Goal: Task Accomplishment & Management: Complete application form

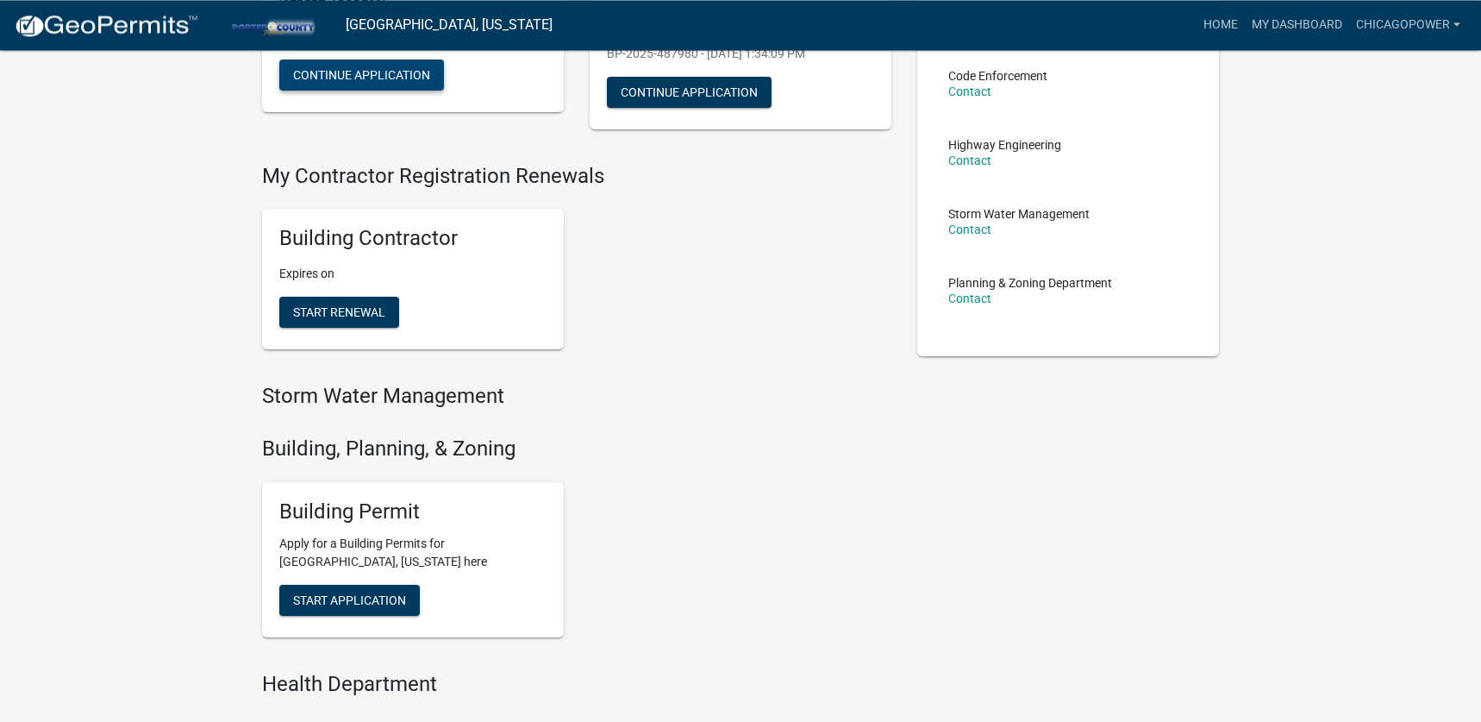
scroll to position [276, 0]
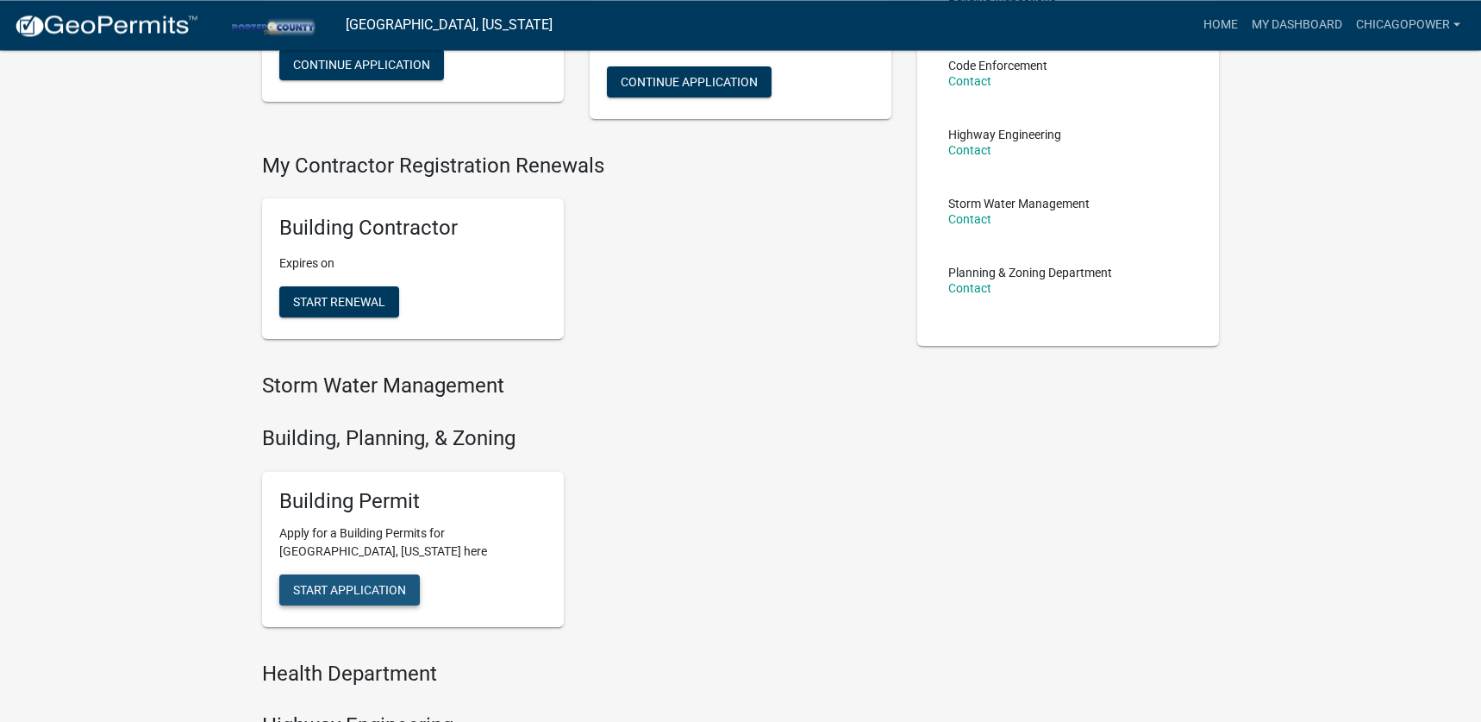
click at [373, 582] on button "Start Application" at bounding box center [349, 589] width 141 height 31
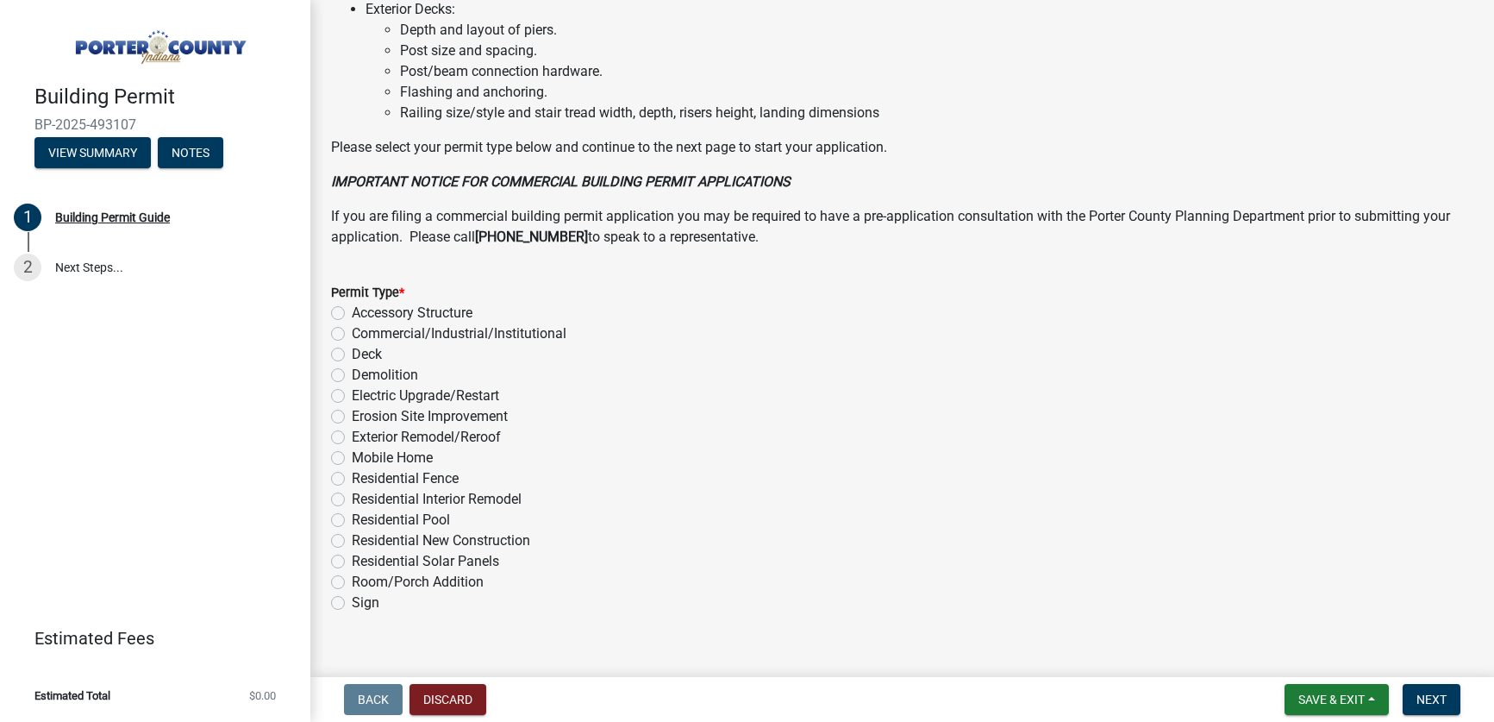
scroll to position [1235, 0]
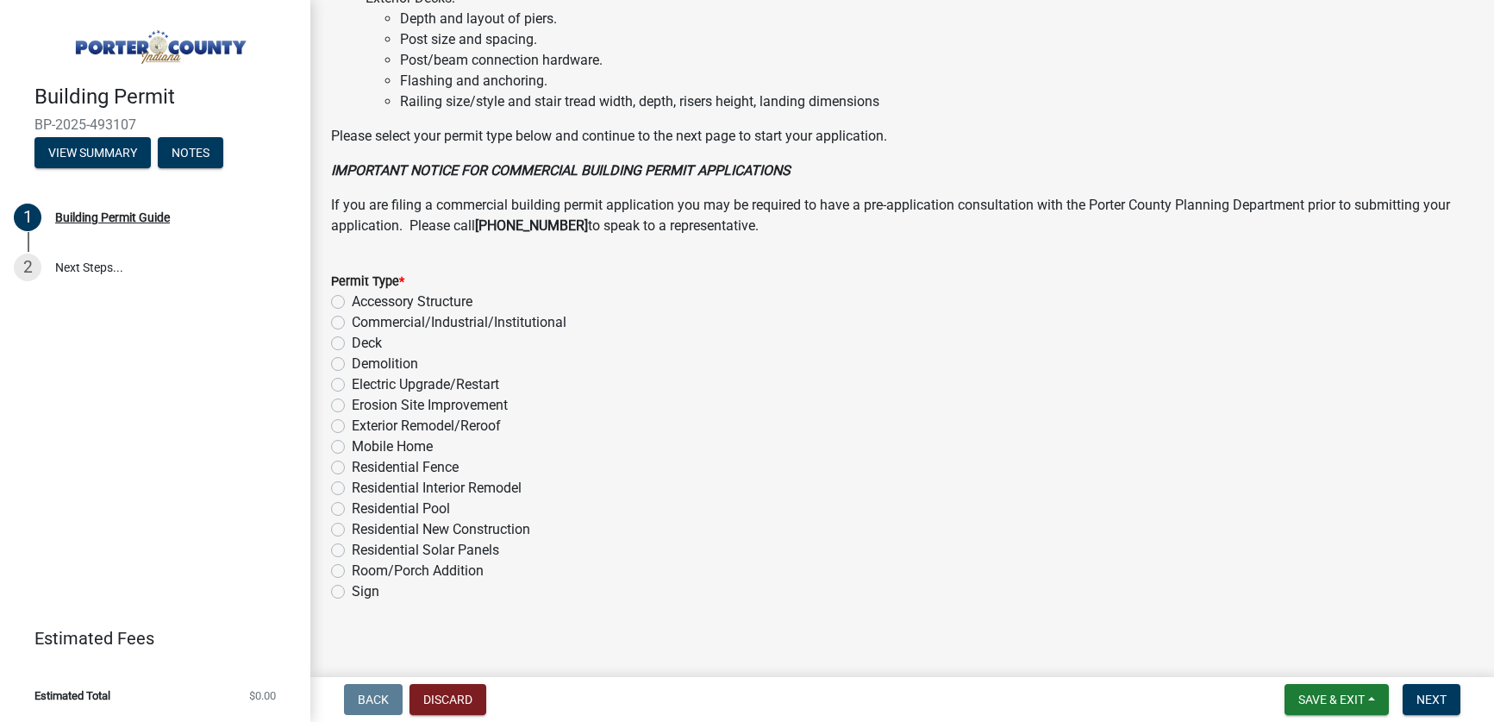
click at [352, 436] on label "Exterior Remodel/Reroof" at bounding box center [426, 426] width 149 height 21
click at [352, 427] on input "Exterior Remodel/Reroof" at bounding box center [357, 421] width 11 height 11
radio input "true"
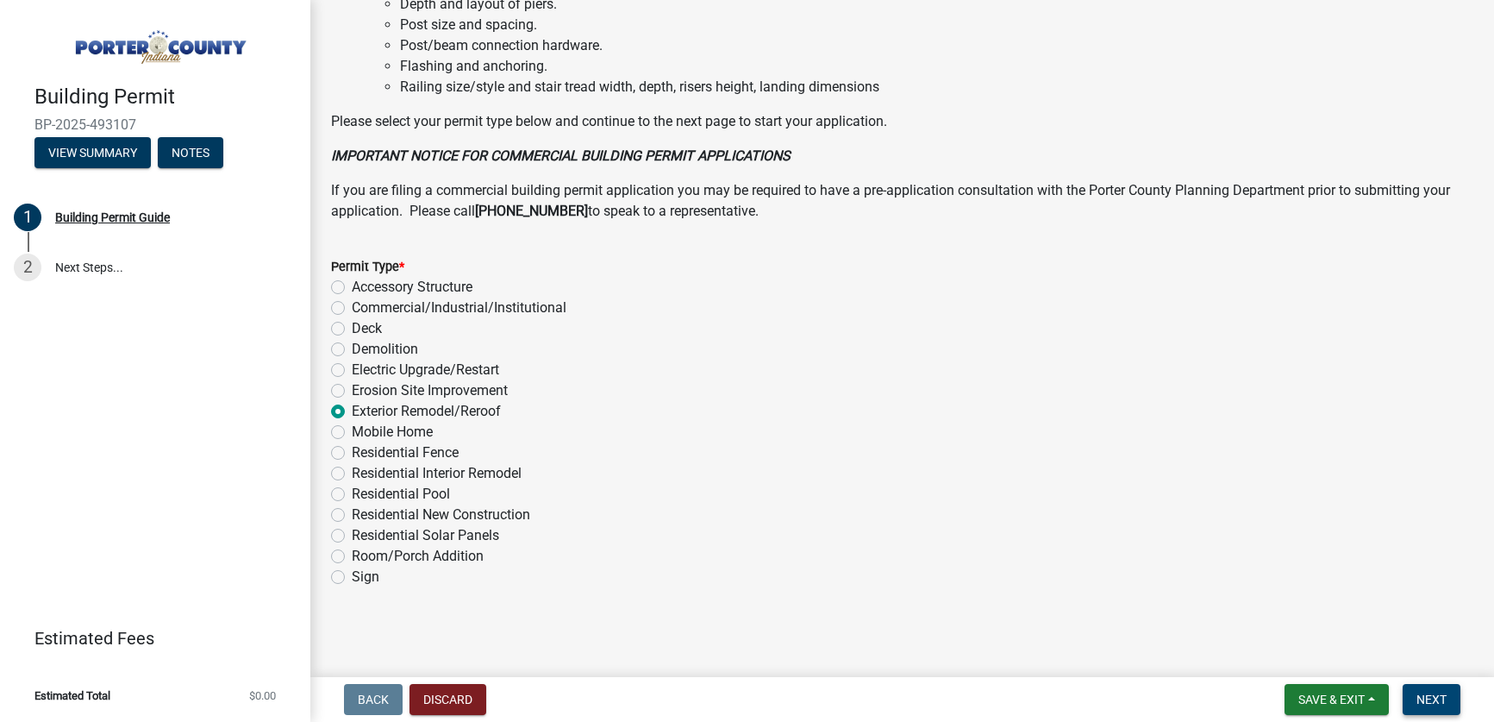
click at [1425, 705] on span "Next" at bounding box center [1432, 699] width 30 height 14
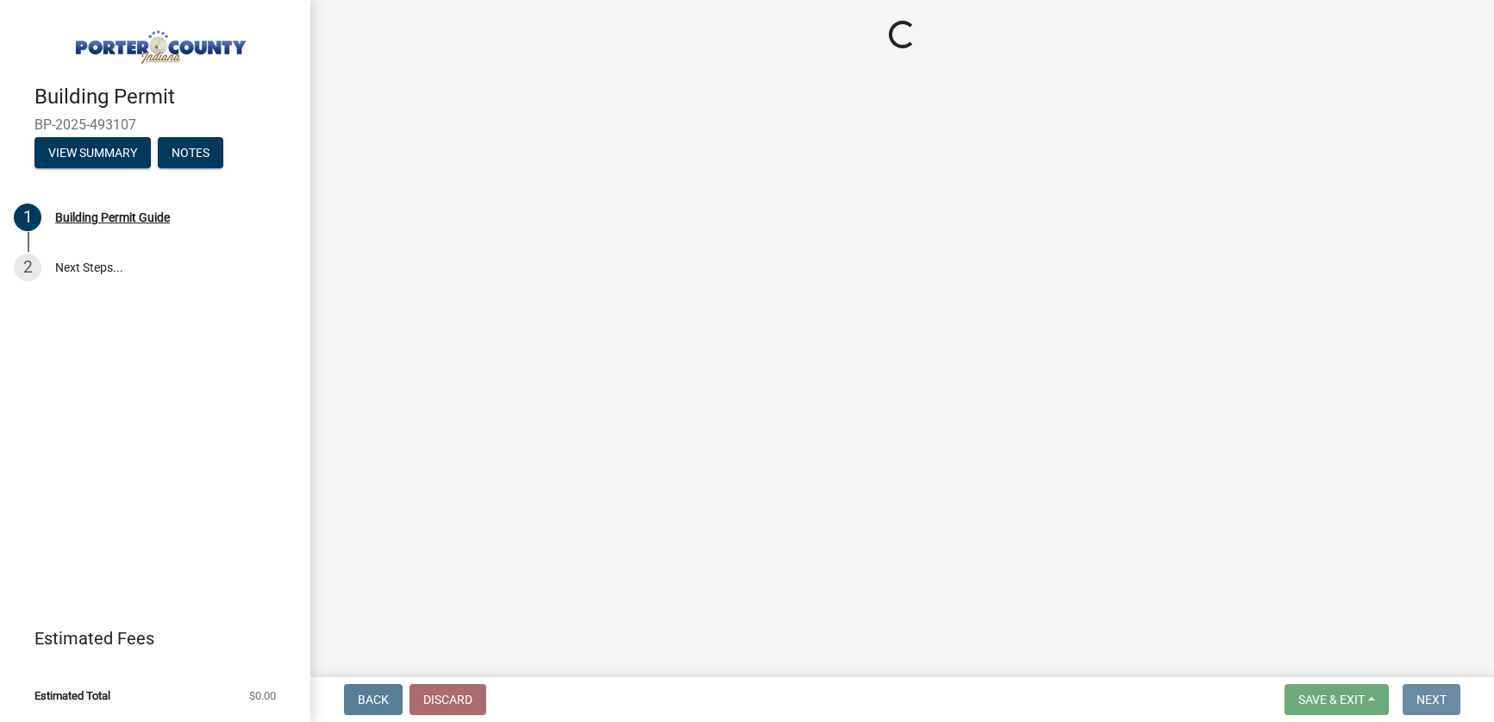
scroll to position [0, 0]
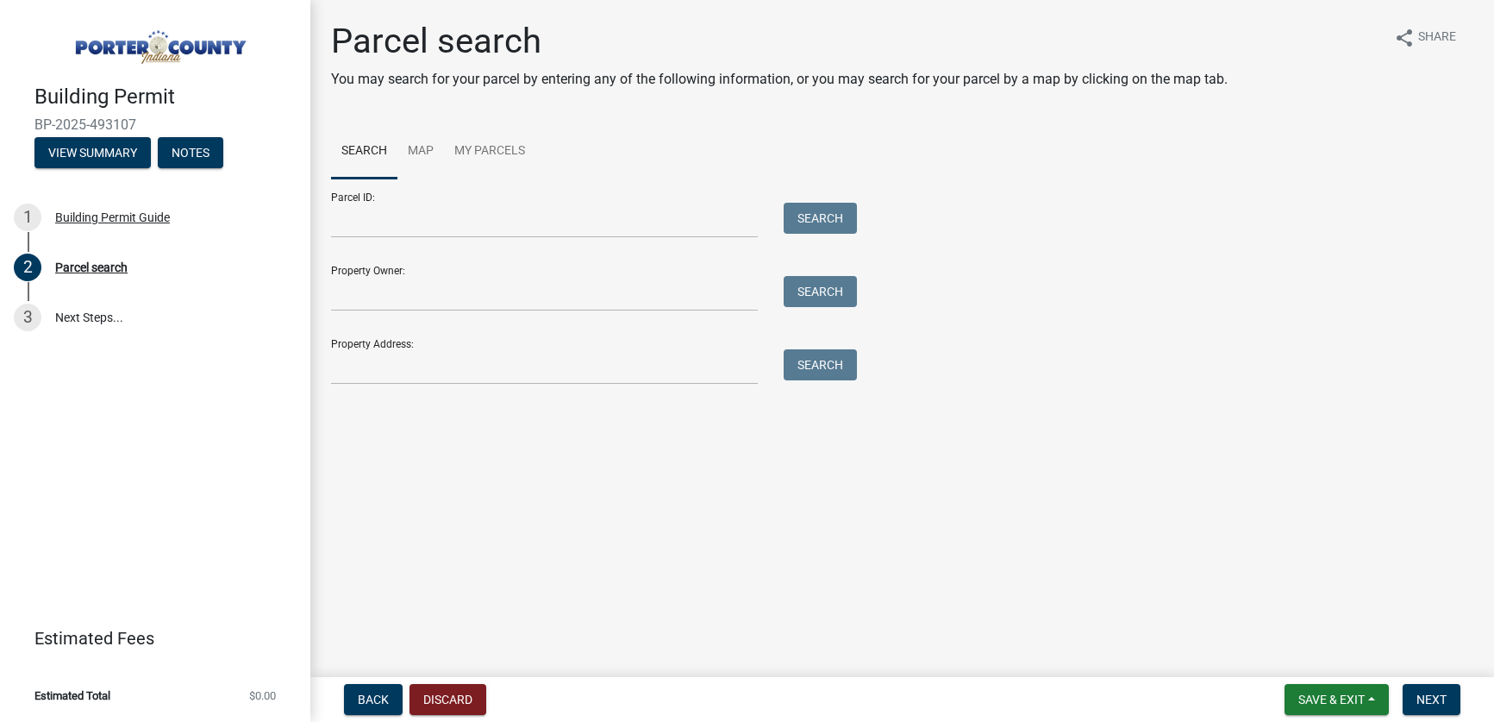
click at [439, 201] on div "Parcel ID: Search" at bounding box center [589, 207] width 517 height 59
click at [439, 211] on input "Parcel ID:" at bounding box center [544, 220] width 427 height 35
paste input "640906431028000019"
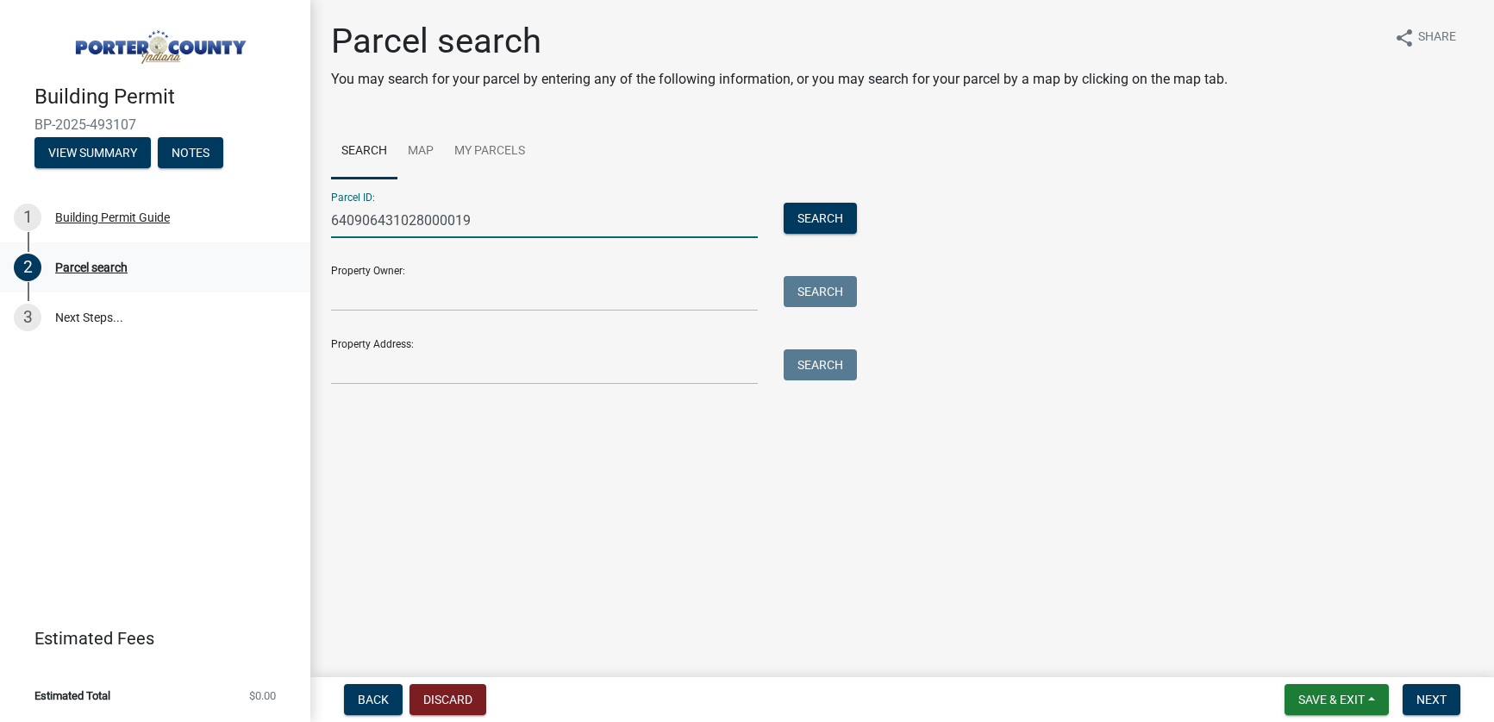
type input "640906431028000019"
click at [427, 296] on input "Property Owner:" at bounding box center [544, 293] width 427 height 35
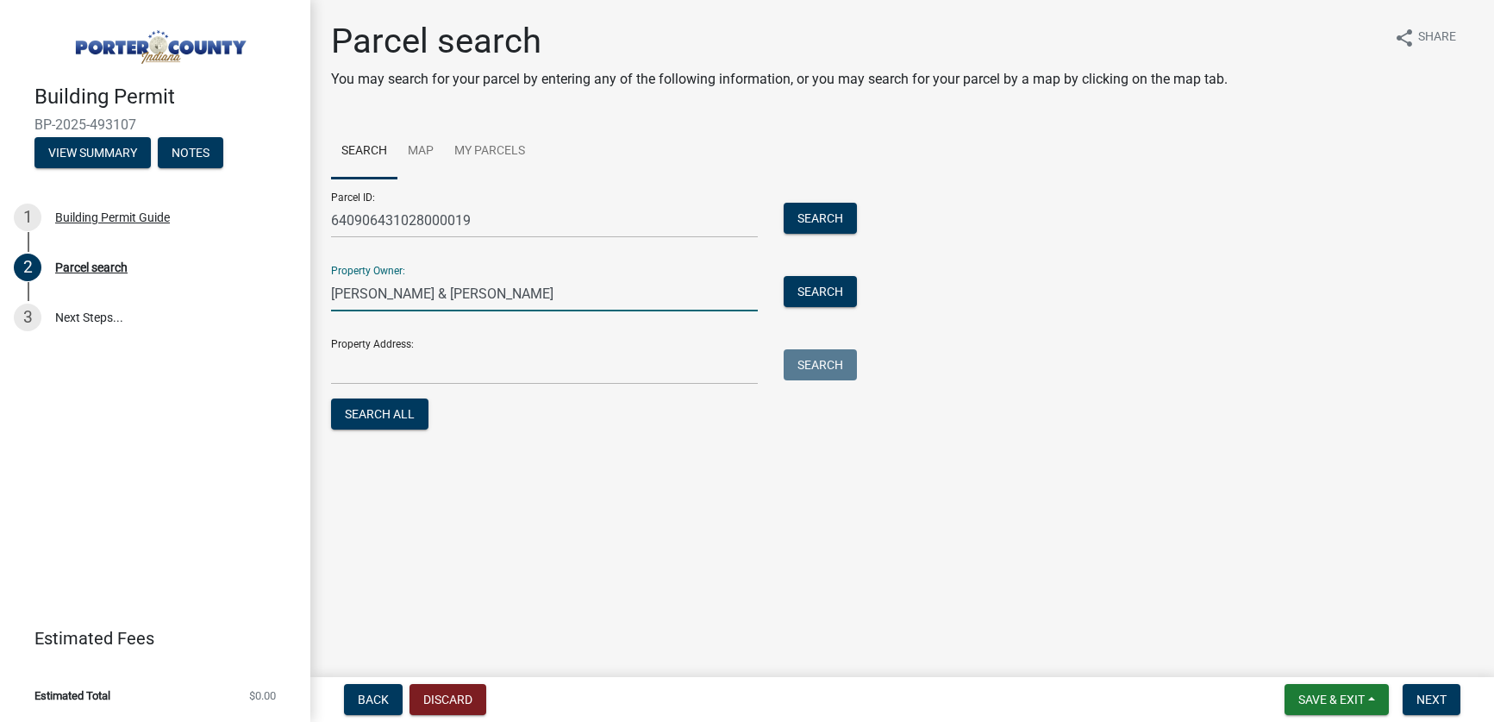
type input "[PERSON_NAME] & [PERSON_NAME]"
click at [597, 371] on input "Property Address:" at bounding box center [544, 366] width 427 height 35
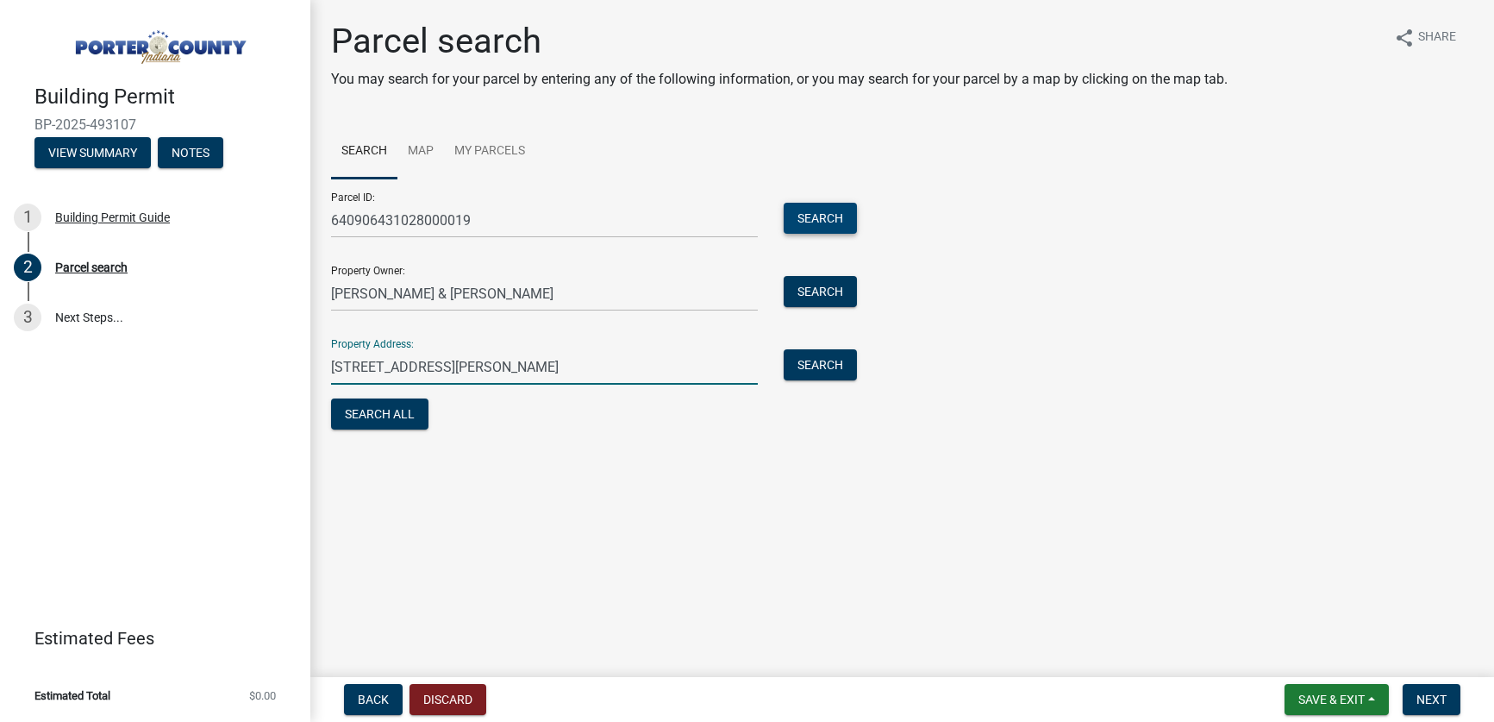
type input "[STREET_ADDRESS][PERSON_NAME]"
click at [832, 215] on button "Search" at bounding box center [820, 218] width 73 height 31
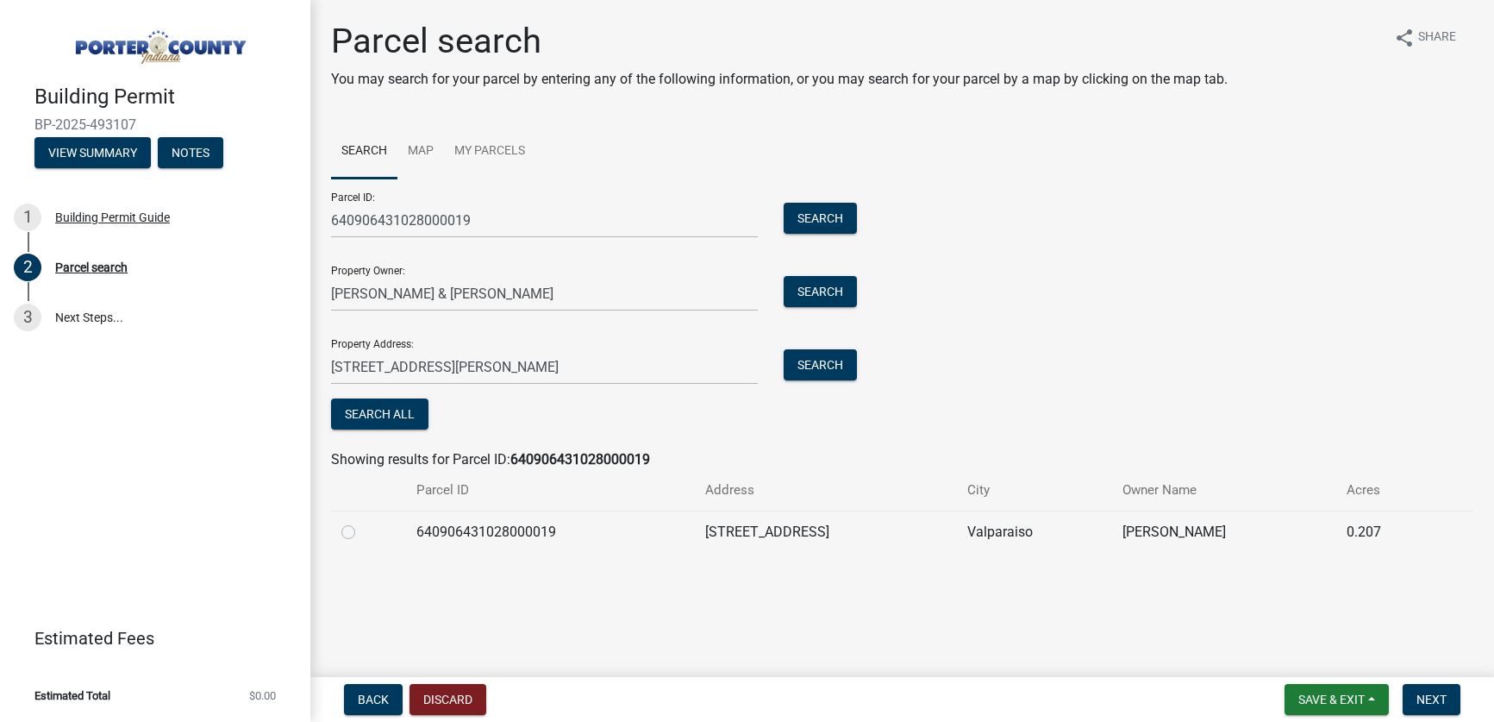
click at [362, 522] on label at bounding box center [362, 522] width 0 height 0
click at [362, 533] on input "radio" at bounding box center [367, 527] width 11 height 11
radio input "true"
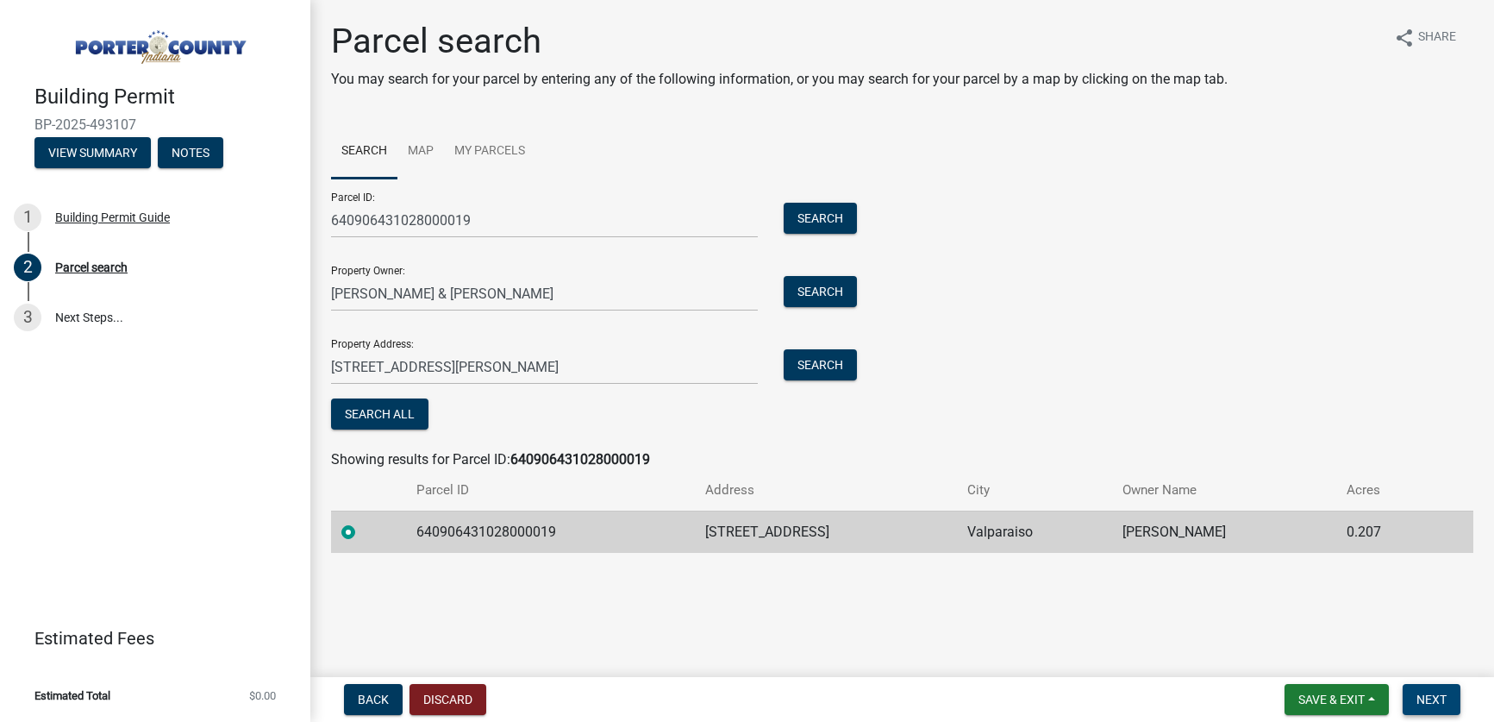
click at [1440, 700] on span "Next" at bounding box center [1432, 699] width 30 height 14
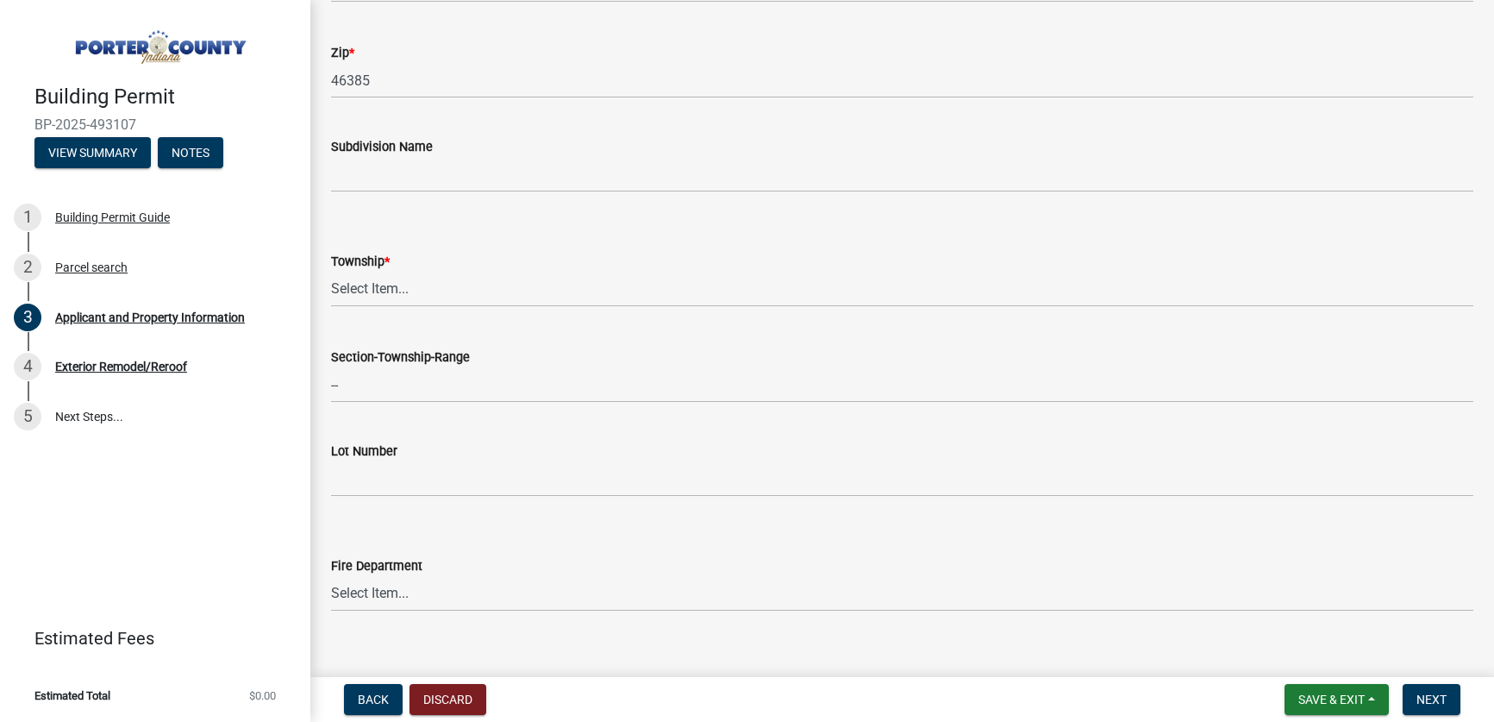
scroll to position [606, 0]
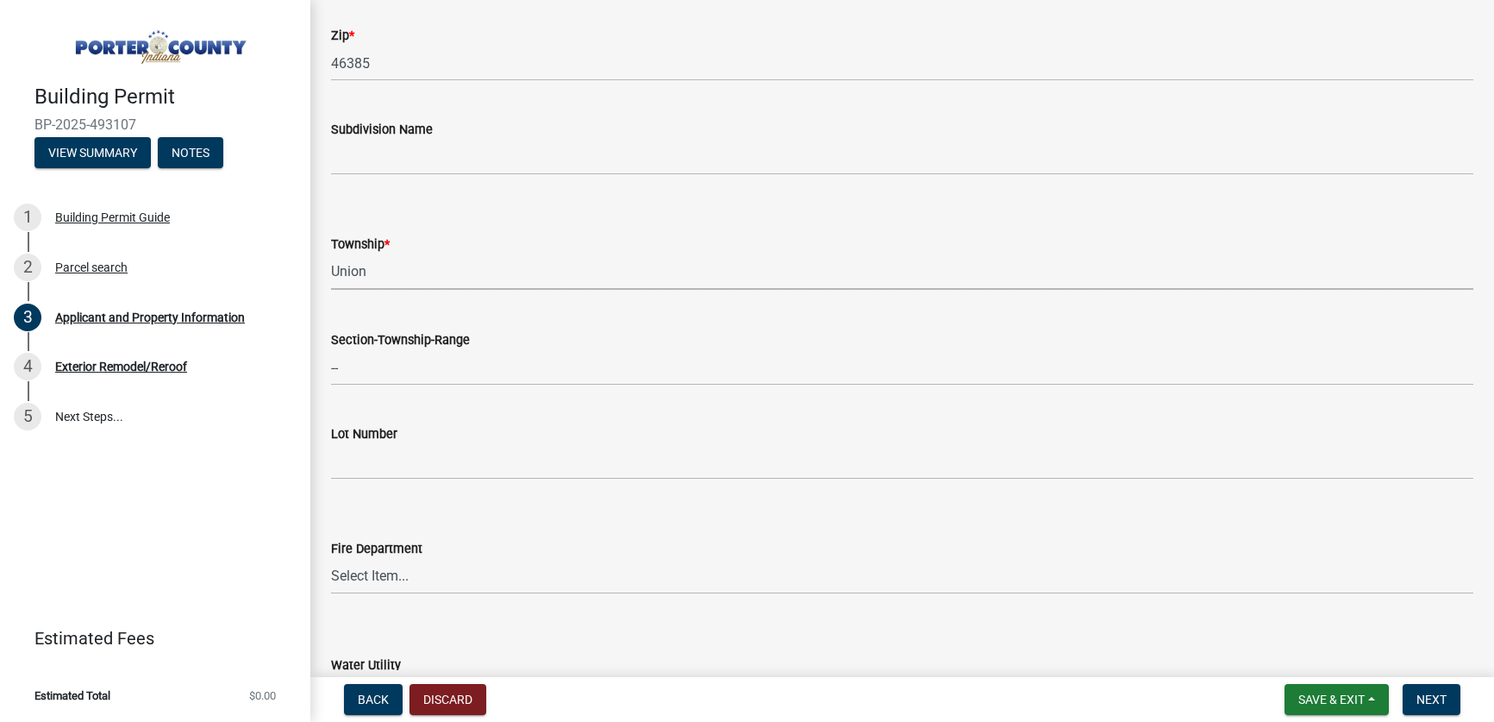
click option "Union" at bounding box center [0, 0] width 0 height 0
select select "4e6cbcac-7d48-4f78-b019-902ed53214cd"
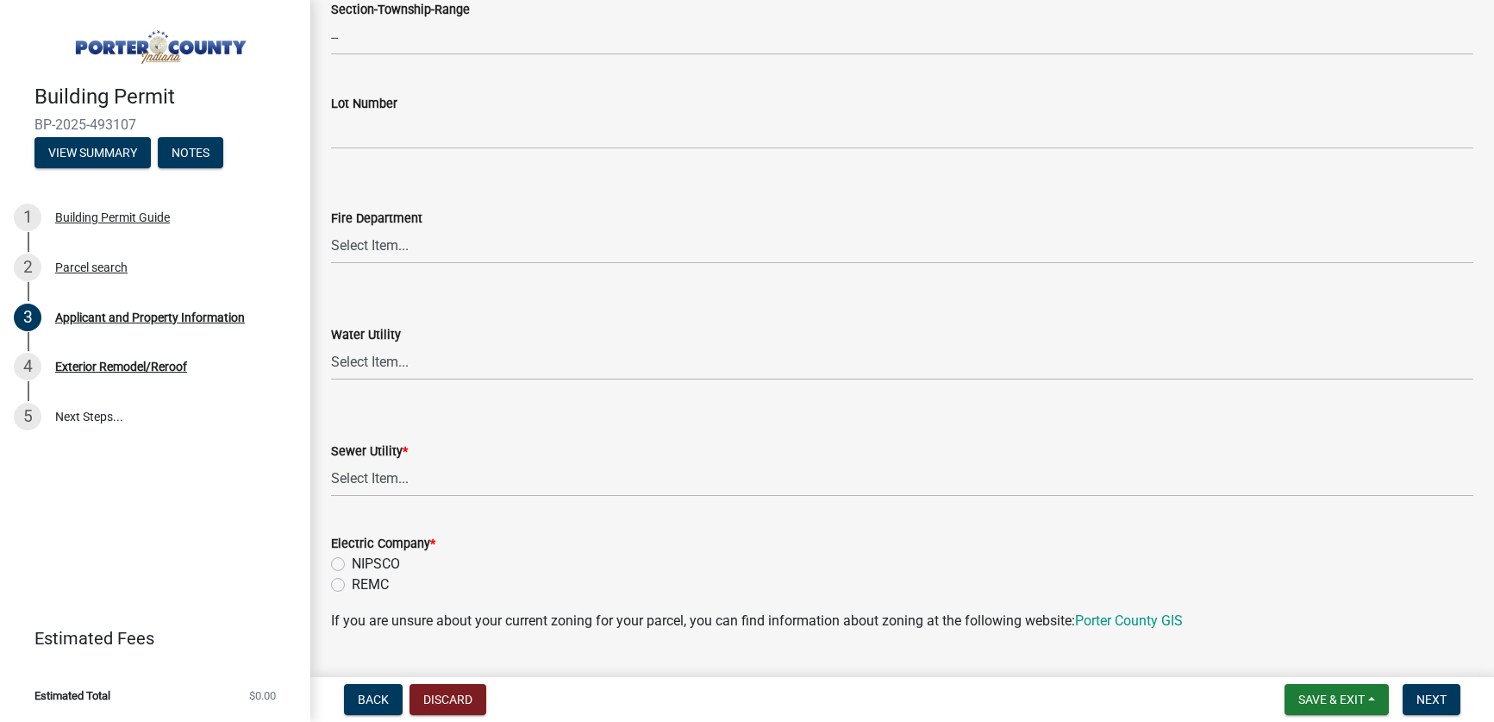
scroll to position [943, 0]
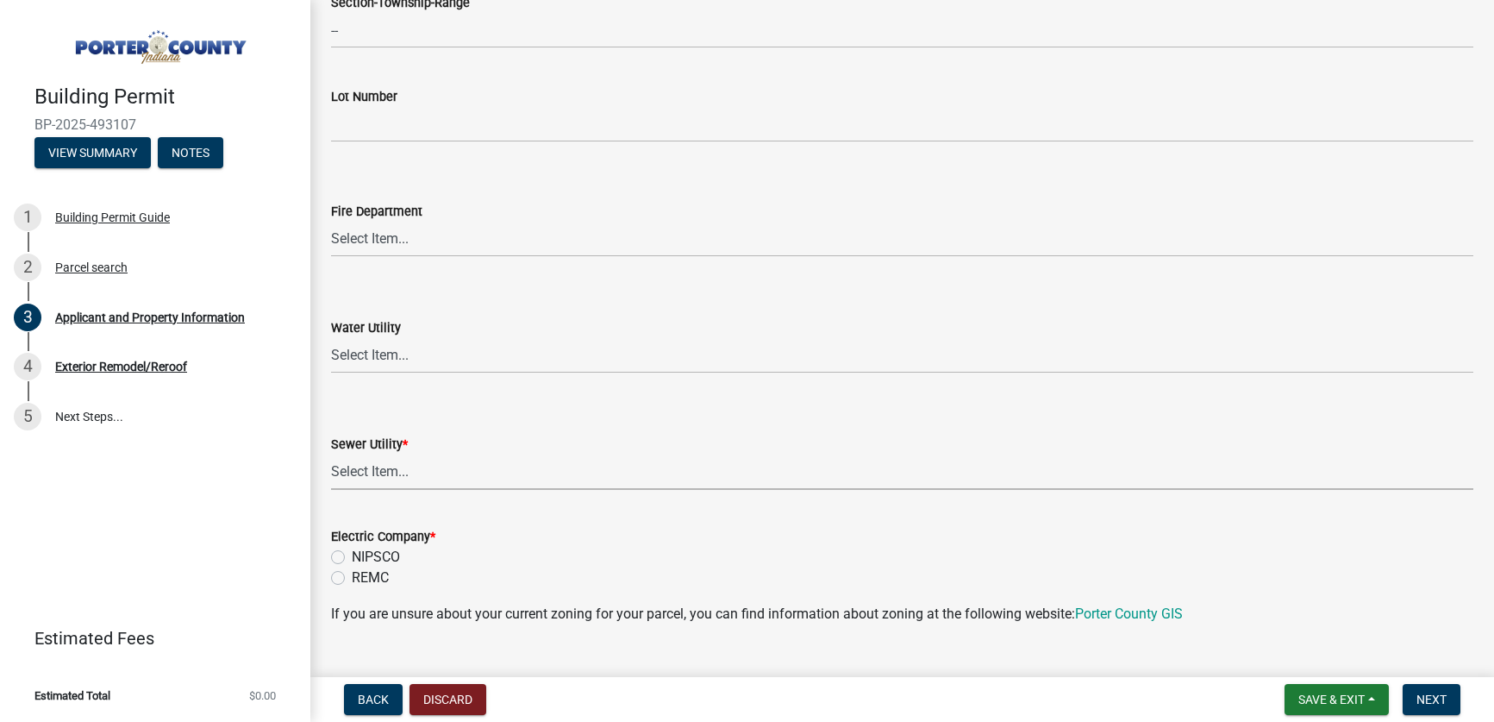
click at [331, 454] on select "Select Item... Aqua [US_STATE] Inc Damon Run Falling Waters Lake Eliza - LEACD …" at bounding box center [902, 471] width 1143 height 35
click option "[GEOGRAPHIC_DATA] - VLACD" at bounding box center [0, 0] width 0 height 0
select select "01d57b5a-7eb0-4072-b175-354c87f771f4"
click at [352, 557] on label "NIPSCO" at bounding box center [376, 557] width 48 height 21
click at [352, 557] on input "NIPSCO" at bounding box center [357, 552] width 11 height 11
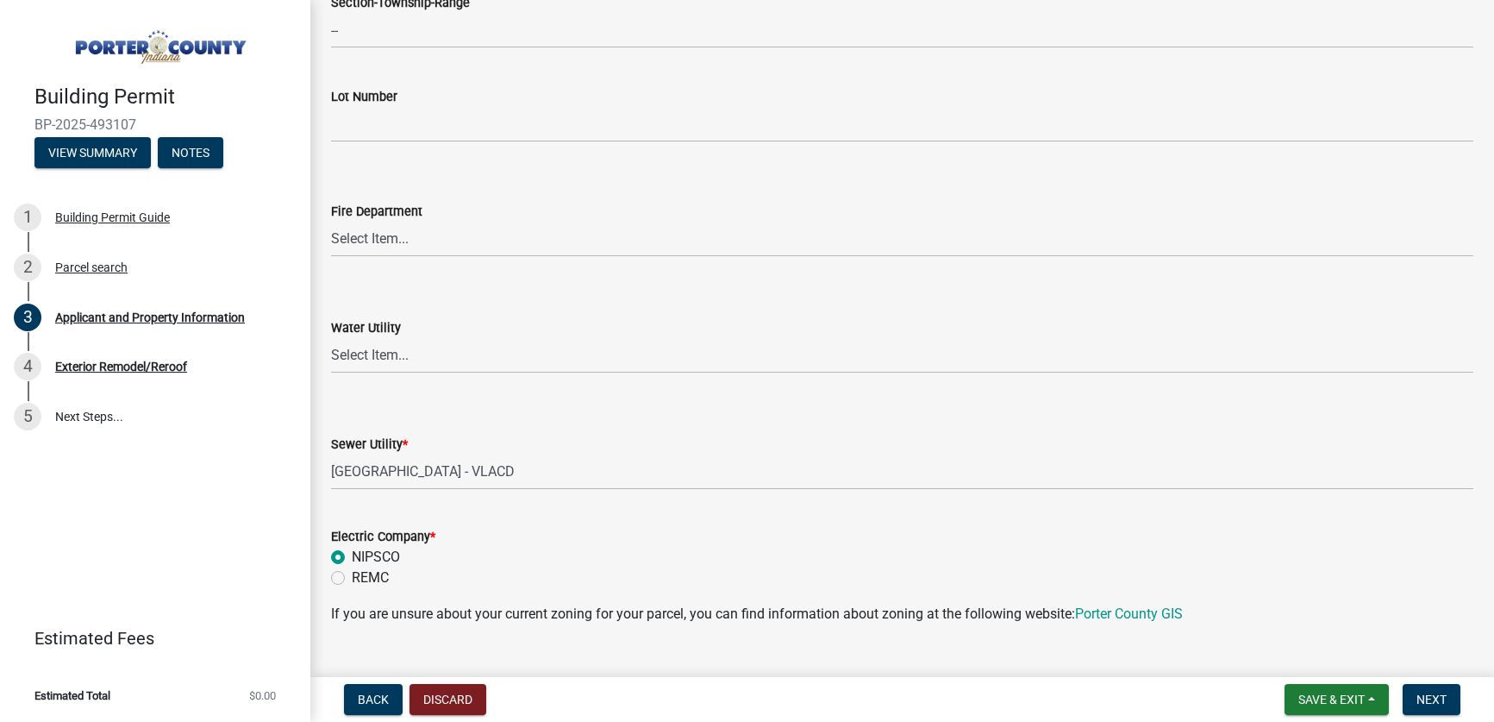
radio input "true"
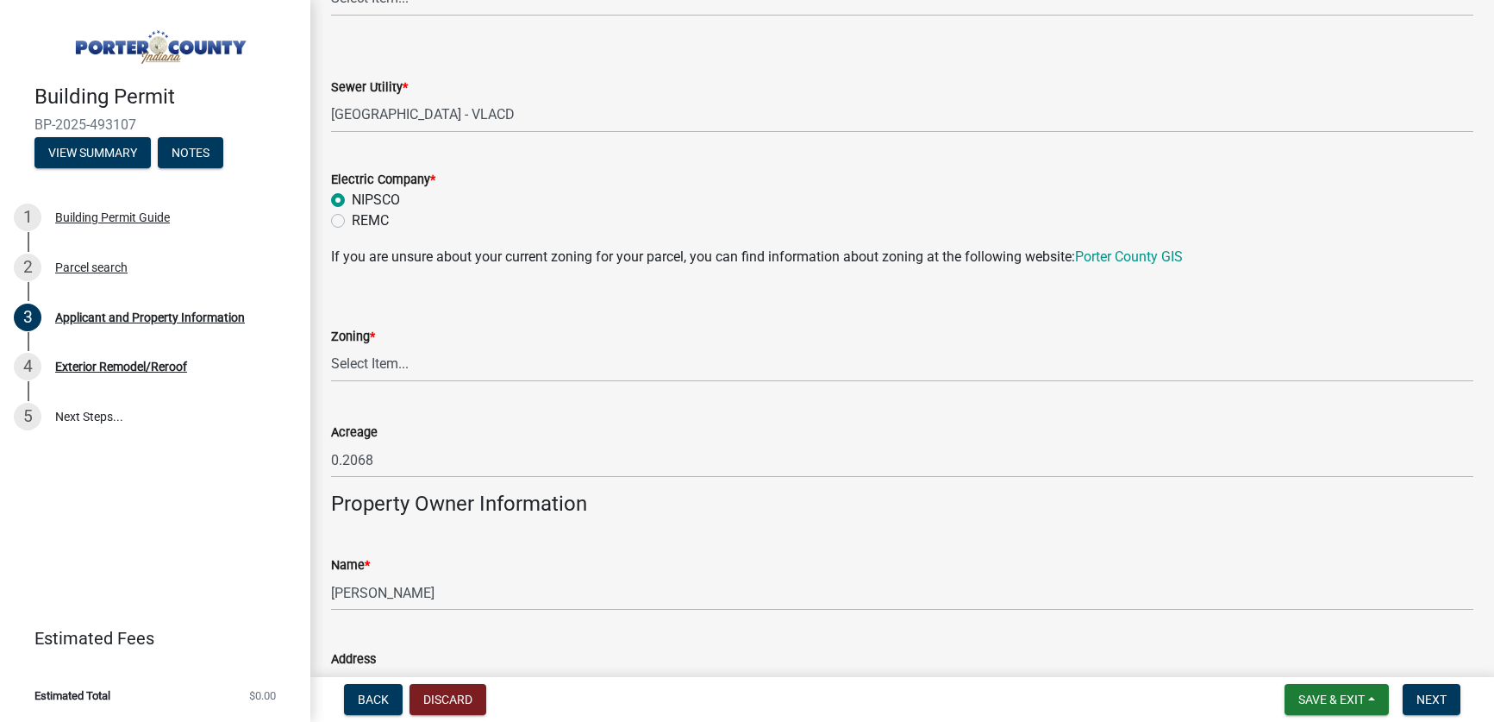
scroll to position [1301, 0]
click at [331, 346] on select "Select Item... A1 A2 CH CM CN I1 I2 I3 IN MP OT P1 P2 PUD R1 R2 R3 R4 RL RR" at bounding box center [902, 363] width 1143 height 35
click option "R1" at bounding box center [0, 0] width 0 height 0
select select "e2d1b1d7-ccc9-456b-9e96-e16306515997"
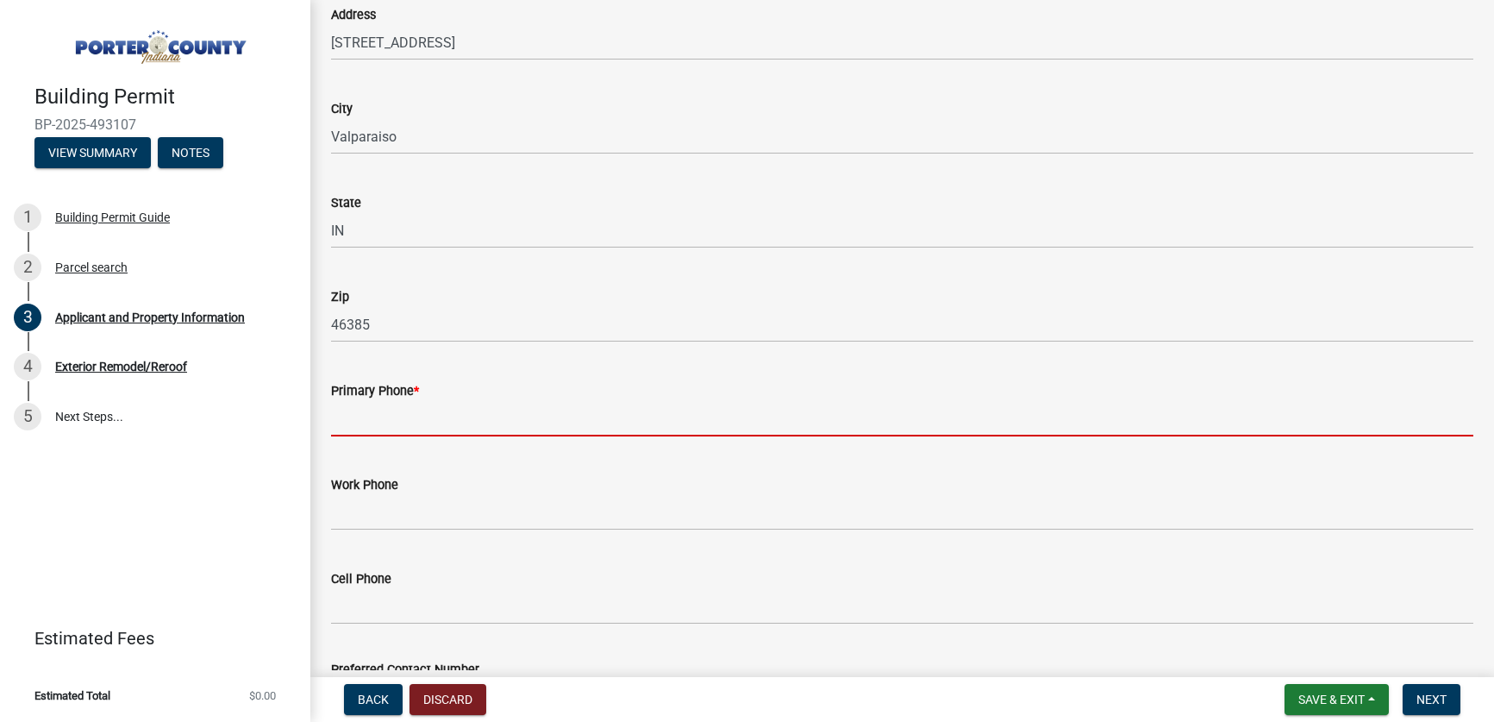
scroll to position [1944, 0]
click at [397, 421] on input "Primary Phone *" at bounding box center [902, 419] width 1143 height 35
paste input "[PHONE_NUMBER]"
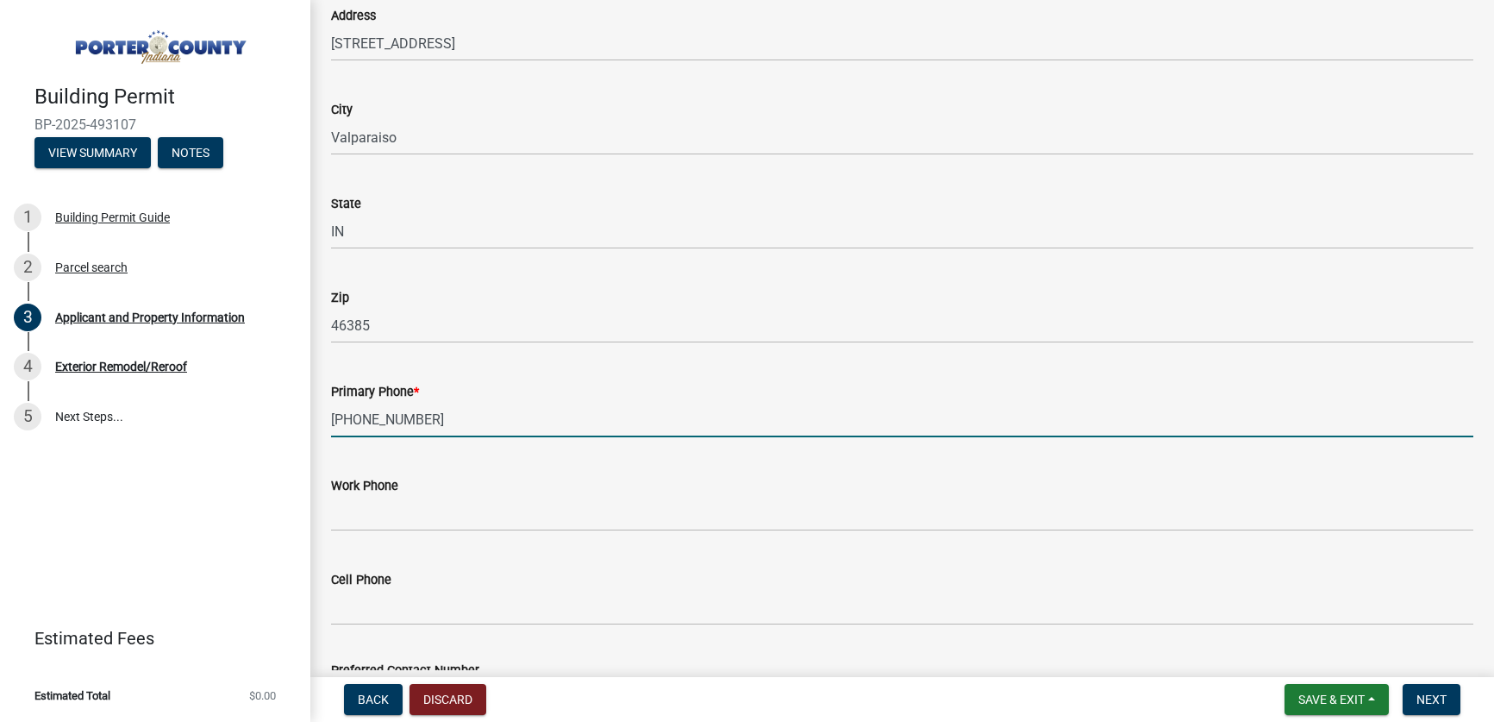
type input "[PHONE_NUMBER]"
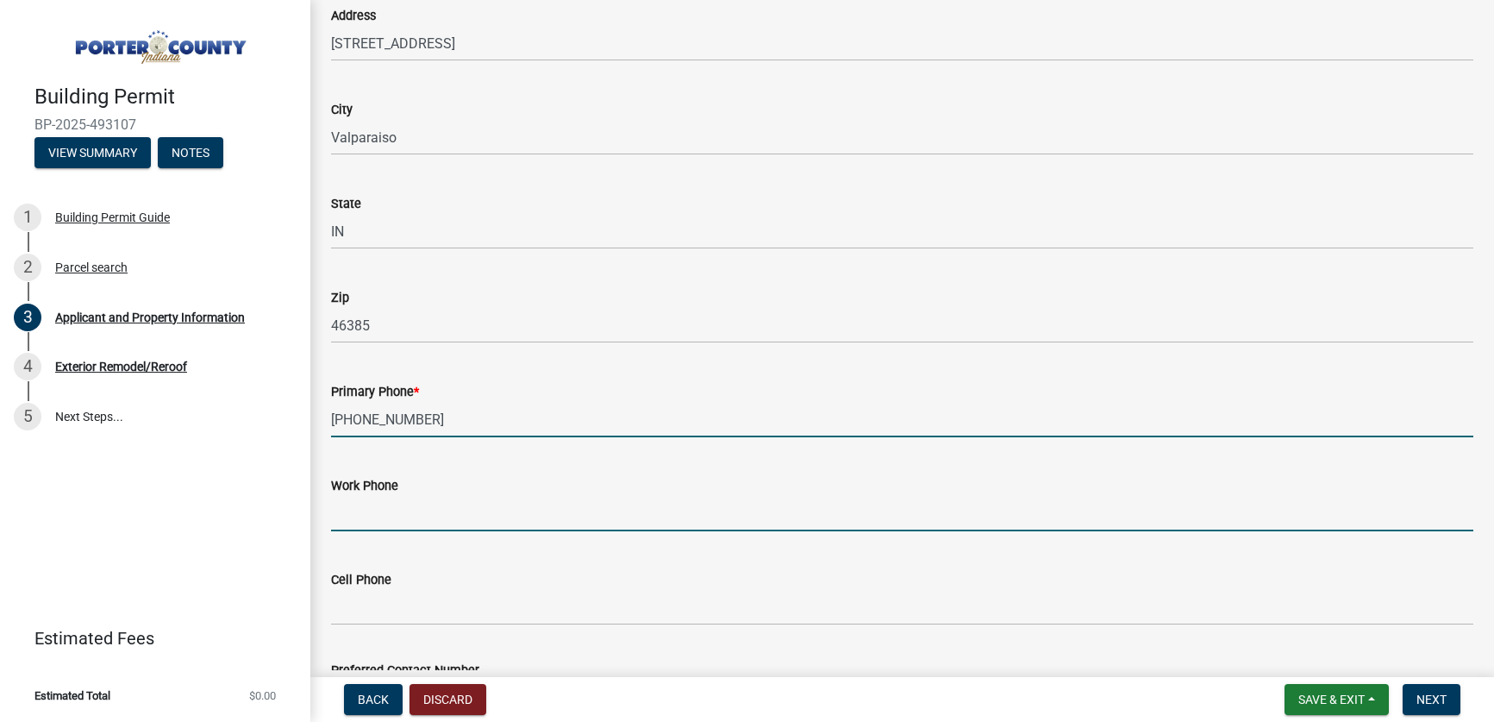
click at [441, 514] on input "Work Phone" at bounding box center [902, 513] width 1143 height 35
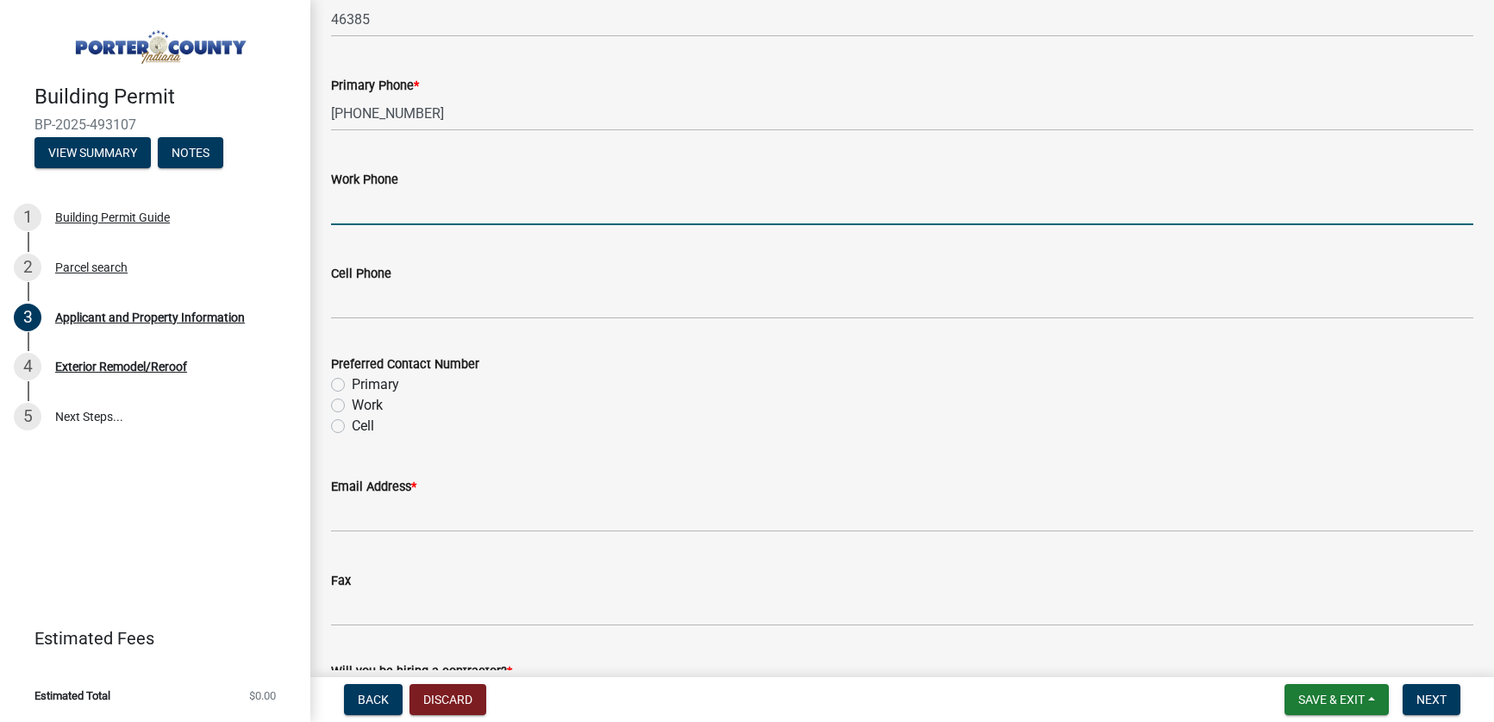
scroll to position [2254, 0]
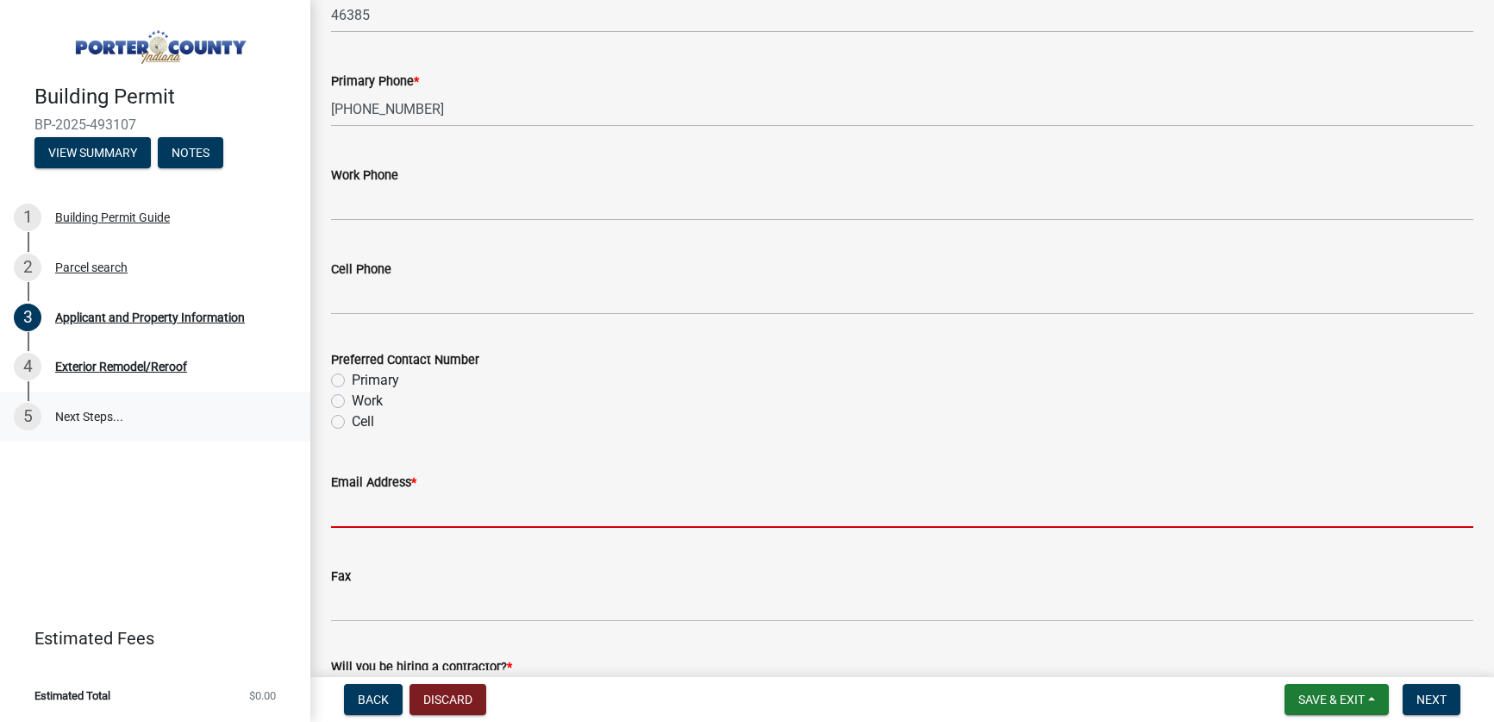
click at [412, 508] on input "Email Address *" at bounding box center [902, 509] width 1143 height 35
paste input "[EMAIL_ADDRESS][DOMAIN_NAME]"
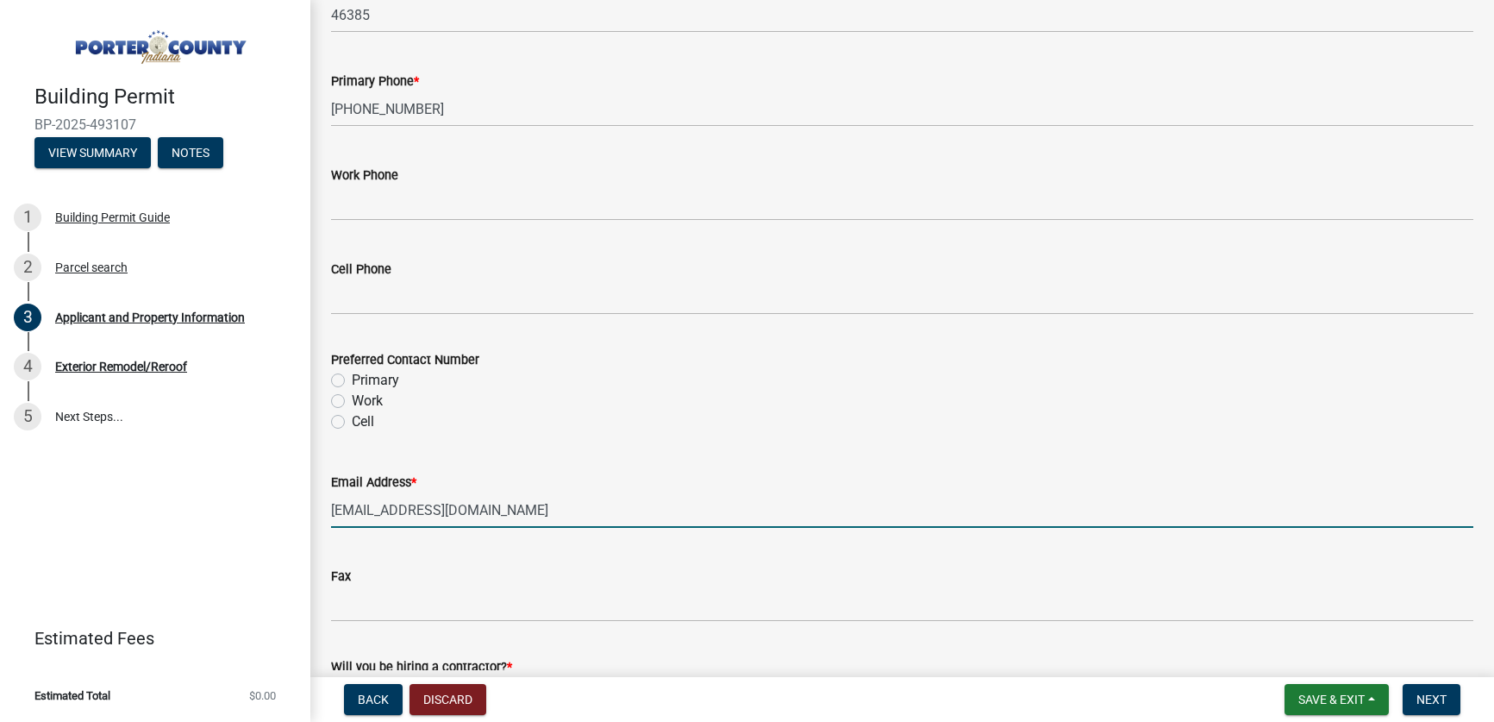
type input "[EMAIL_ADDRESS][DOMAIN_NAME]"
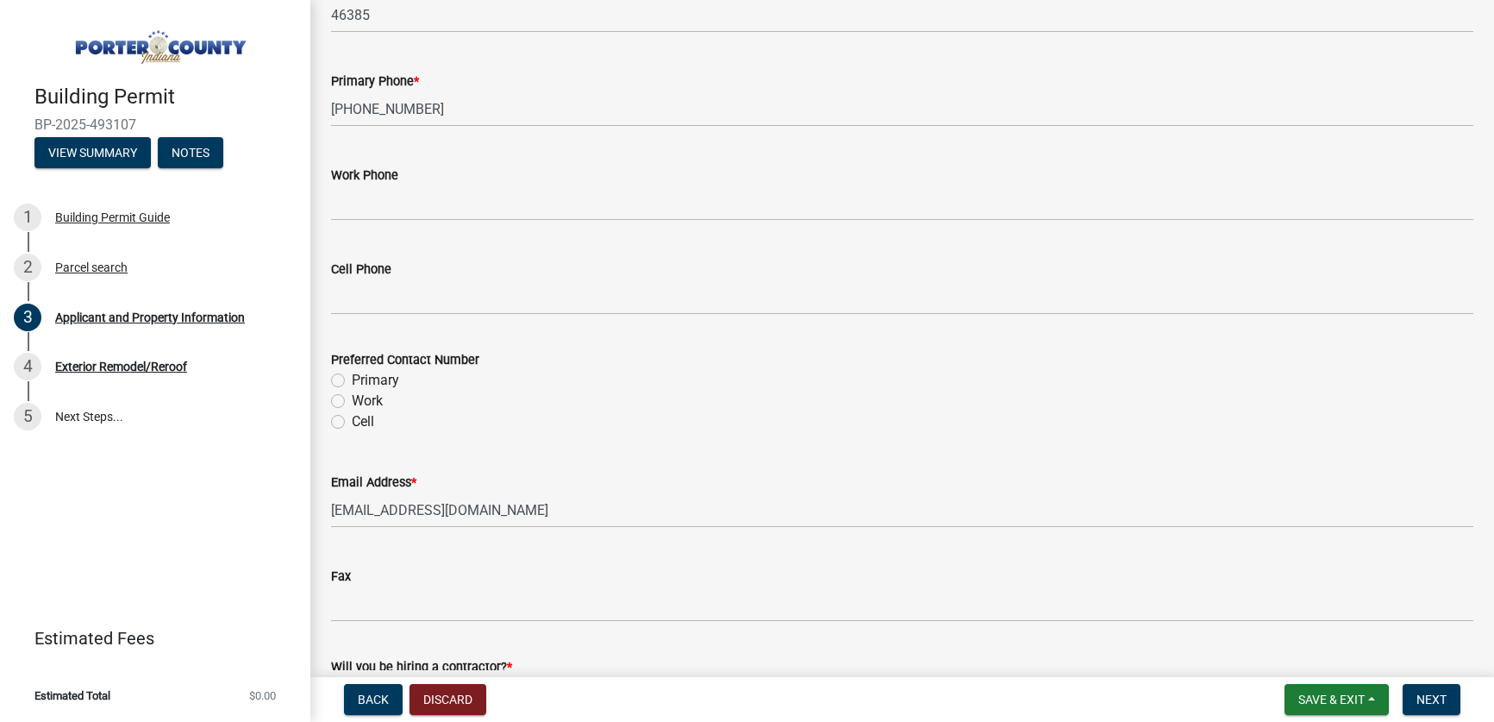
click at [491, 567] on div "Fax" at bounding box center [902, 576] width 1143 height 21
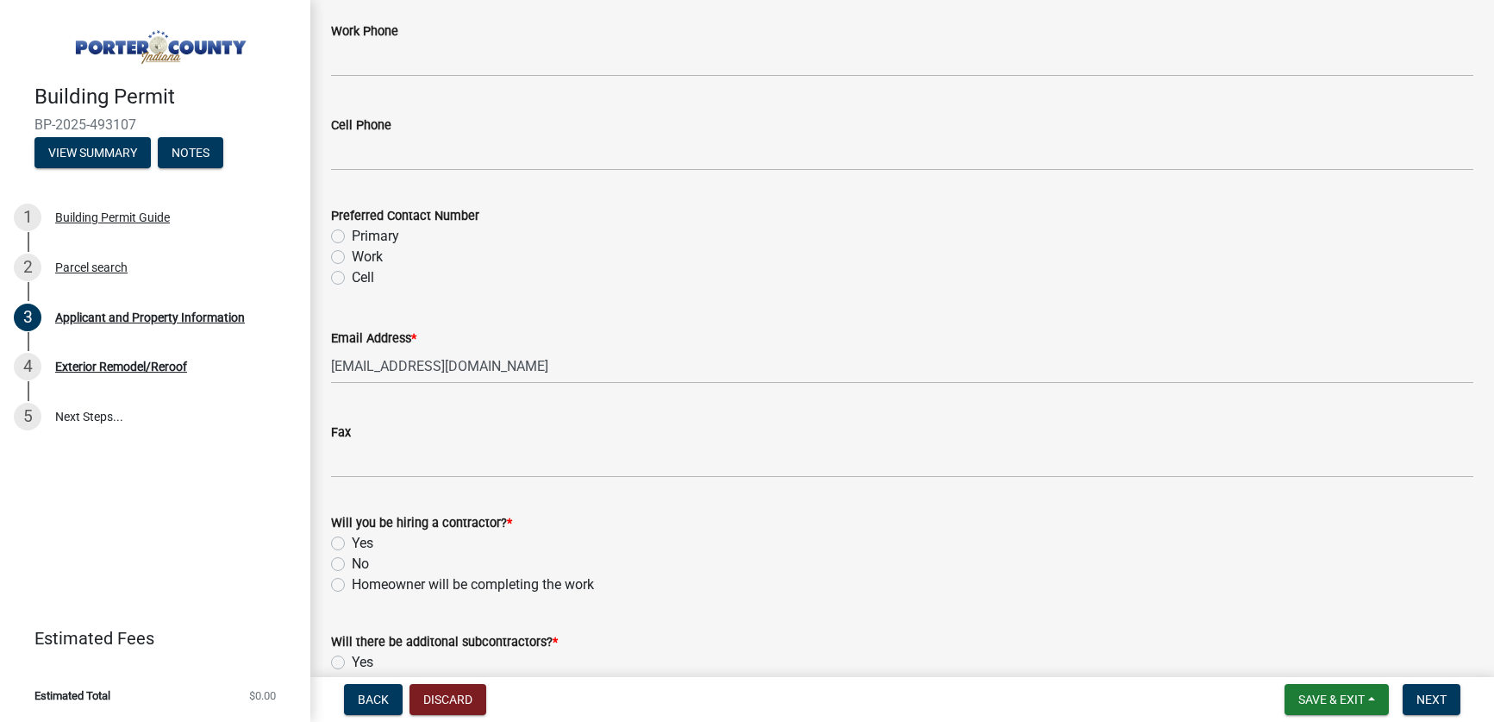
scroll to position [2420, 0]
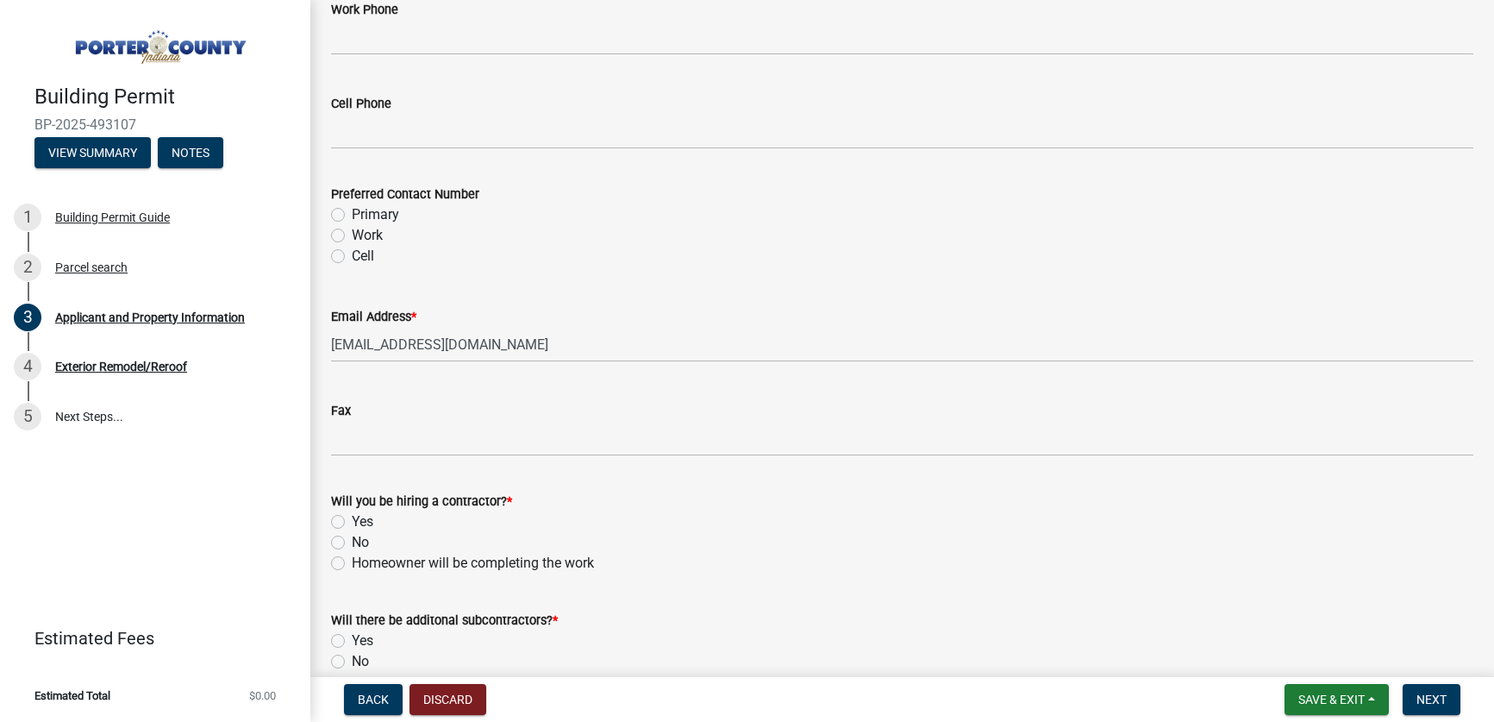
drag, startPoint x: 335, startPoint y: 519, endPoint x: 508, endPoint y: 533, distance: 173.0
click at [352, 519] on label "Yes" at bounding box center [363, 521] width 22 height 21
click at [352, 519] on input "Yes" at bounding box center [357, 516] width 11 height 11
radio input "true"
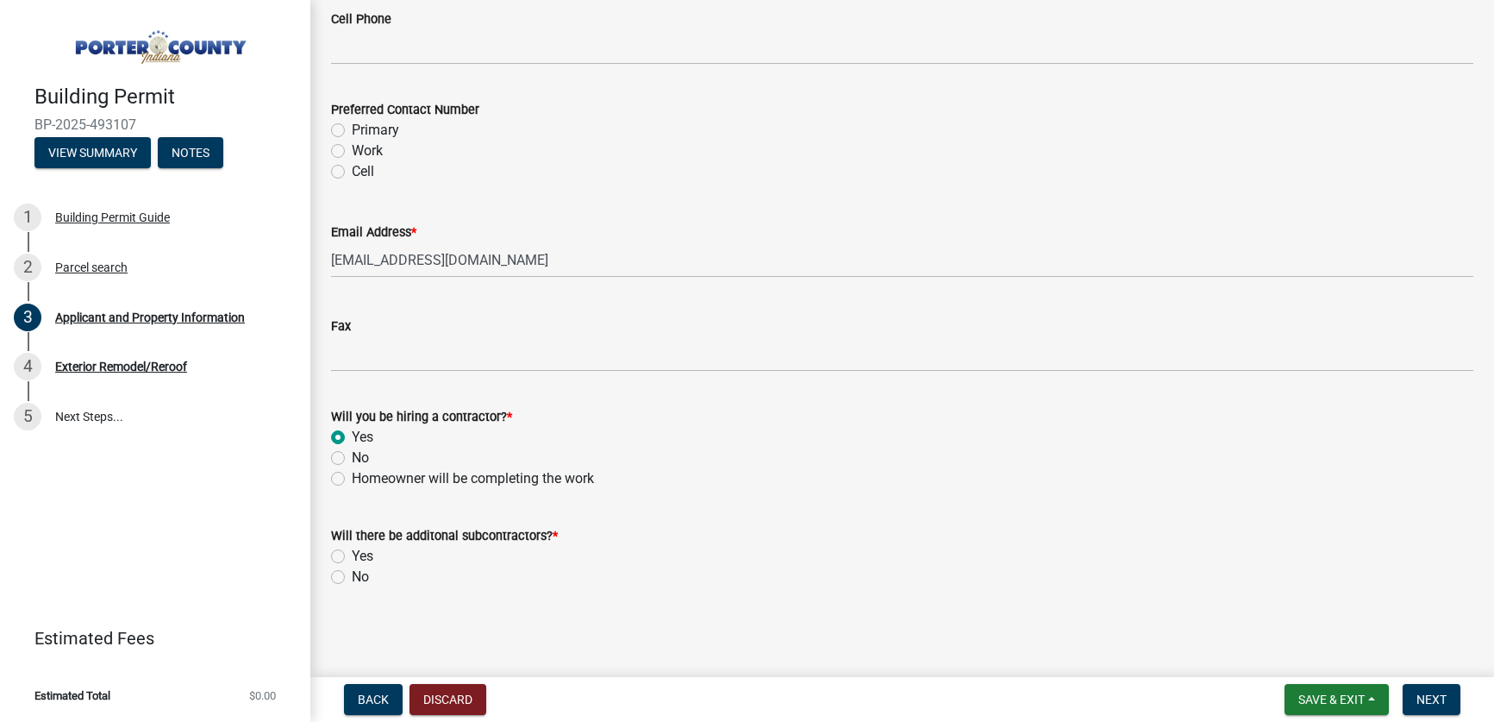
drag, startPoint x: 339, startPoint y: 575, endPoint x: 419, endPoint y: 591, distance: 81.7
click at [352, 576] on label "No" at bounding box center [360, 577] width 17 height 21
click at [352, 576] on input "No" at bounding box center [357, 572] width 11 height 11
radio input "true"
click at [1434, 703] on span "Next" at bounding box center [1432, 699] width 30 height 14
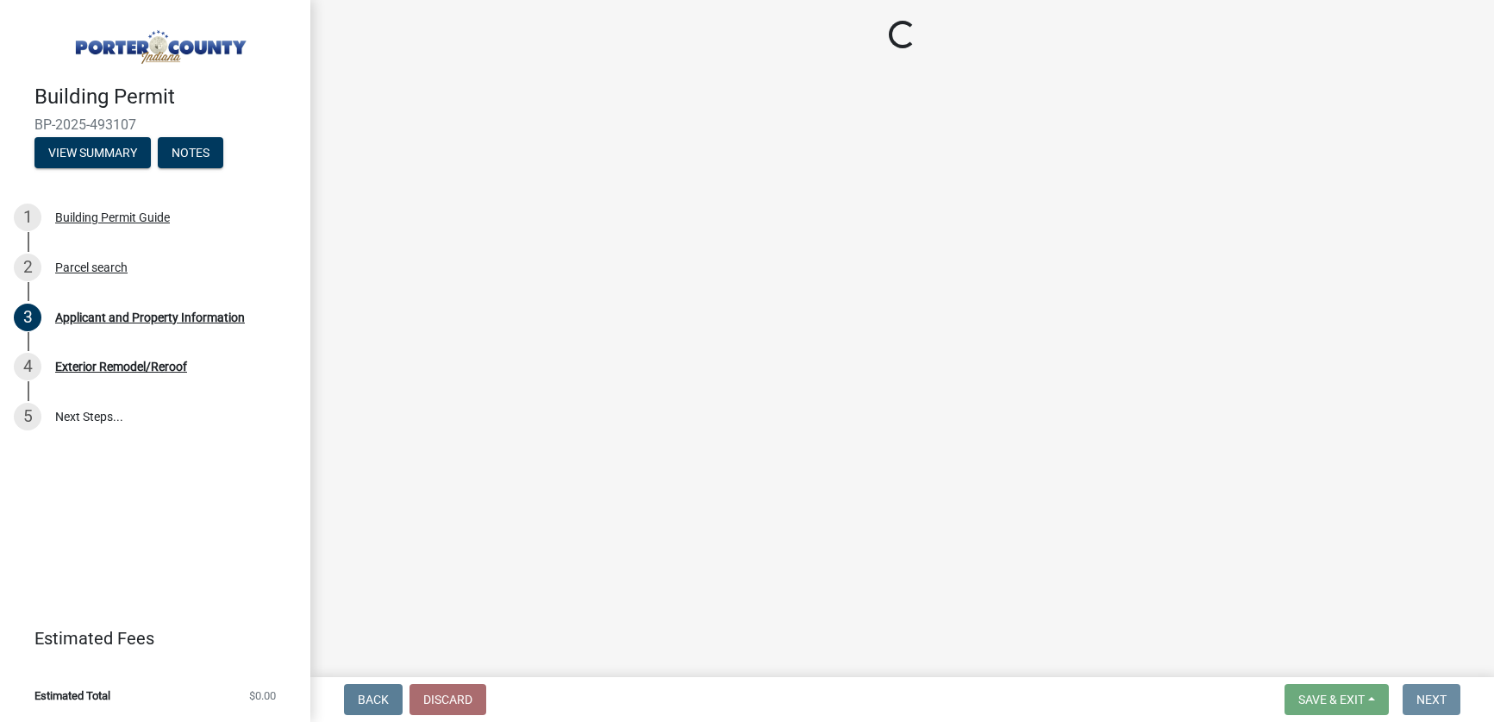
scroll to position [0, 0]
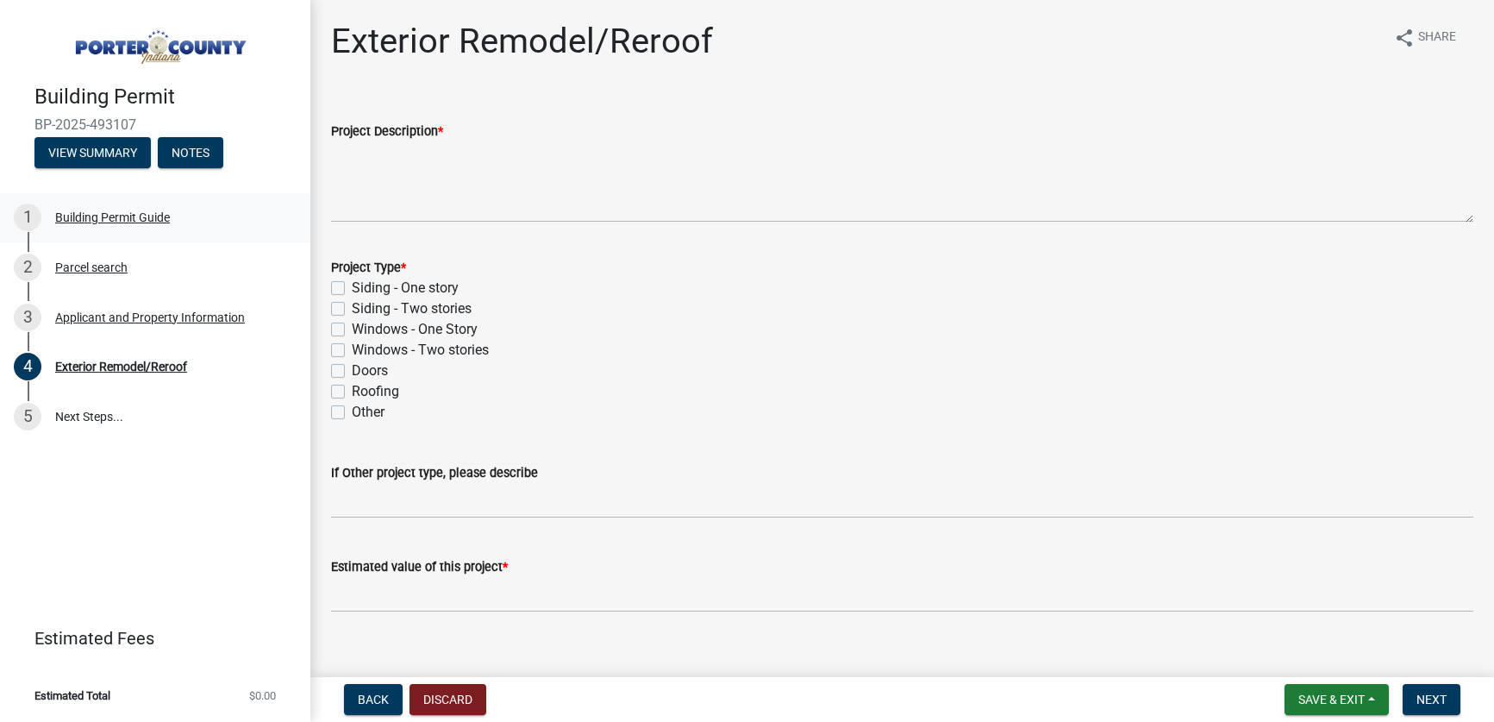
click at [352, 413] on label "Other" at bounding box center [368, 412] width 33 height 21
click at [352, 413] on input "Other" at bounding box center [357, 407] width 11 height 11
checkbox input "true"
checkbox input "false"
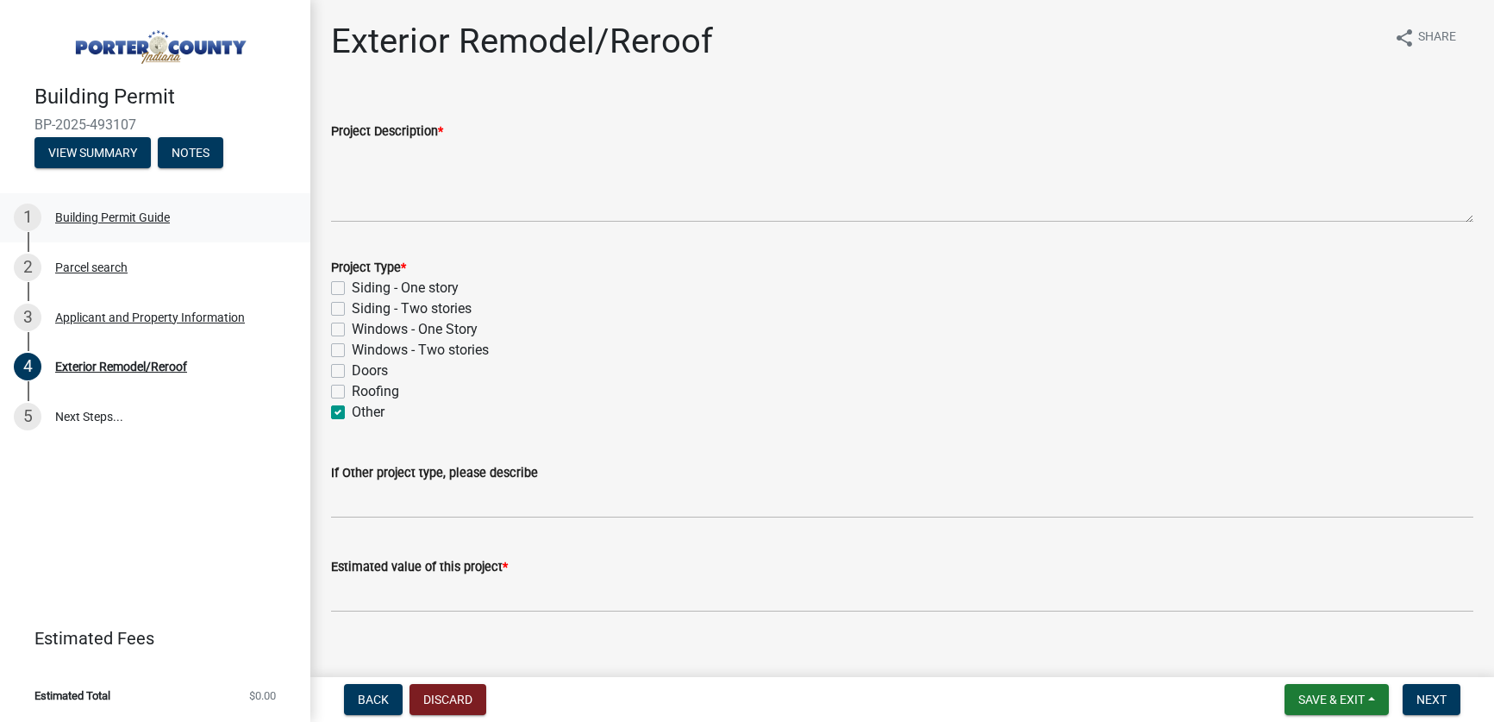
checkbox input "false"
checkbox input "true"
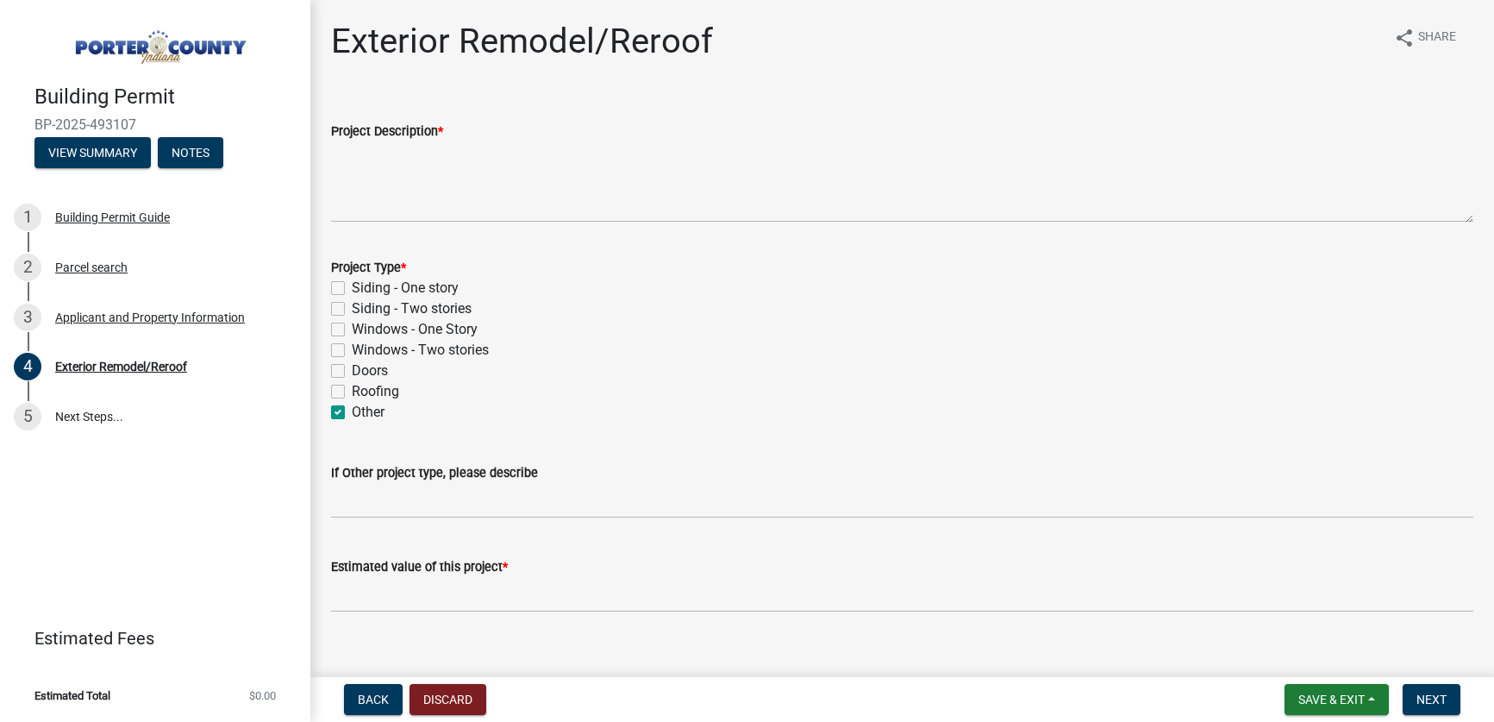
scroll to position [25, 0]
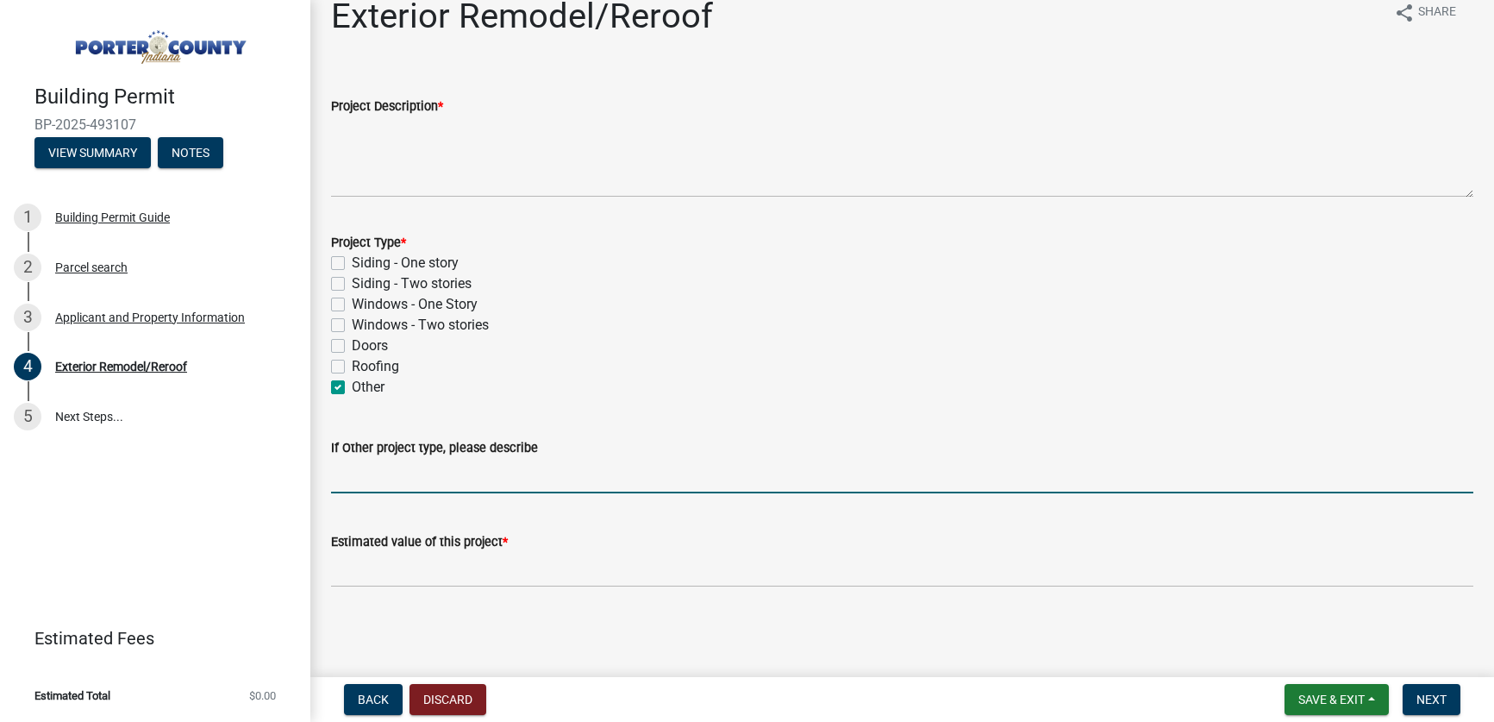
click at [412, 473] on input "If Other project type, please describe" at bounding box center [902, 475] width 1143 height 35
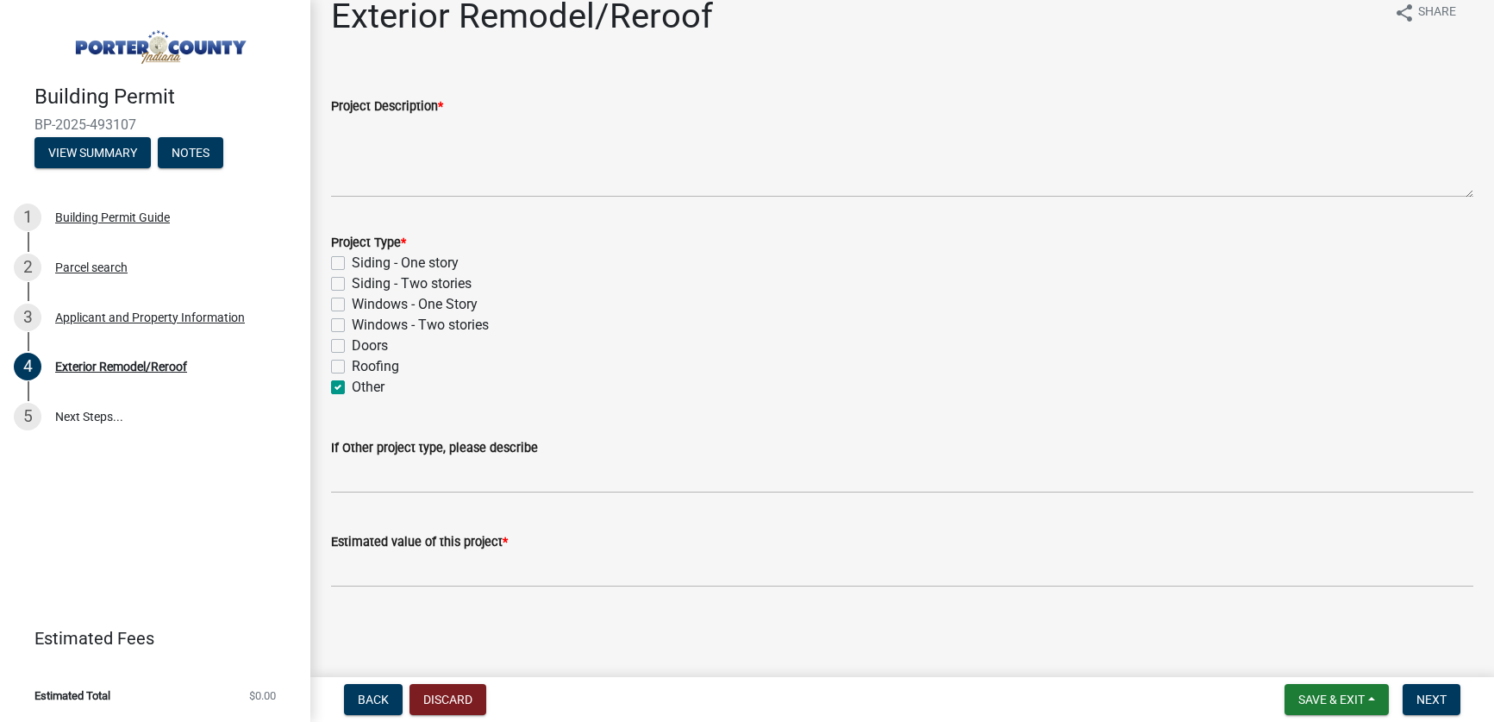
click at [352, 264] on label "Siding - One story" at bounding box center [405, 263] width 107 height 21
click at [352, 264] on input "Siding - One story" at bounding box center [357, 258] width 11 height 11
checkbox input "true"
checkbox input "false"
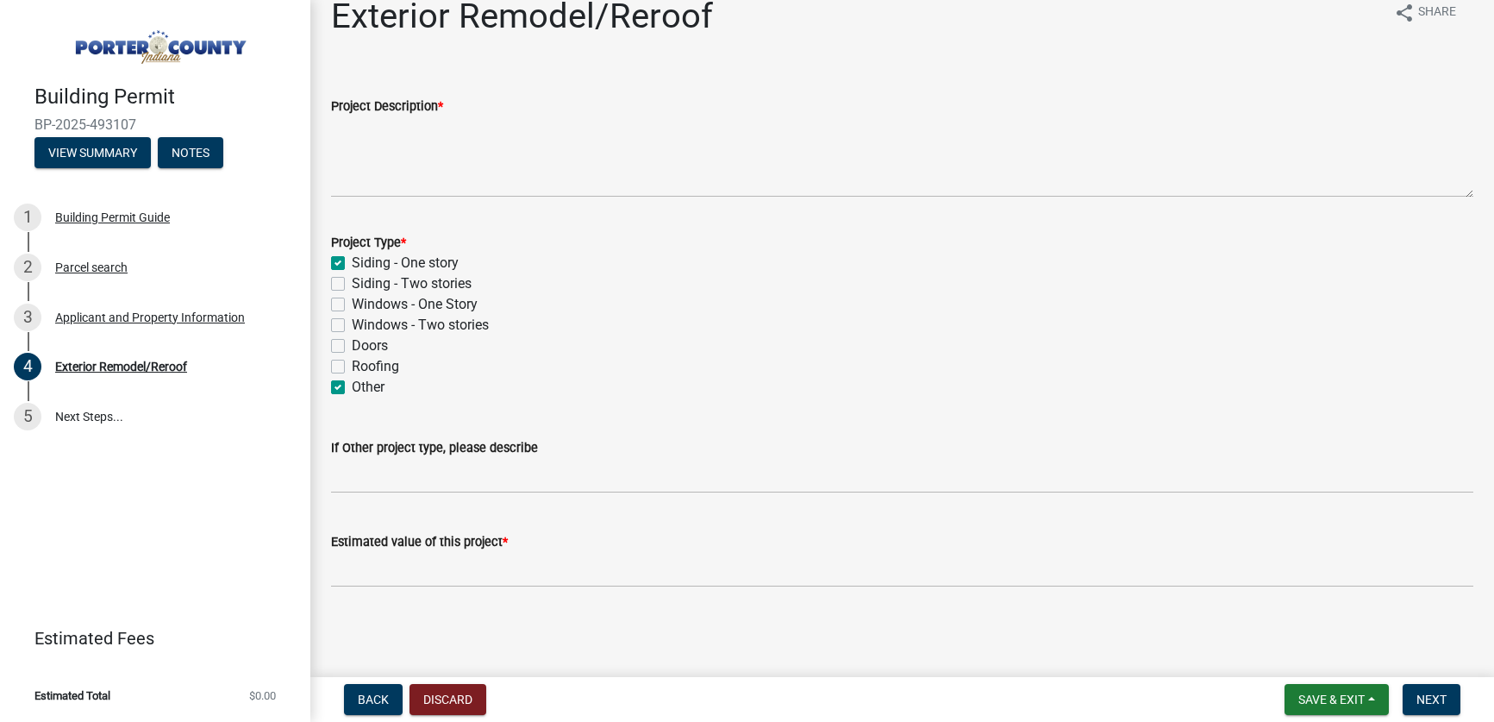
checkbox input "false"
checkbox input "true"
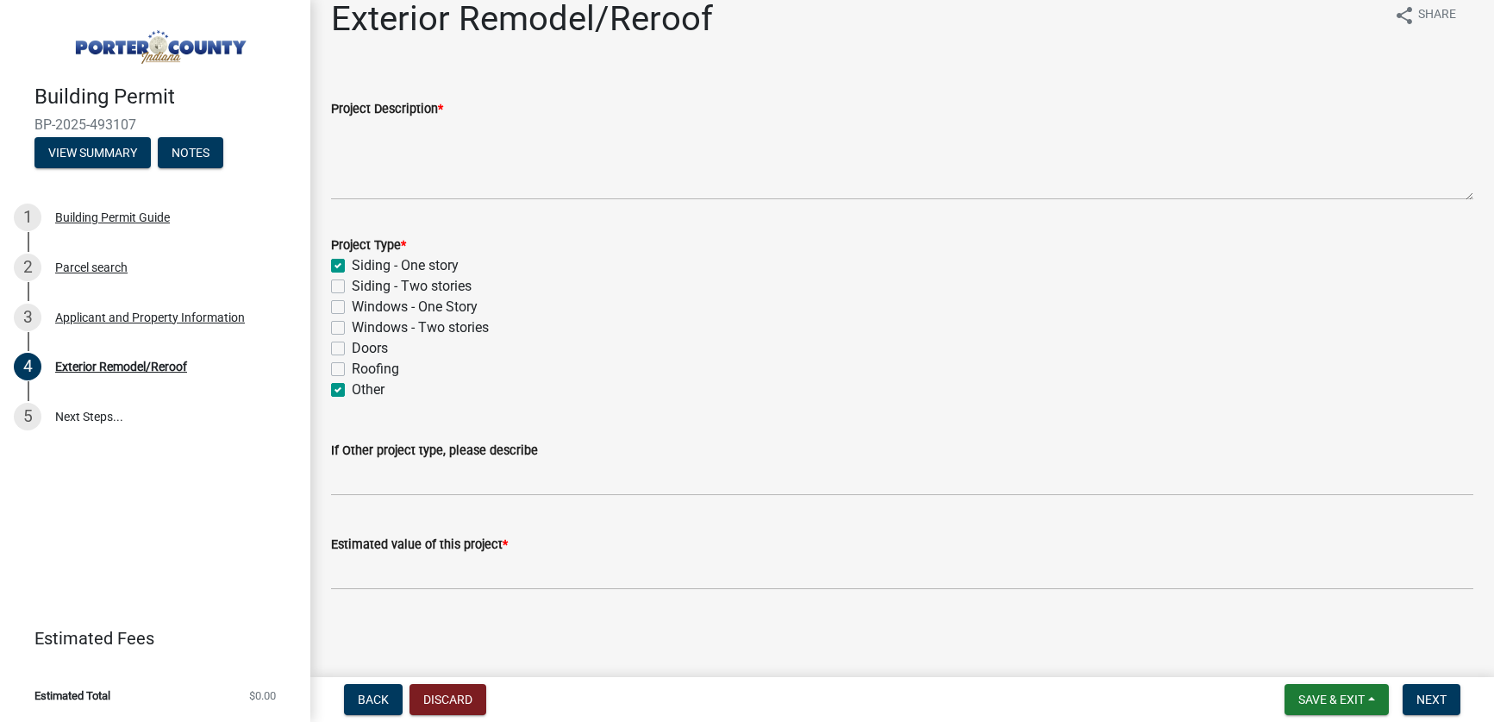
click at [352, 307] on label "Windows - One Story" at bounding box center [415, 307] width 126 height 21
click at [352, 307] on input "Windows - One Story" at bounding box center [357, 302] width 11 height 11
checkbox input "true"
checkbox input "false"
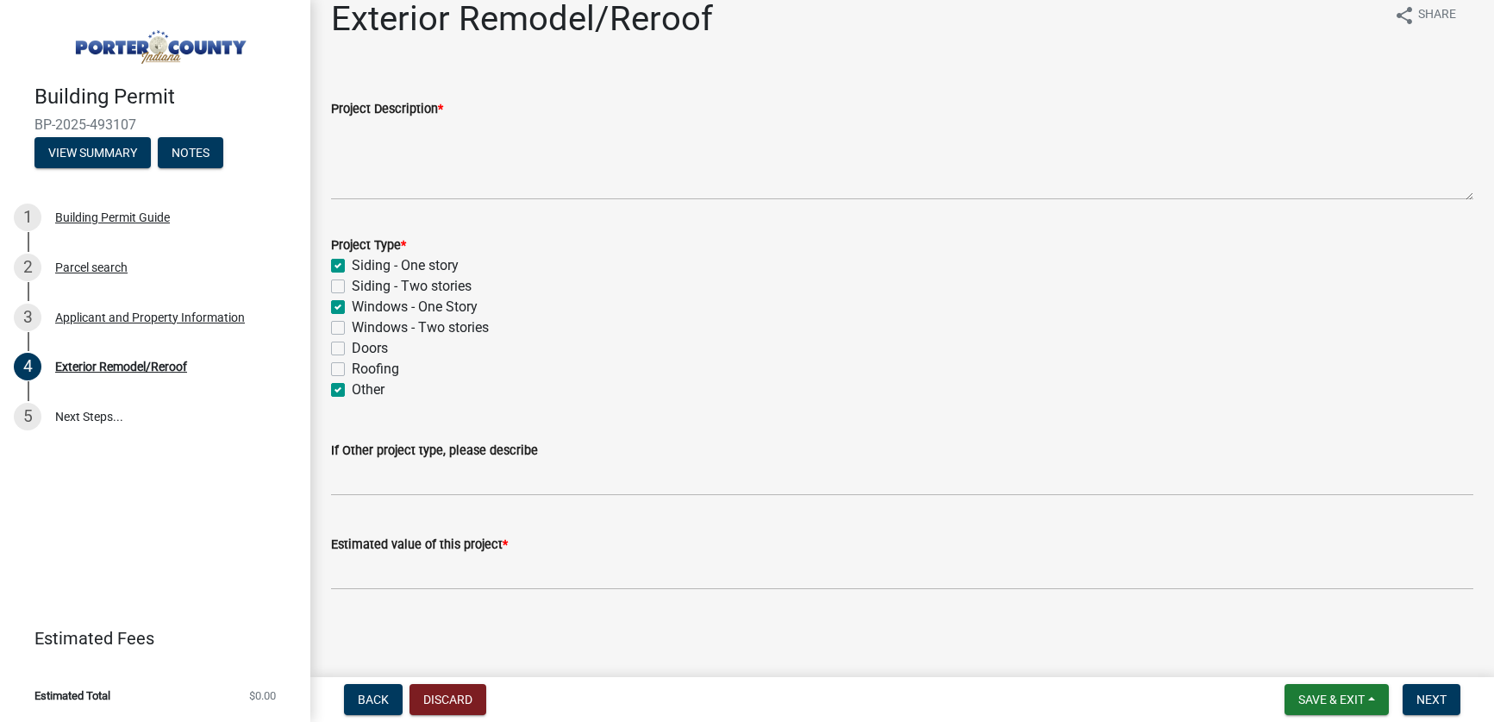
checkbox input "true"
checkbox input "false"
checkbox input "true"
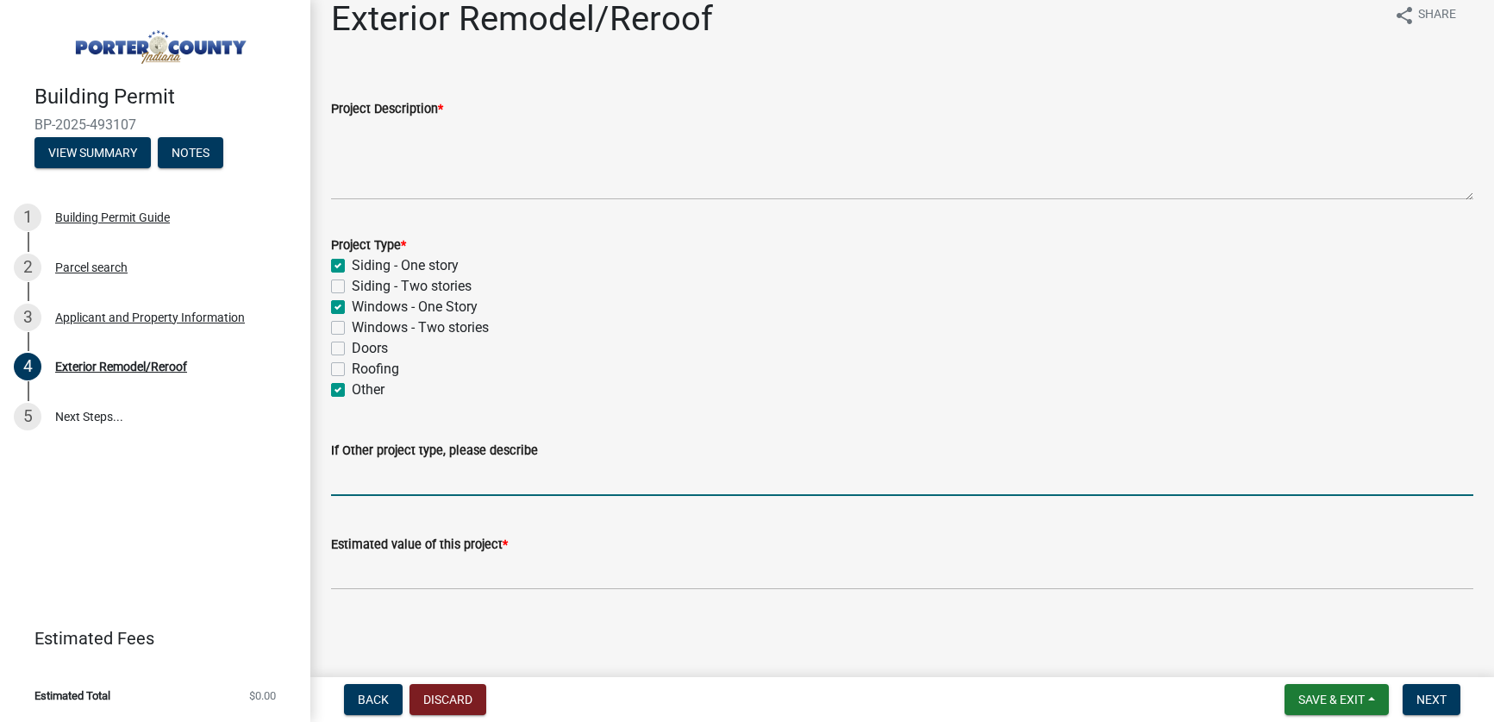
click at [374, 473] on input "If Other project type, please describe" at bounding box center [902, 477] width 1143 height 35
type input "Soffit, fascia, trim, and gutters"
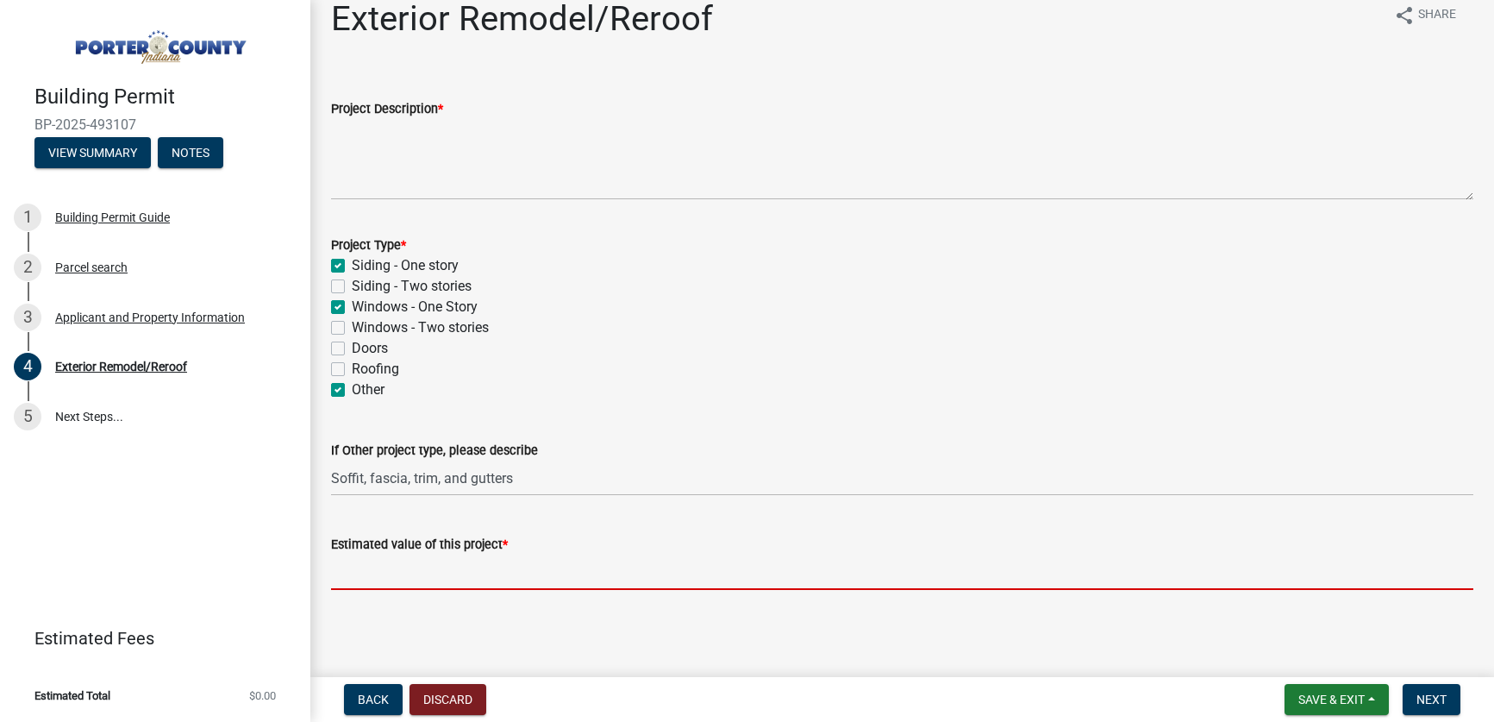
click at [398, 576] on input "text" at bounding box center [902, 571] width 1143 height 35
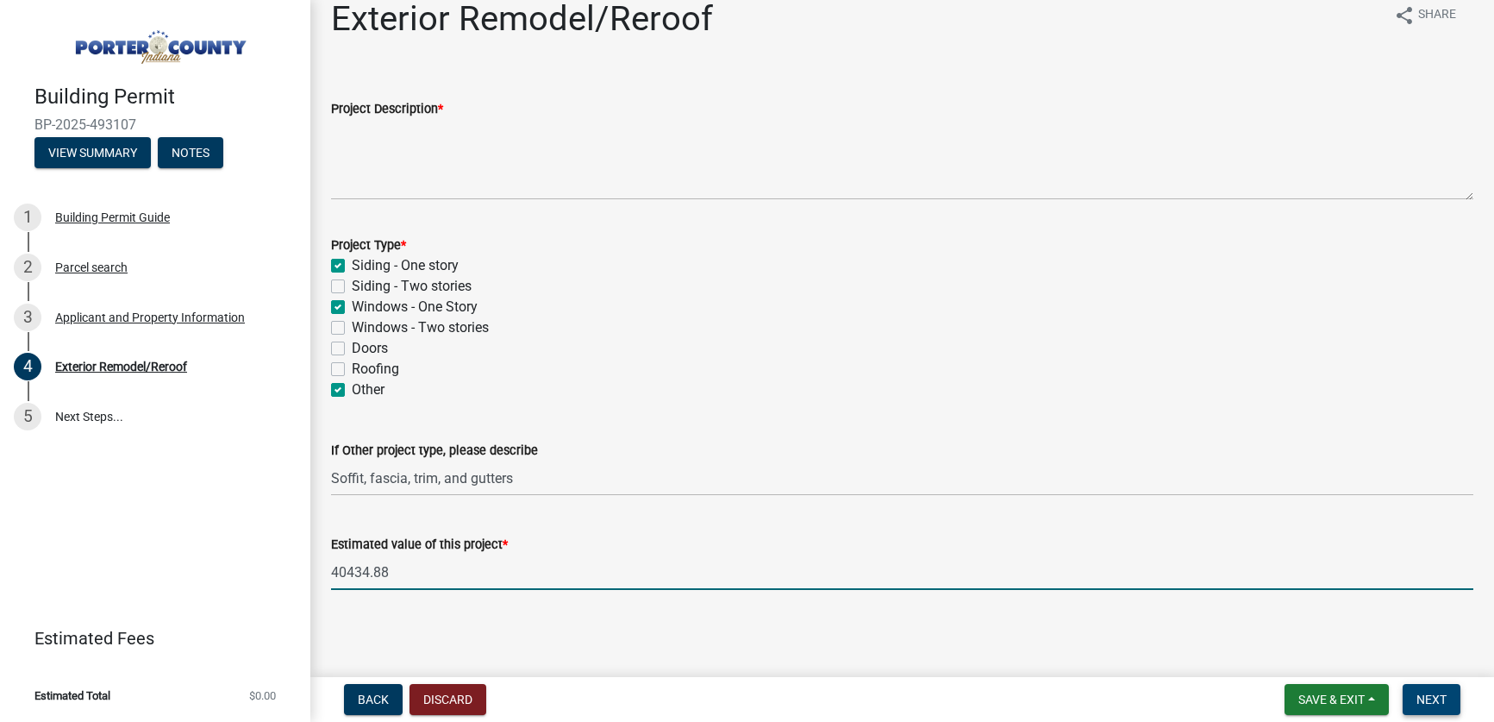
type input "40434.88"
click at [1444, 698] on span "Next" at bounding box center [1432, 699] width 30 height 14
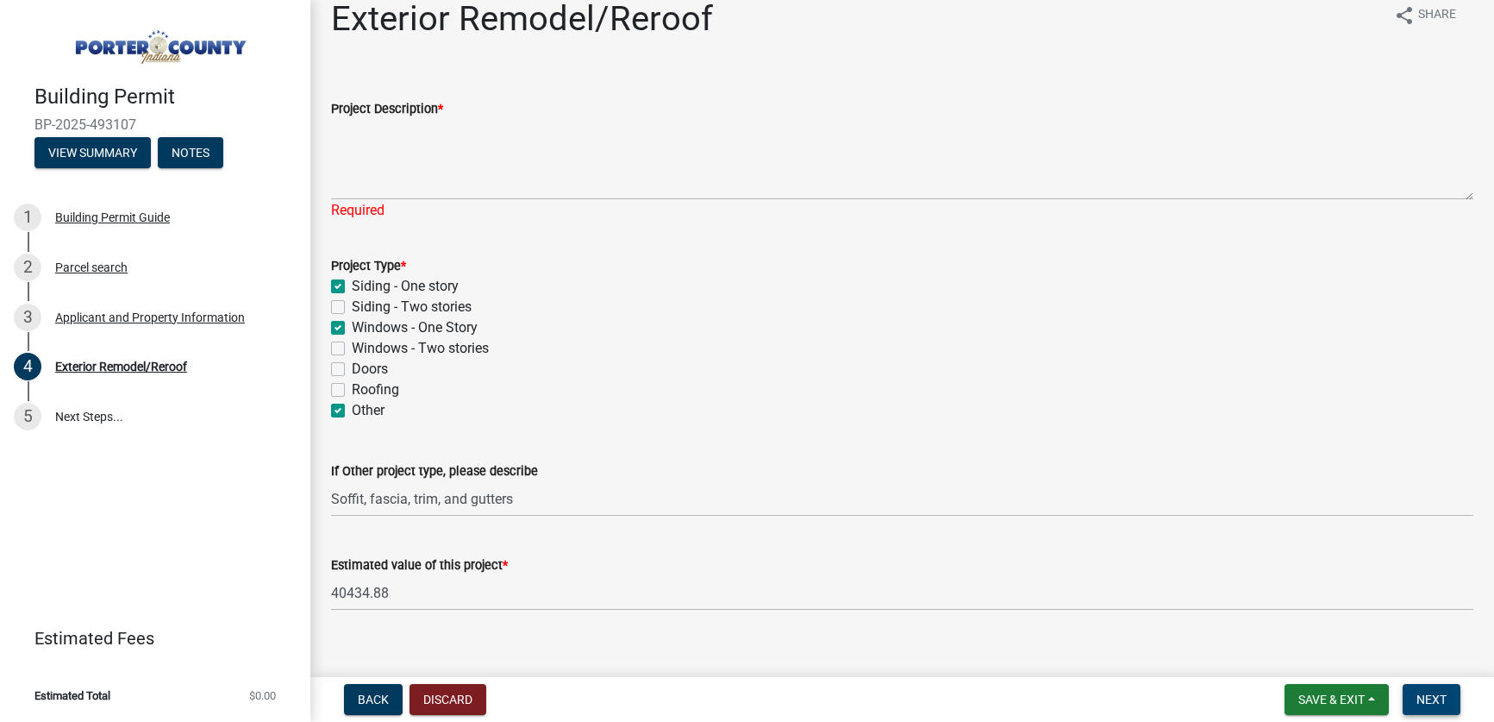
scroll to position [46, 0]
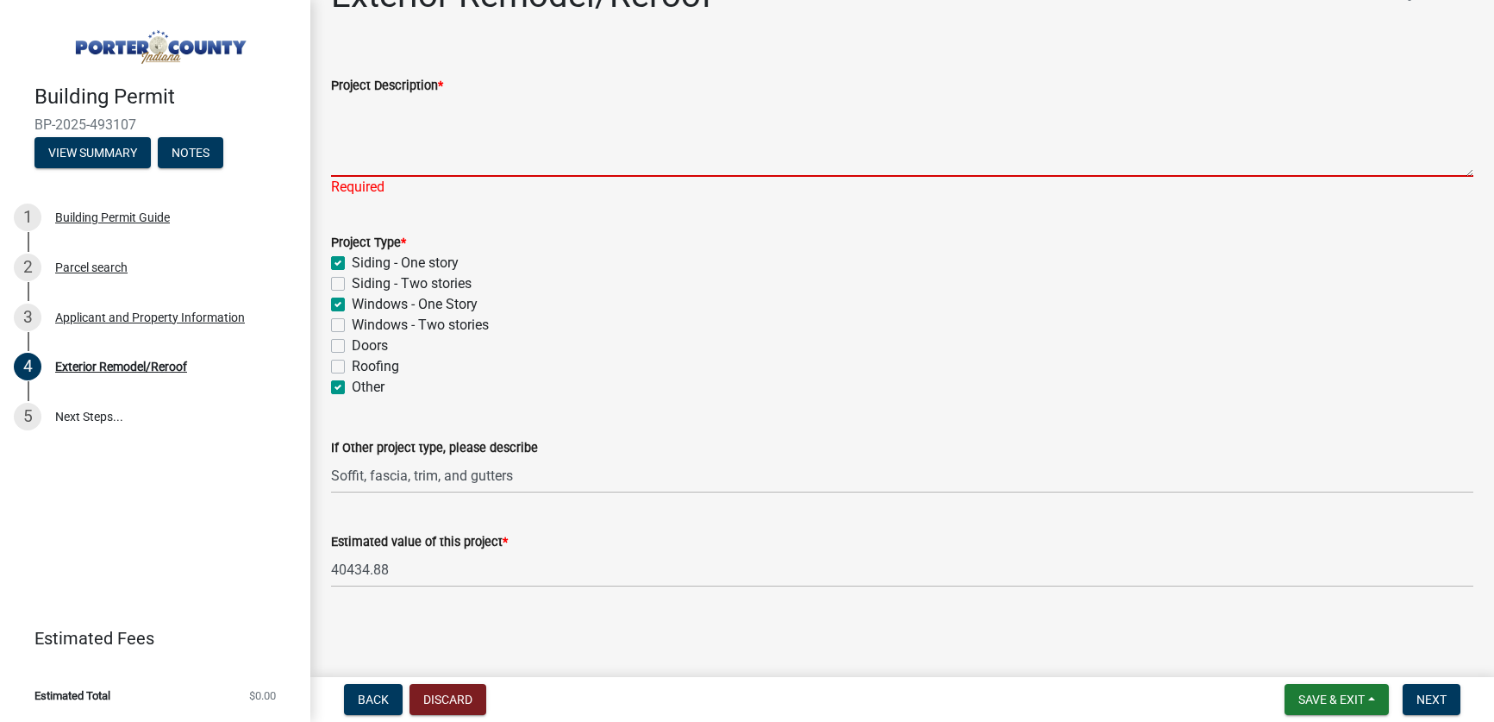
click at [529, 159] on textarea "Project Description *" at bounding box center [902, 136] width 1143 height 81
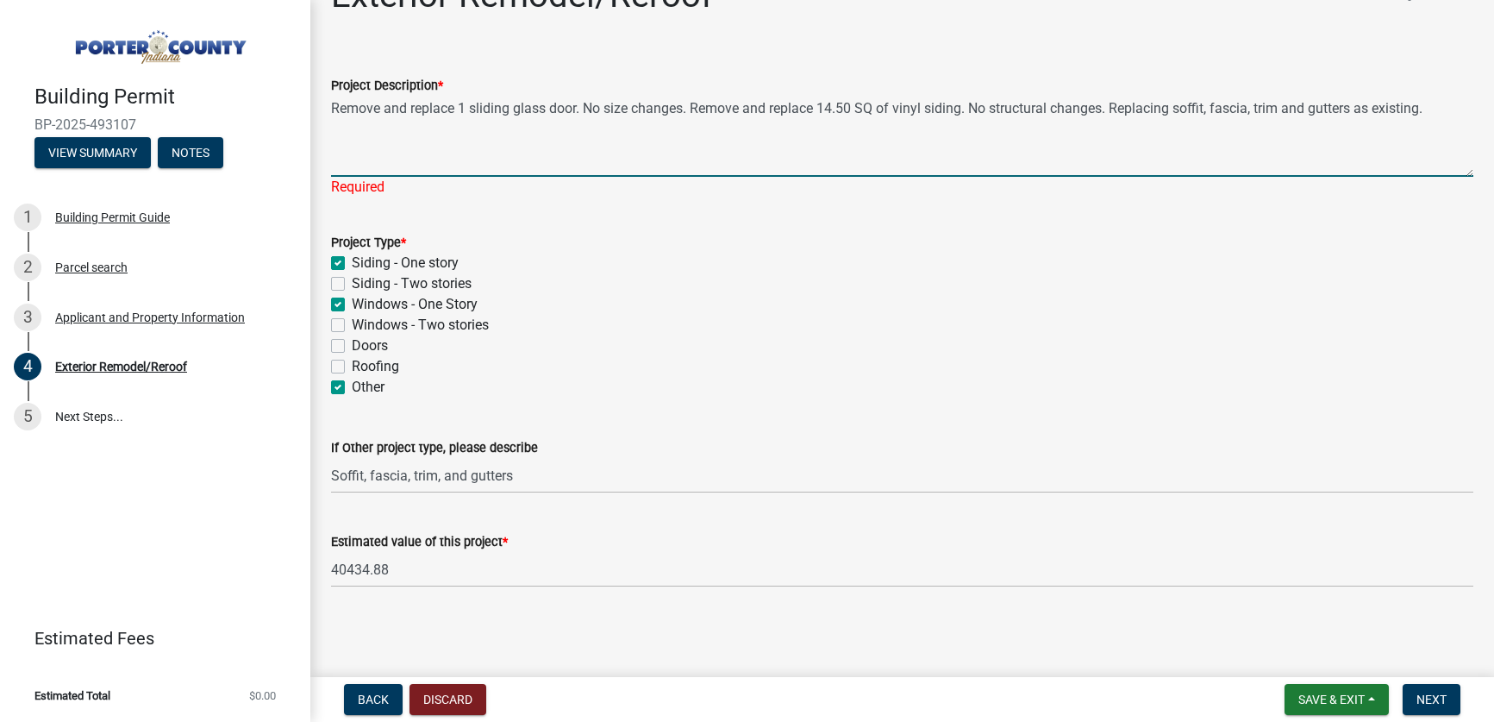
type textarea "Remove and replace 1 sliding glass door. No size changes. Remove and replace 14…"
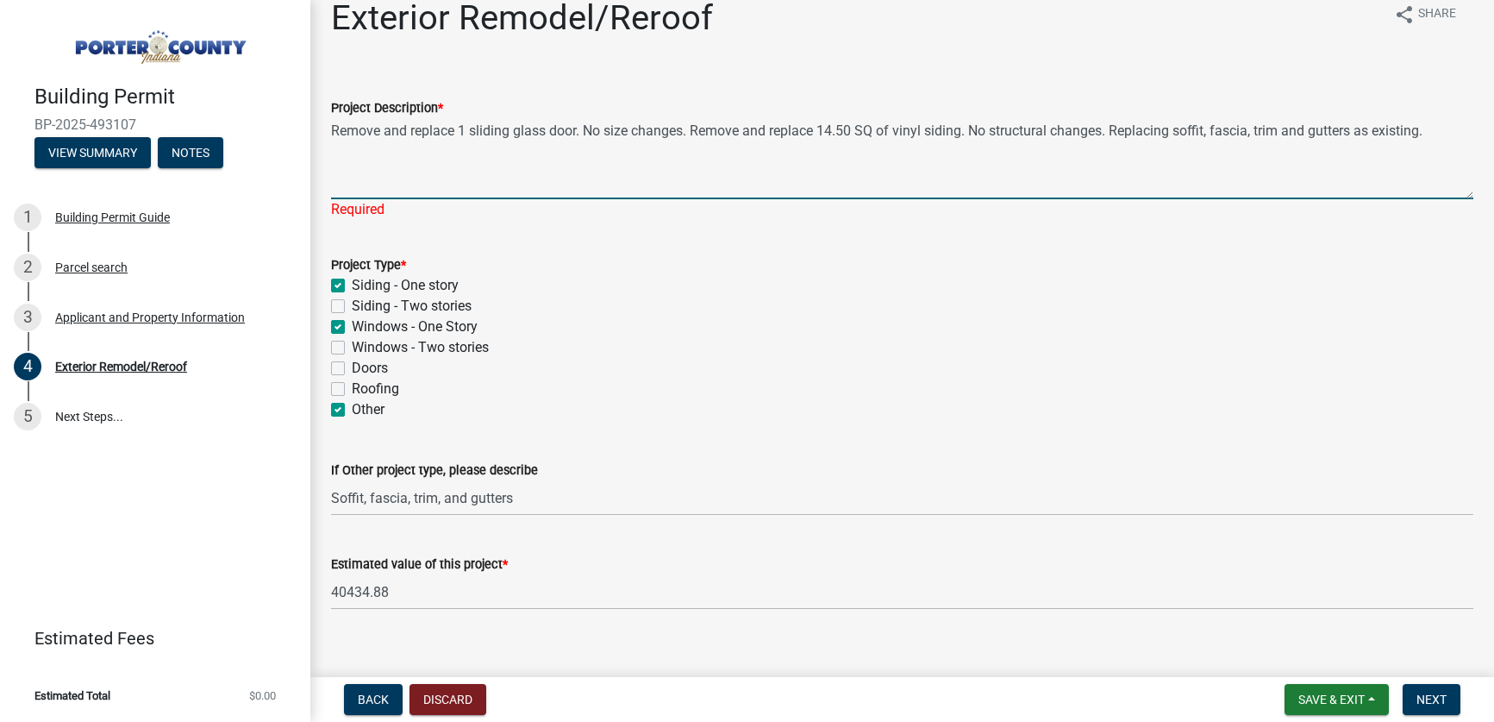
click at [833, 335] on div "Project Type * Siding - One story Siding - Two stories Windows - One Story Wind…" at bounding box center [902, 337] width 1143 height 166
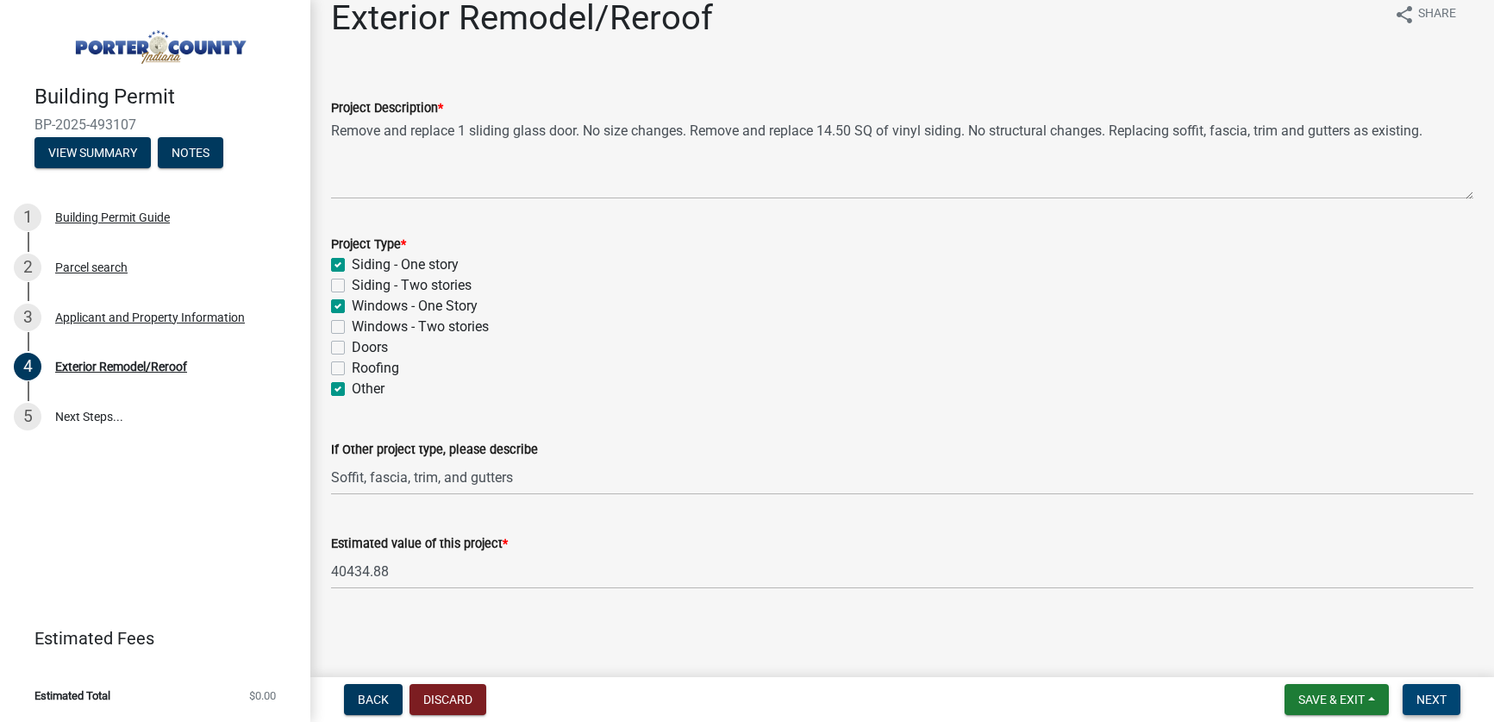
click at [1440, 701] on span "Next" at bounding box center [1432, 699] width 30 height 14
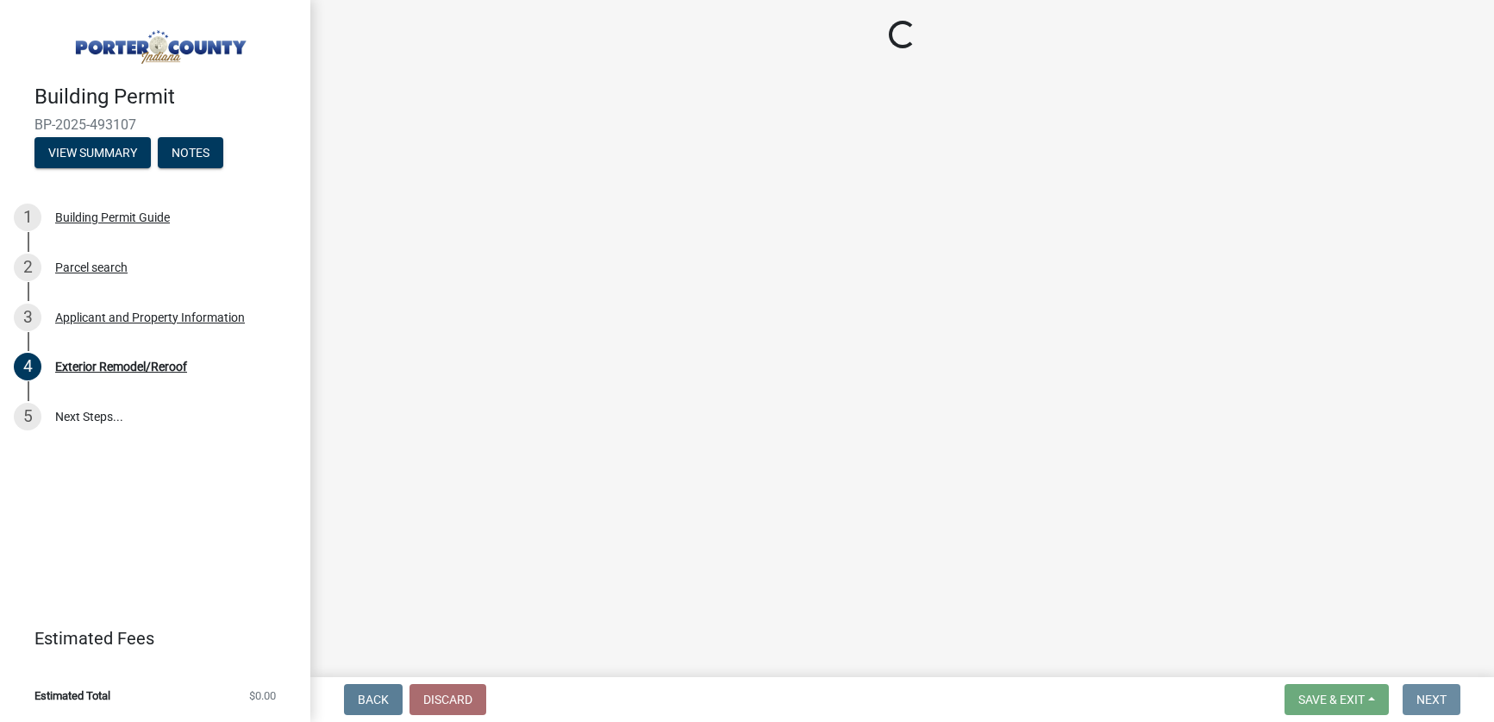
scroll to position [0, 0]
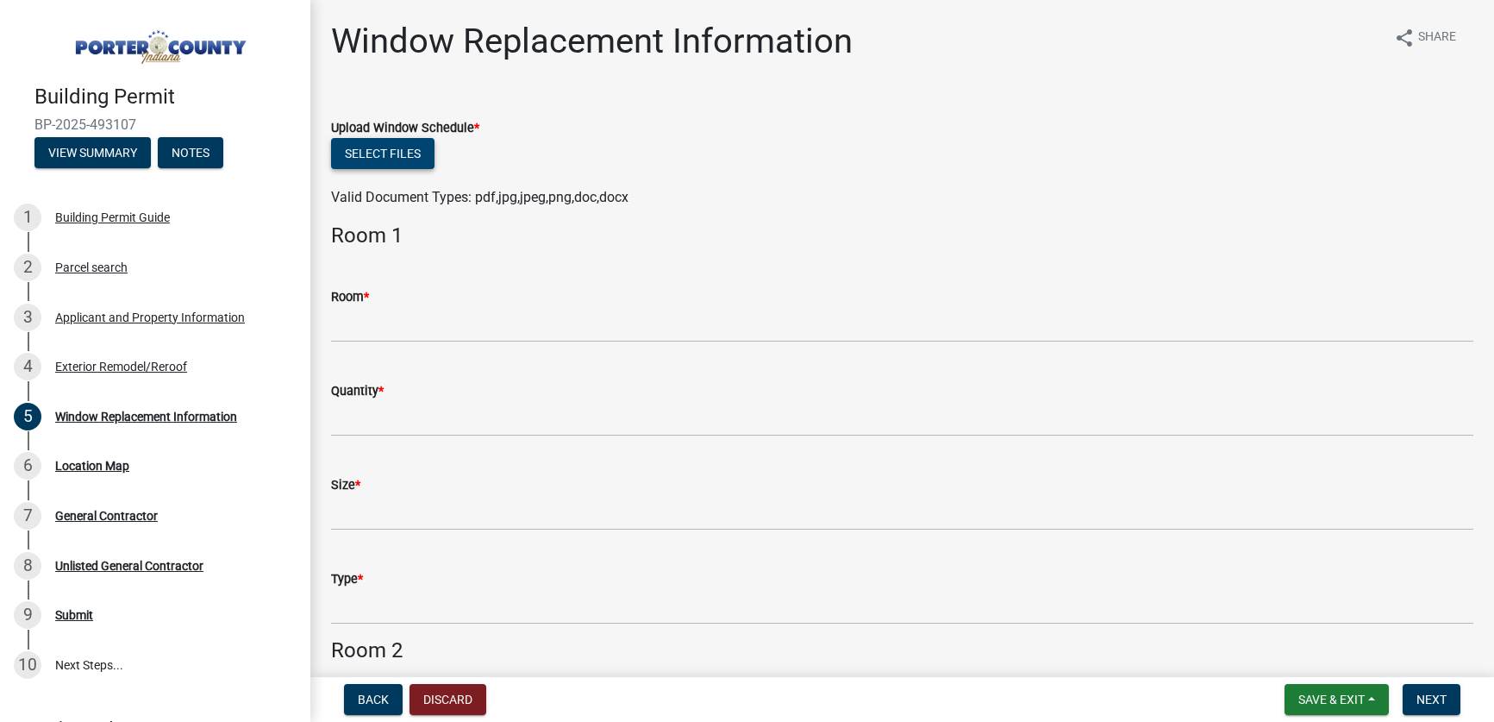
click at [385, 150] on button "Select files" at bounding box center [382, 153] width 103 height 31
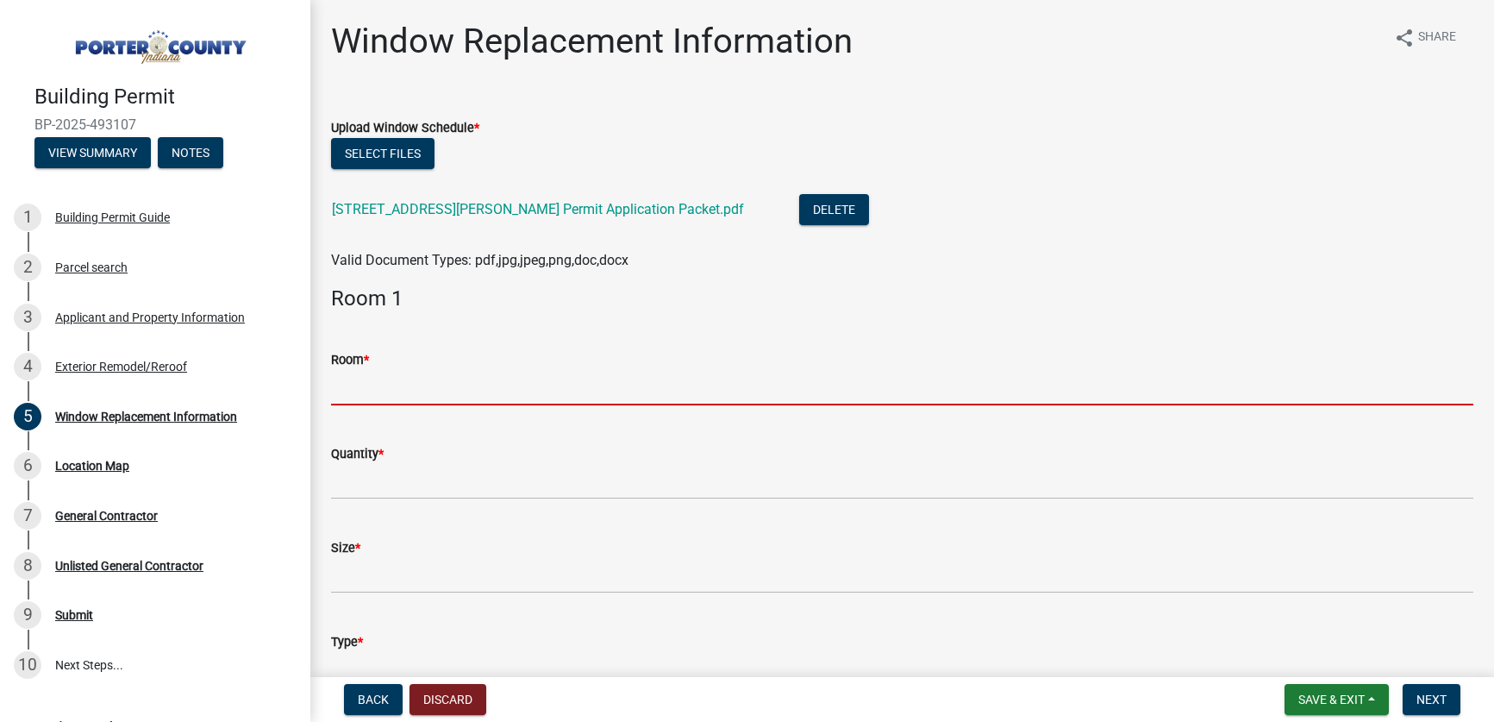
click at [426, 390] on input "Room *" at bounding box center [902, 387] width 1143 height 35
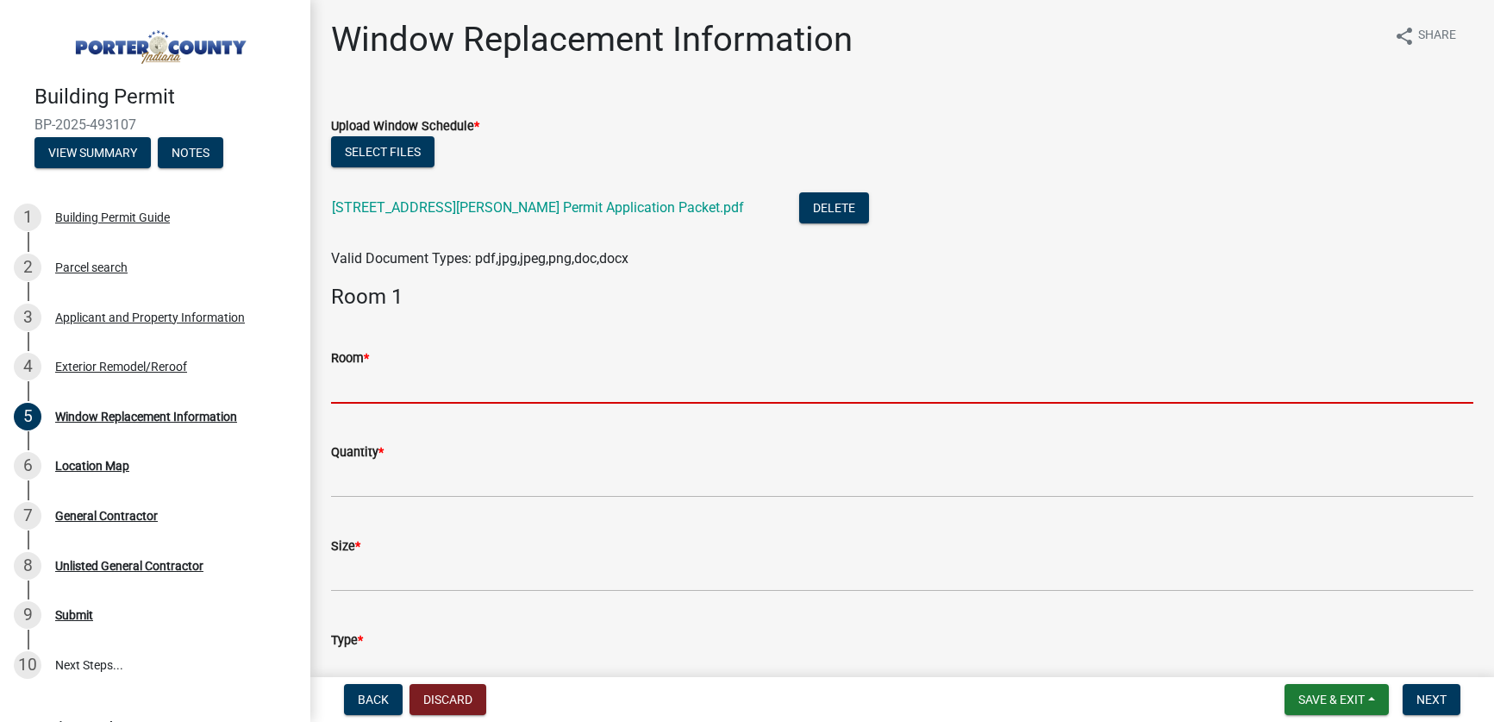
scroll to position [3, 0]
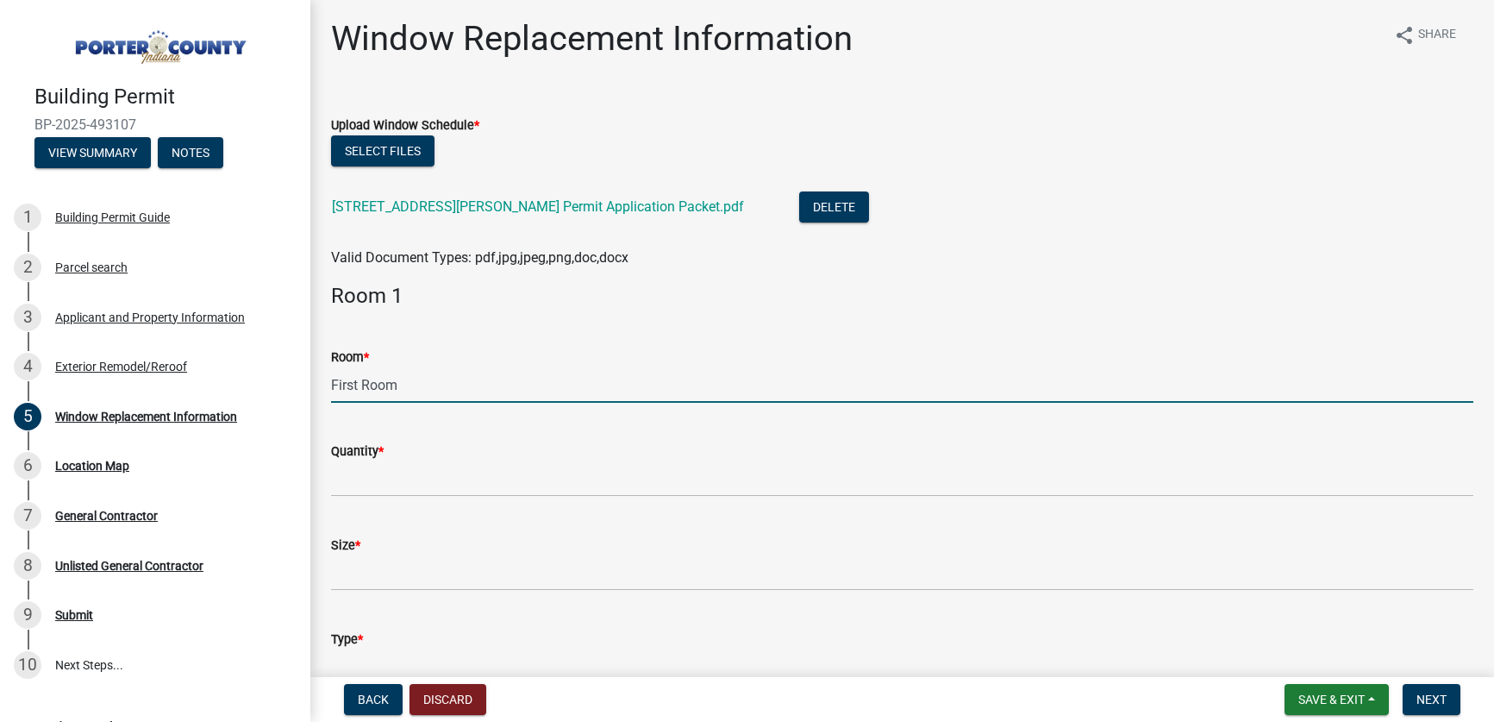
type input "First Room"
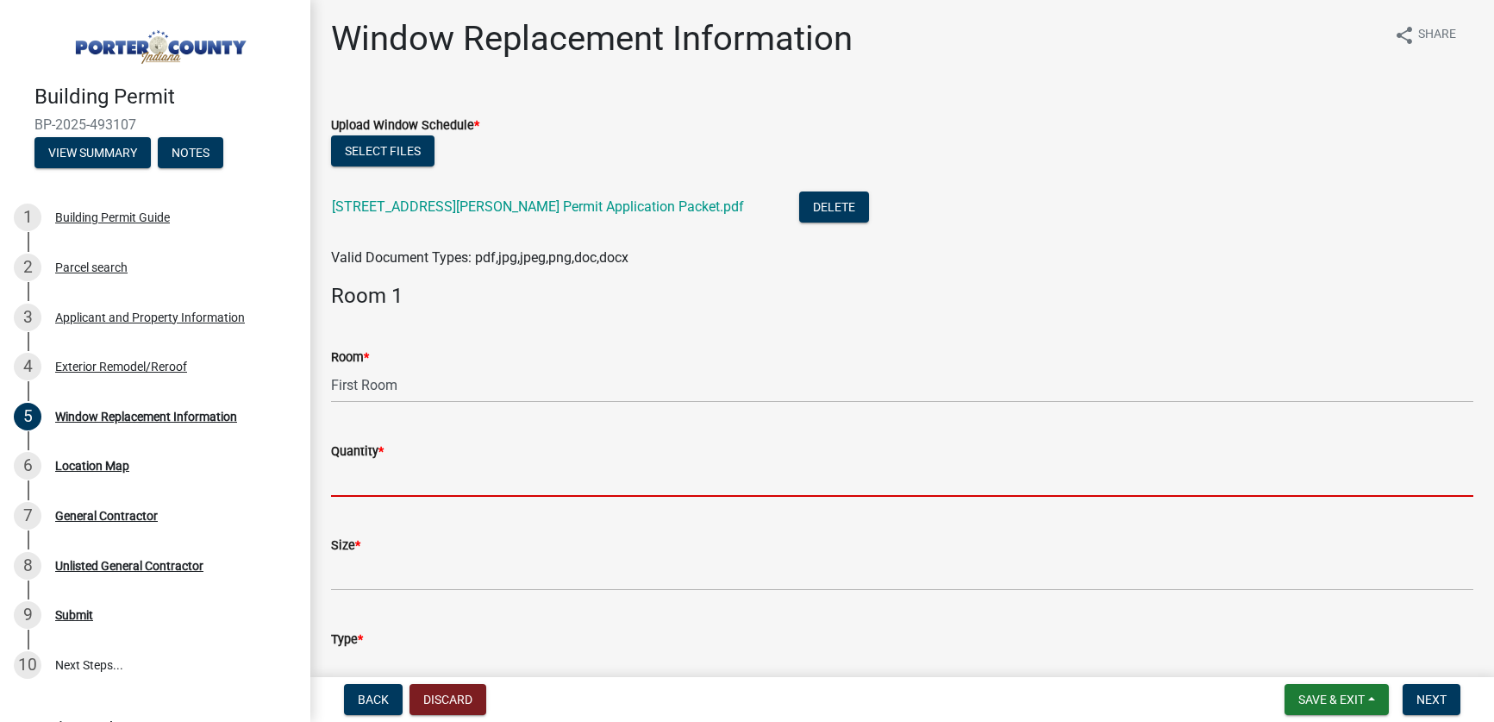
click at [429, 486] on input "Quantity *" at bounding box center [902, 478] width 1143 height 35
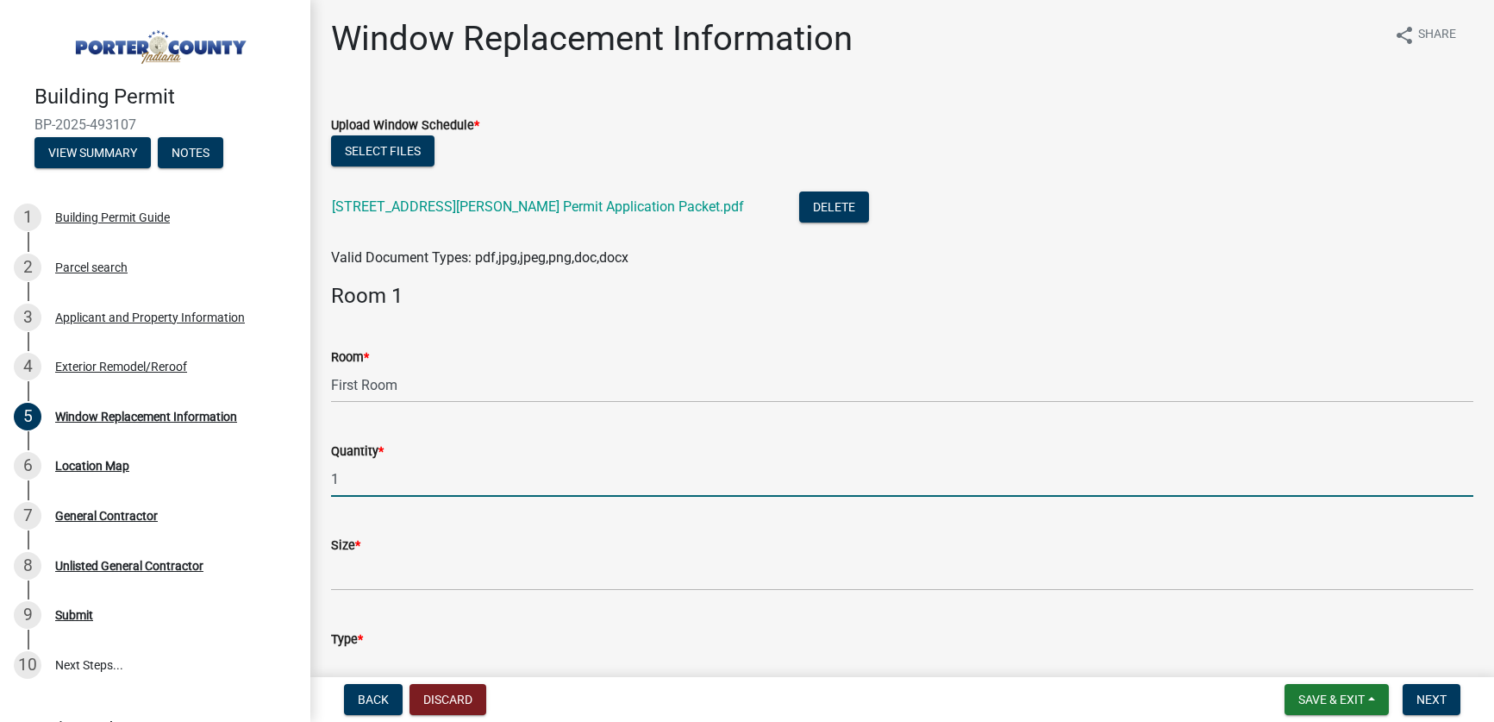
type input "1"
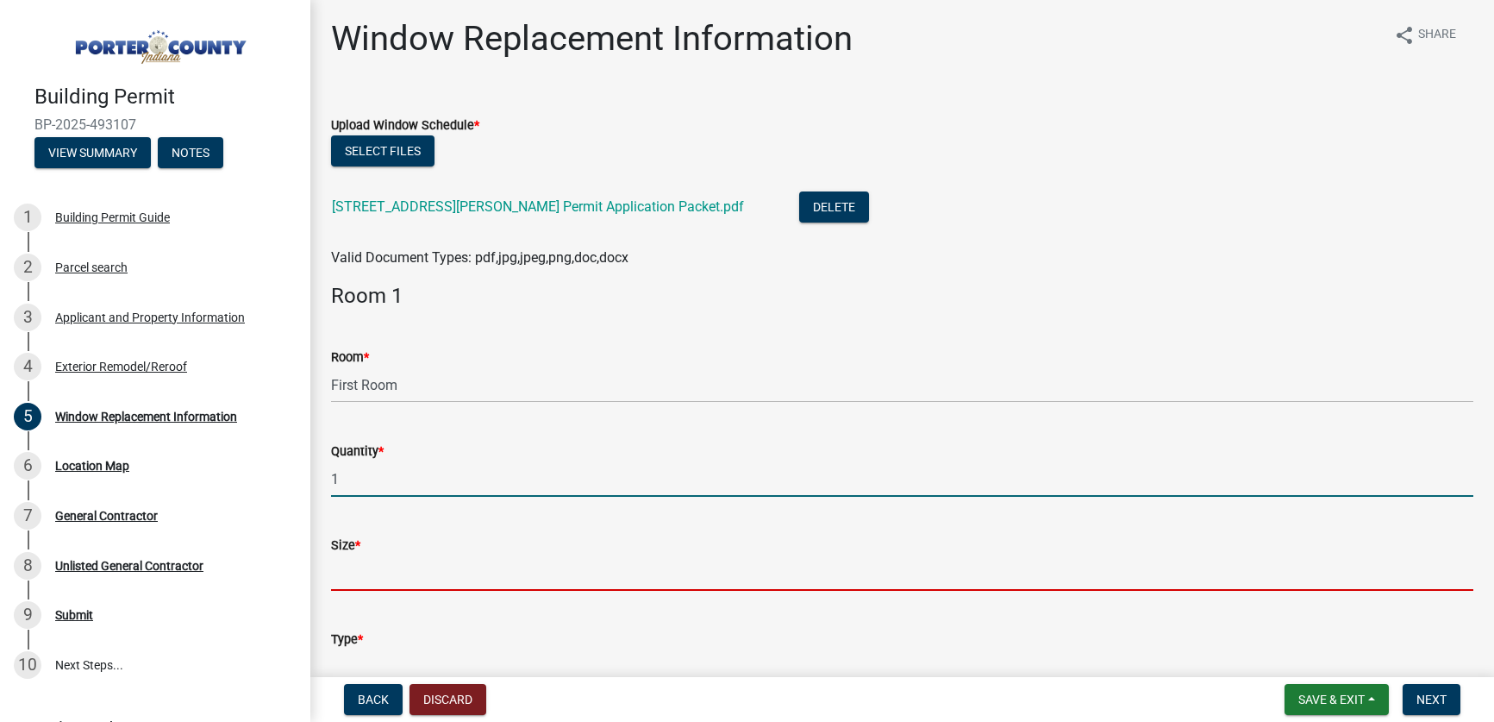
click at [429, 579] on input "Size *" at bounding box center [902, 572] width 1143 height 35
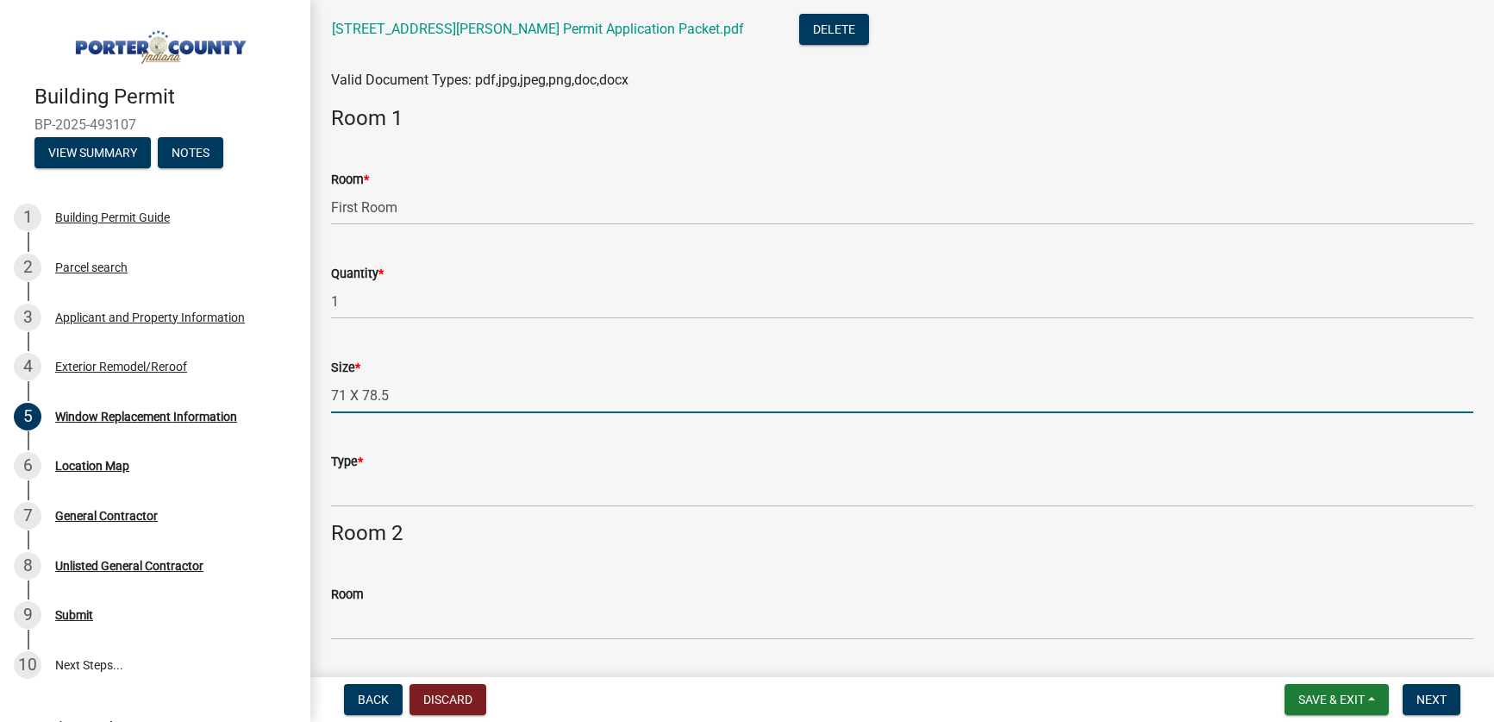
scroll to position [218, 0]
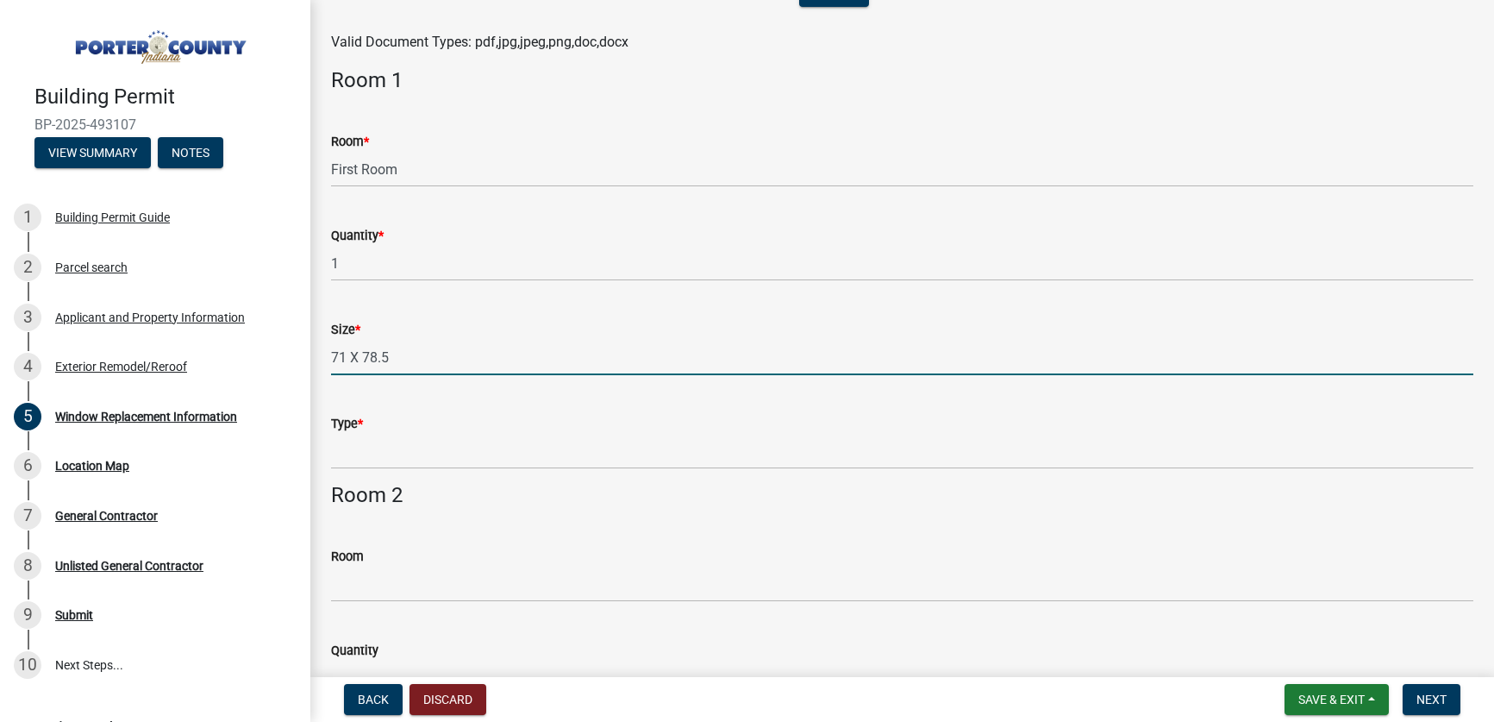
type input "71 X 78.5"
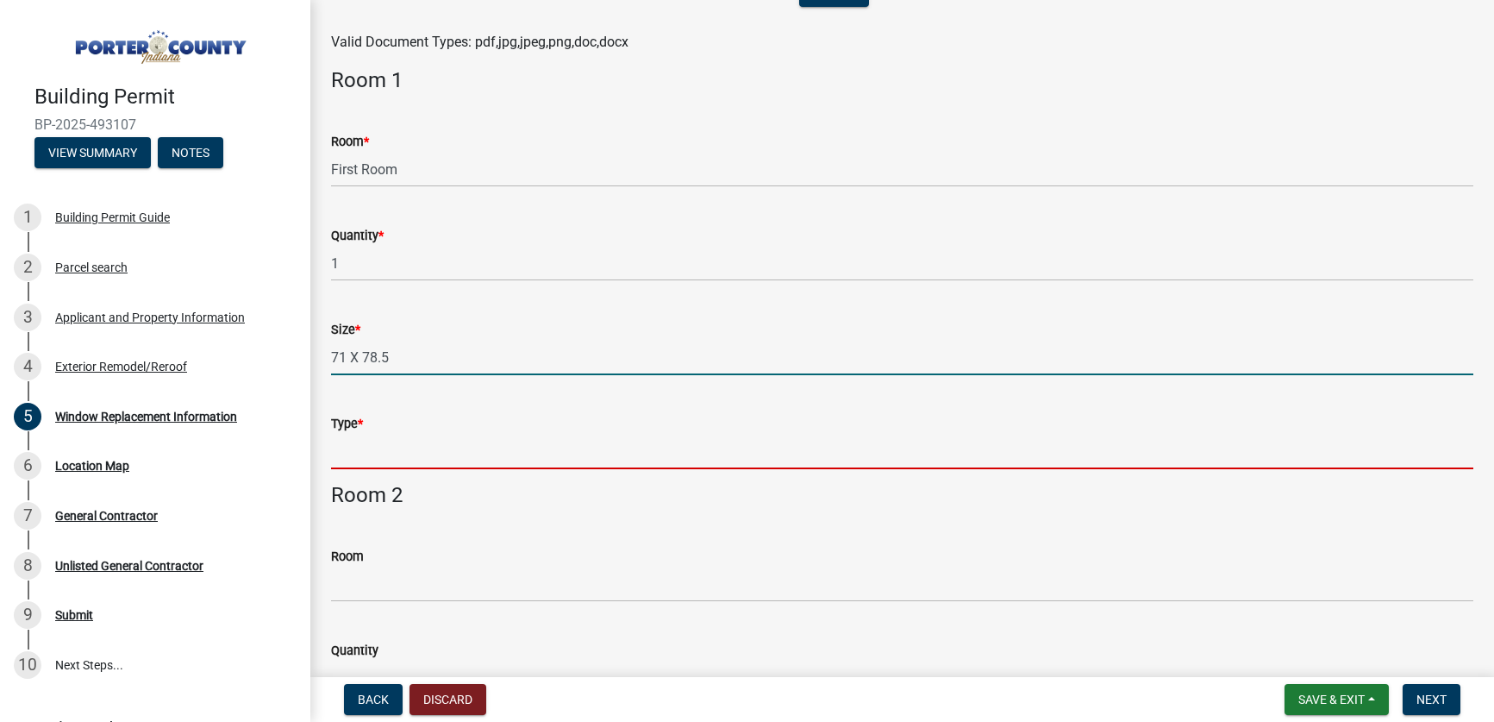
click at [460, 455] on input "Type *" at bounding box center [902, 451] width 1143 height 35
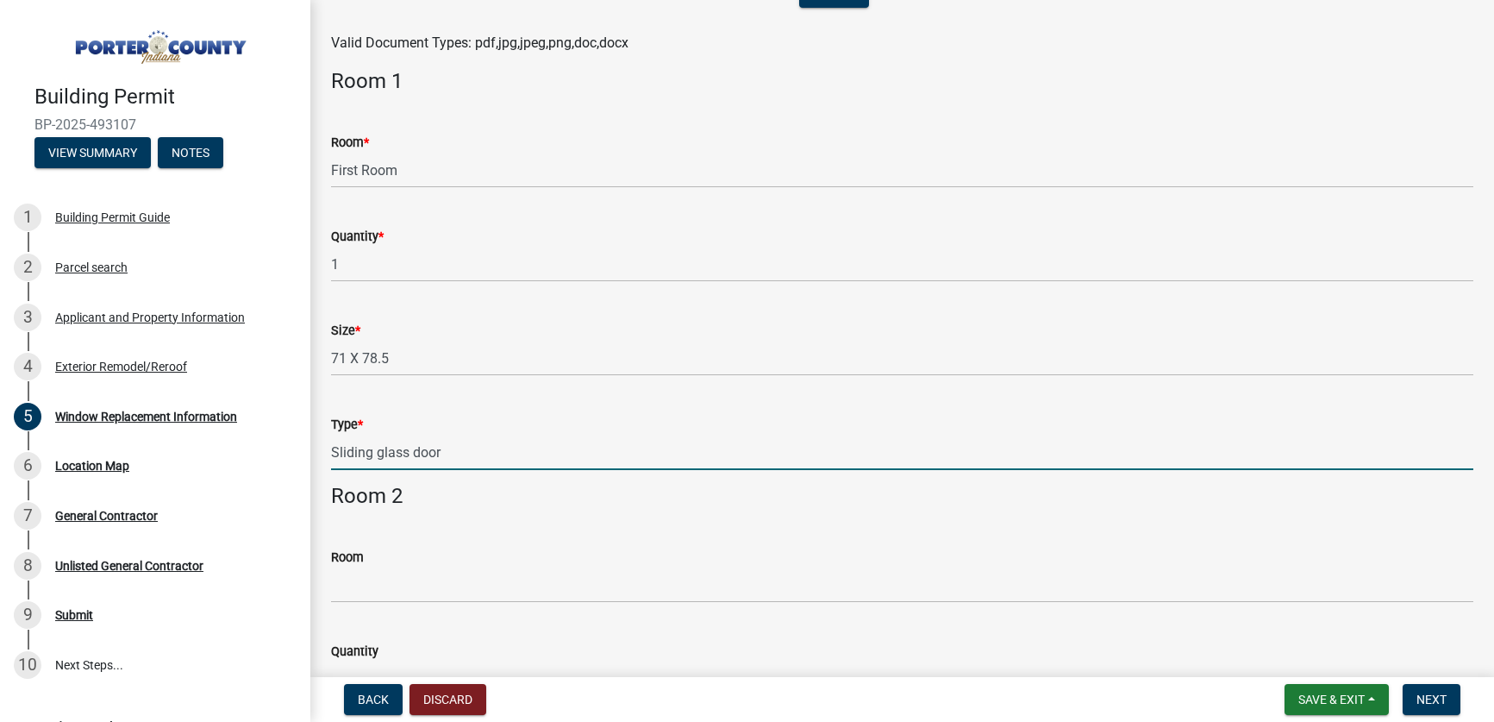
type input "Sliding glass door"
click at [924, 566] on div "Room" at bounding box center [902, 557] width 1143 height 21
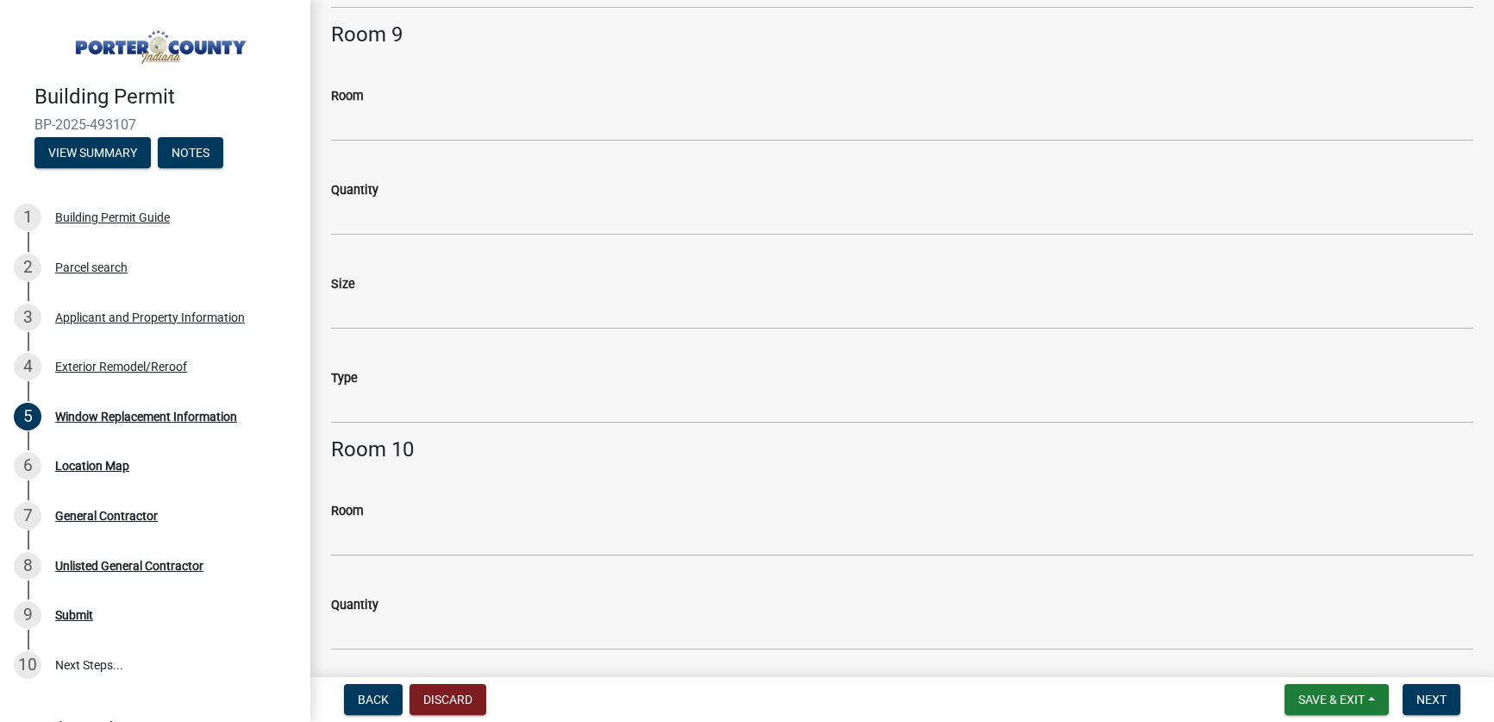
scroll to position [3969, 0]
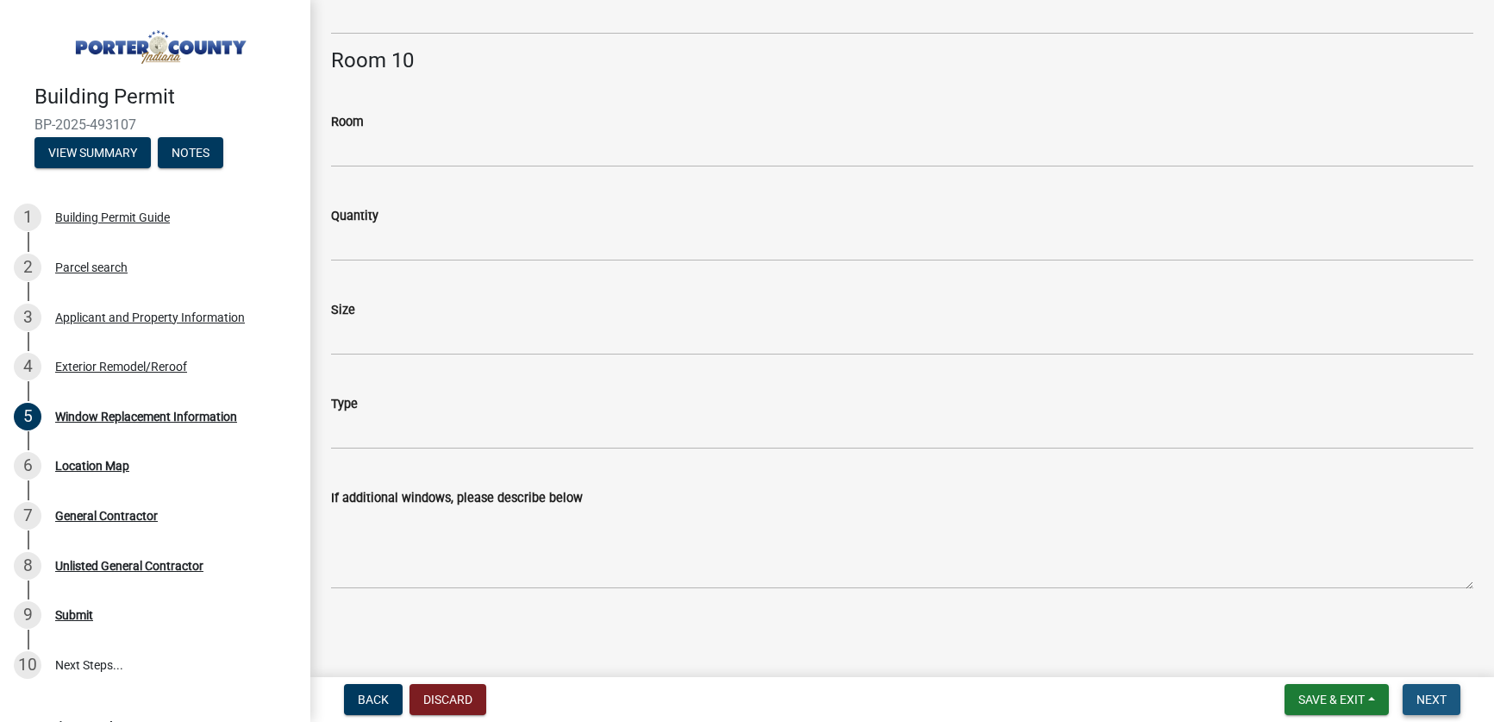
click at [1447, 692] on button "Next" at bounding box center [1432, 699] width 58 height 31
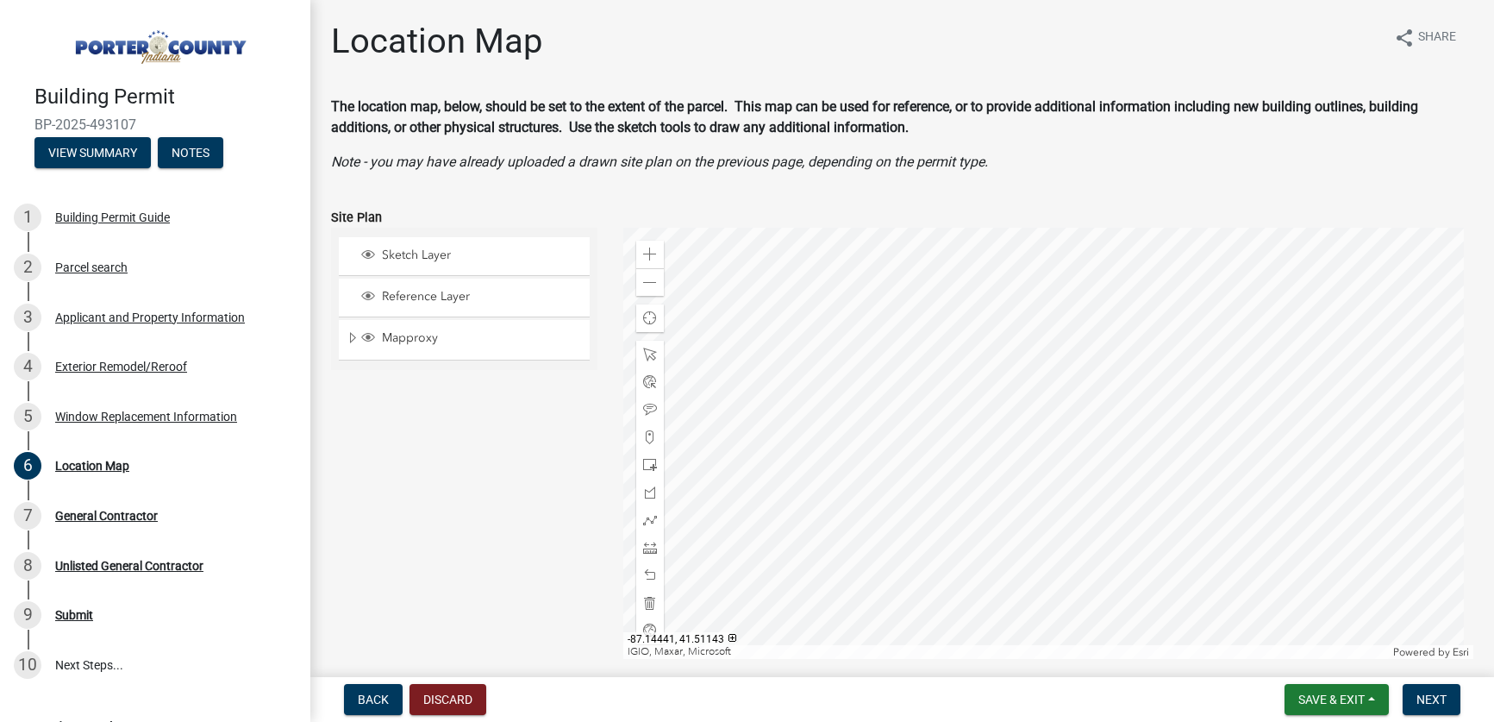
scroll to position [198, 0]
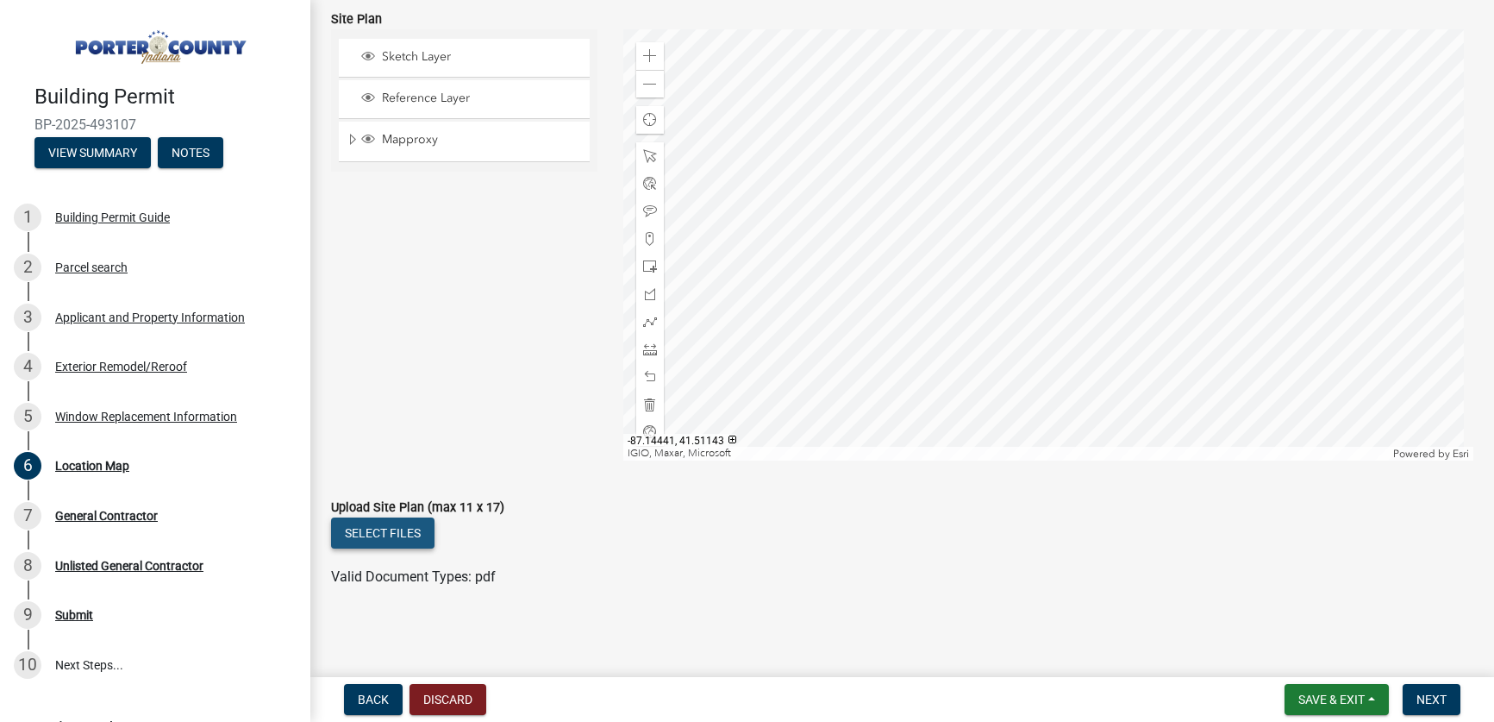
click at [405, 535] on button "Select files" at bounding box center [382, 532] width 103 height 31
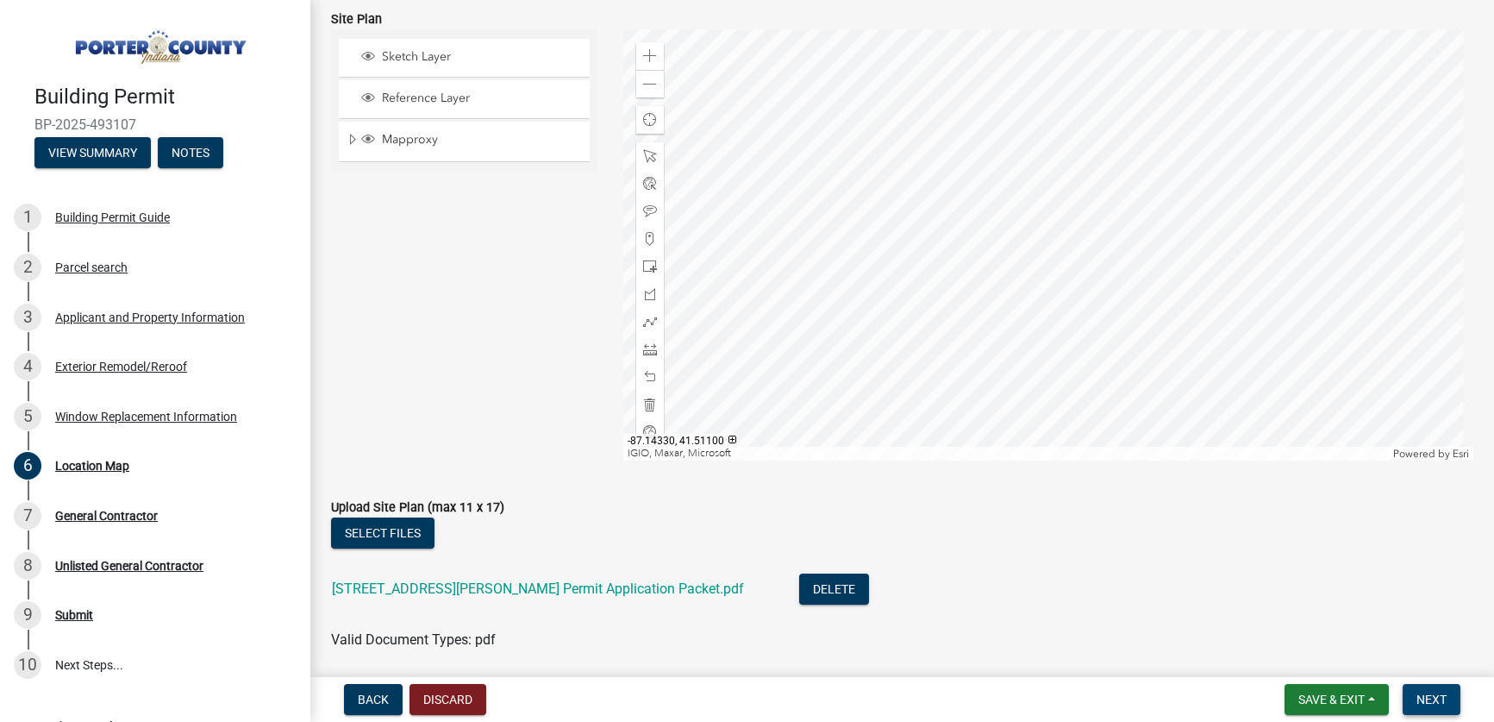
click at [1435, 703] on span "Next" at bounding box center [1432, 699] width 30 height 14
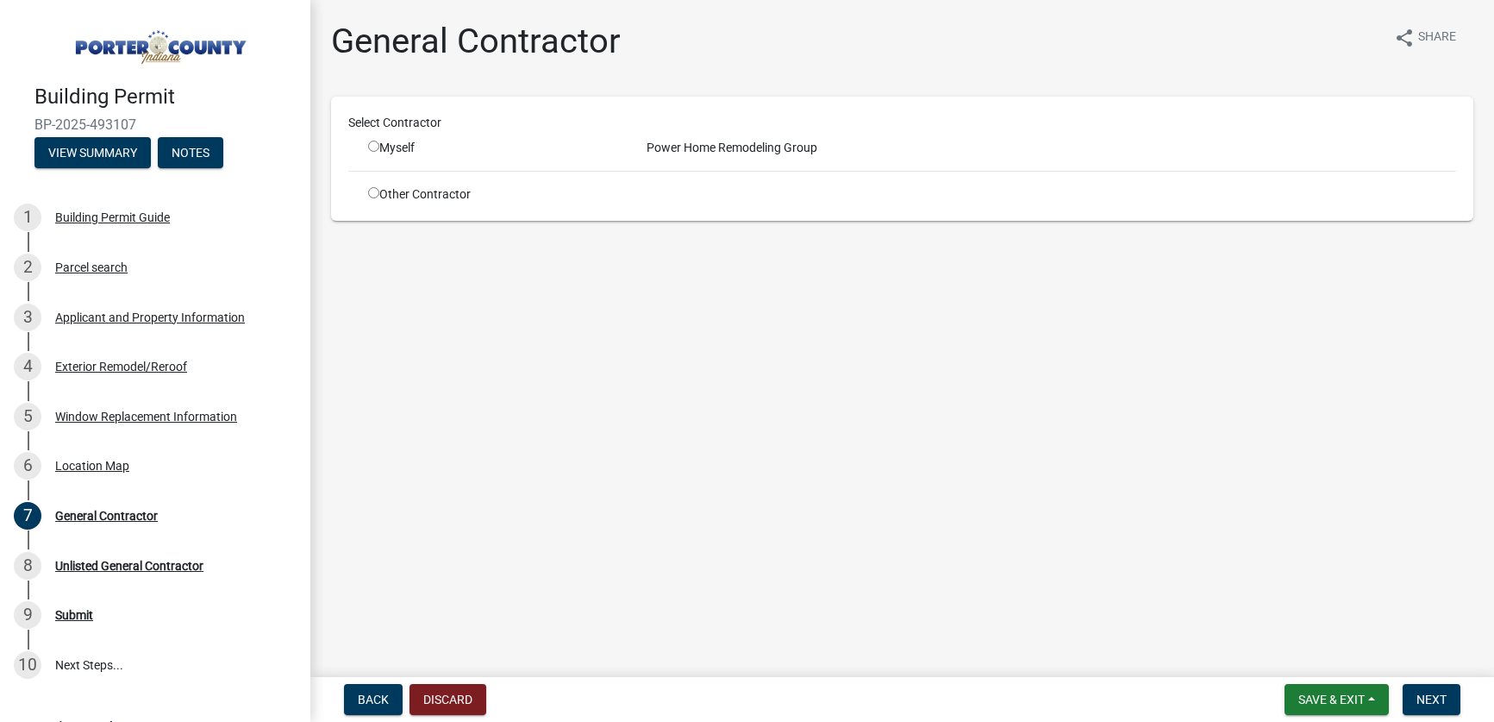
click at [379, 146] on input "radio" at bounding box center [373, 146] width 11 height 11
radio input "true"
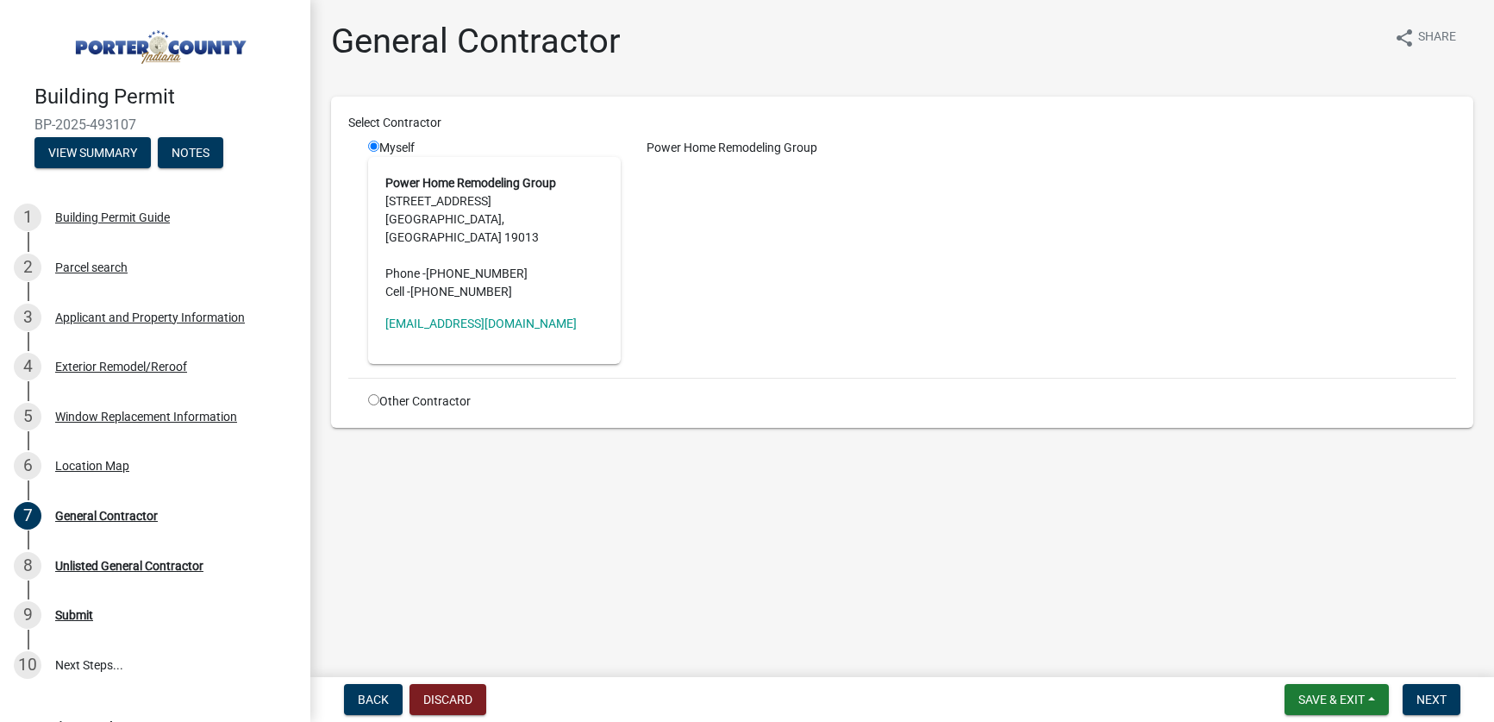
click at [839, 211] on div "Power Home Remodeling Group" at bounding box center [1052, 251] width 836 height 225
click at [1445, 703] on span "Next" at bounding box center [1432, 699] width 30 height 14
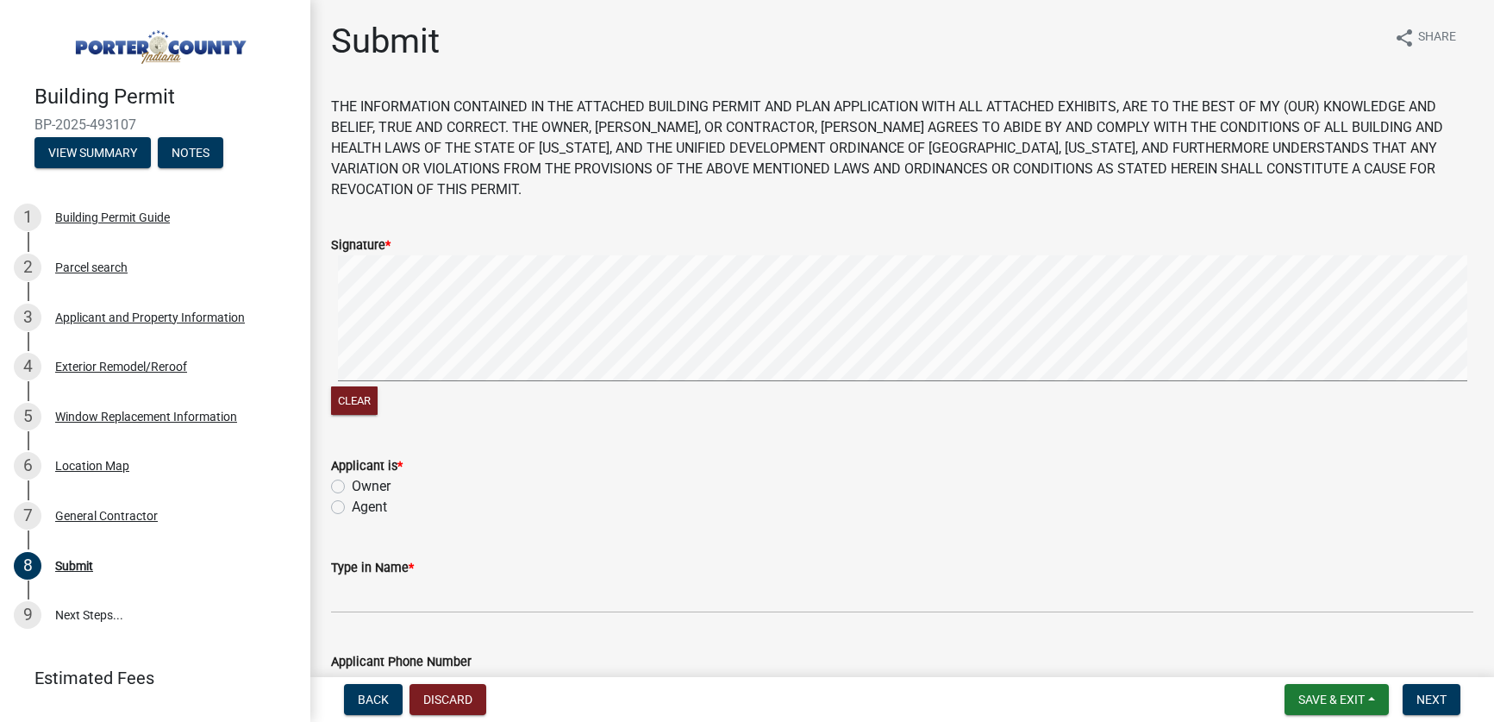
click at [352, 497] on label "Agent" at bounding box center [369, 507] width 35 height 21
click at [352, 497] on input "Agent" at bounding box center [357, 502] width 11 height 11
radio input "true"
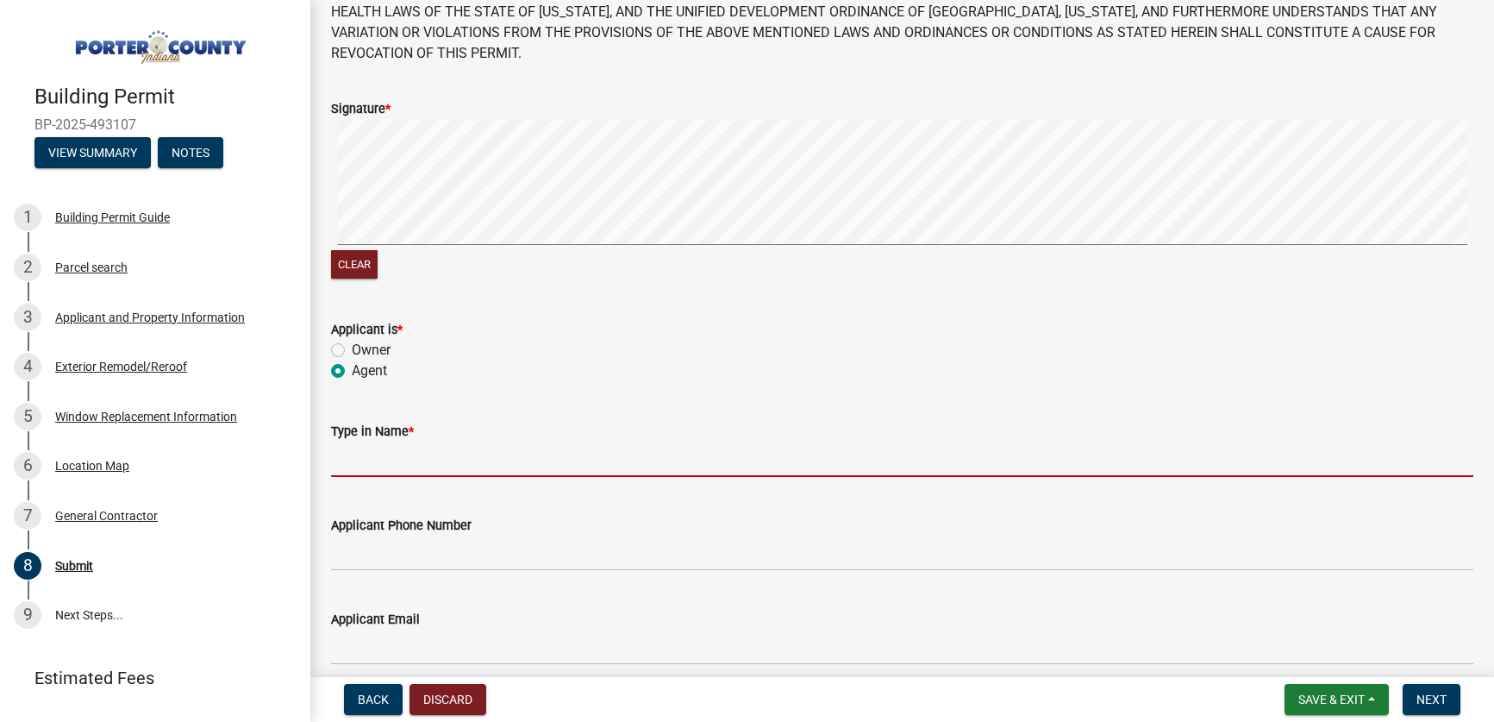
click at [398, 442] on input "Type in Name *" at bounding box center [902, 459] width 1143 height 35
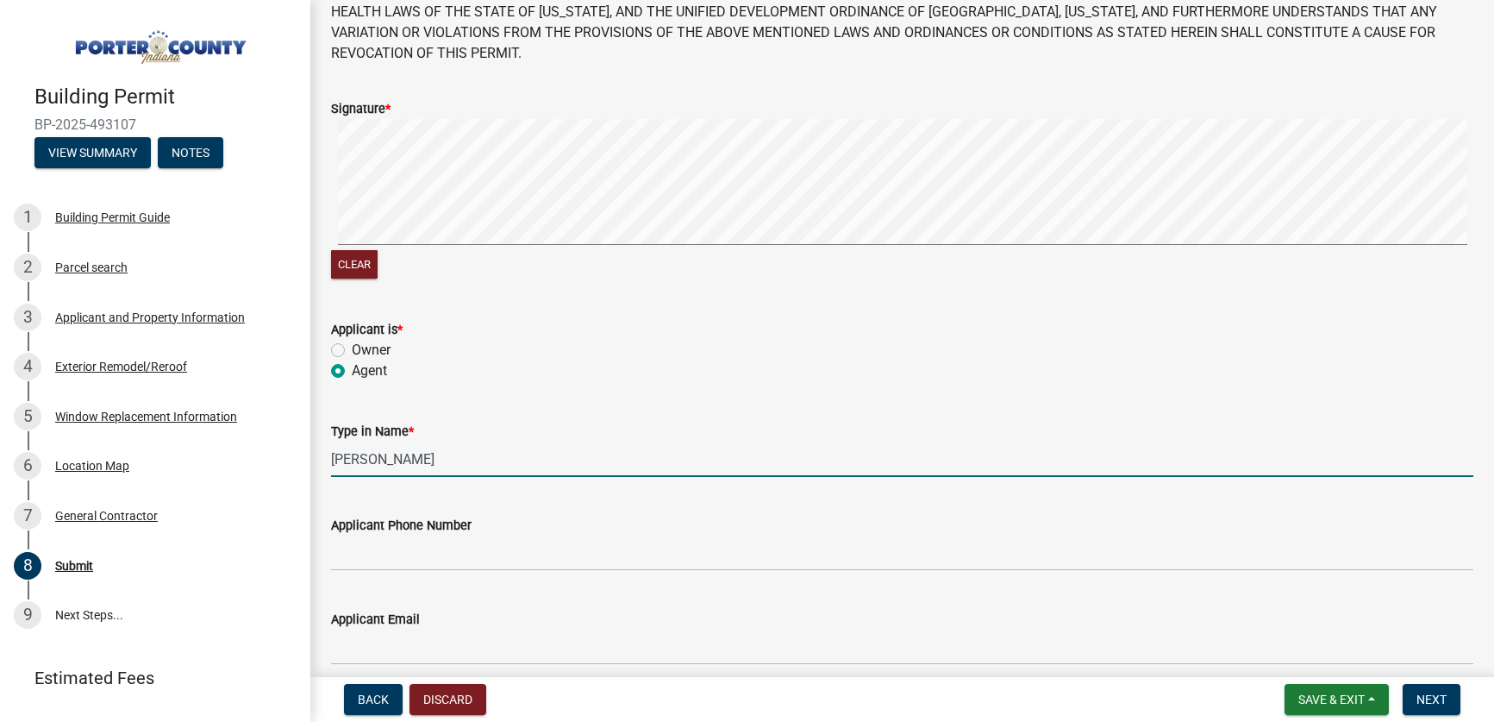
type input "[PERSON_NAME]"
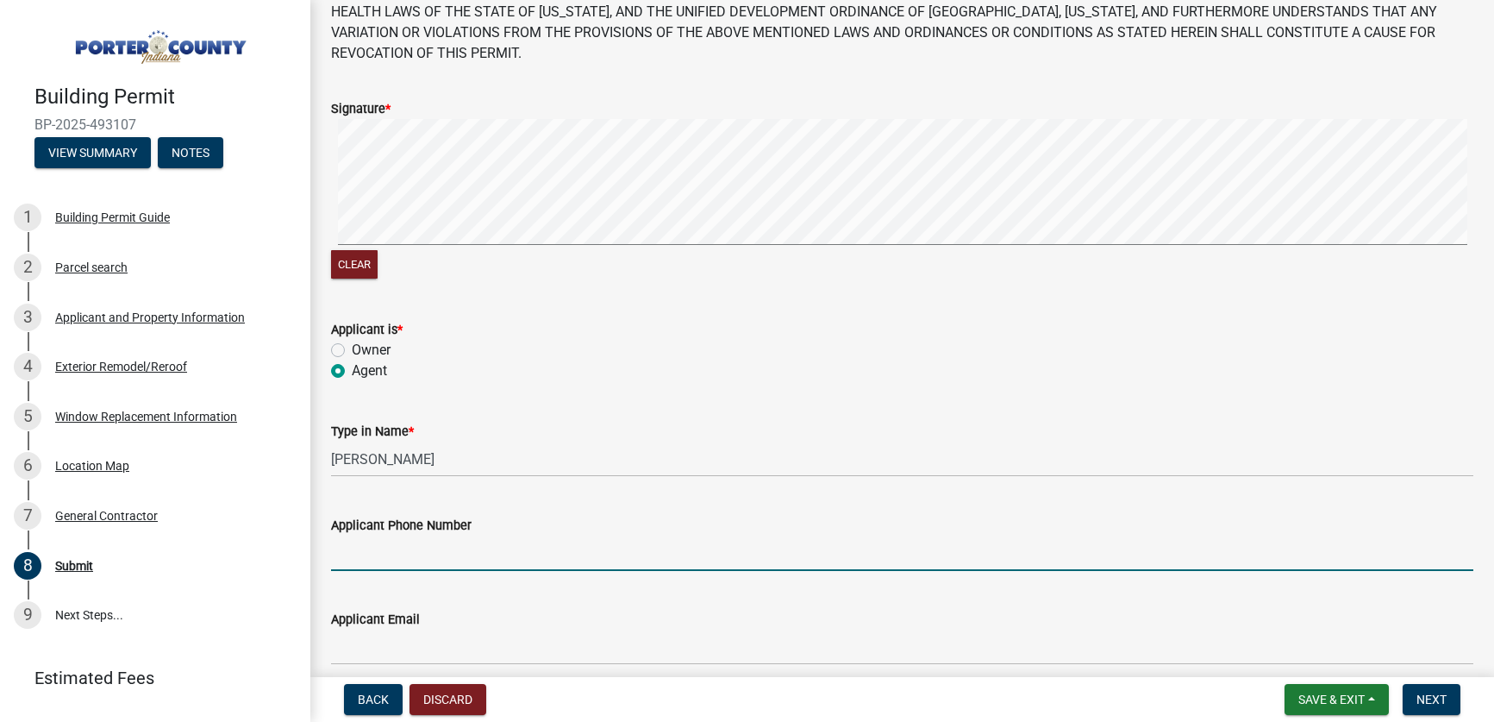
click at [445, 540] on input "Applicant Phone Number" at bounding box center [902, 552] width 1143 height 35
type input "[PHONE_NUMBER]"
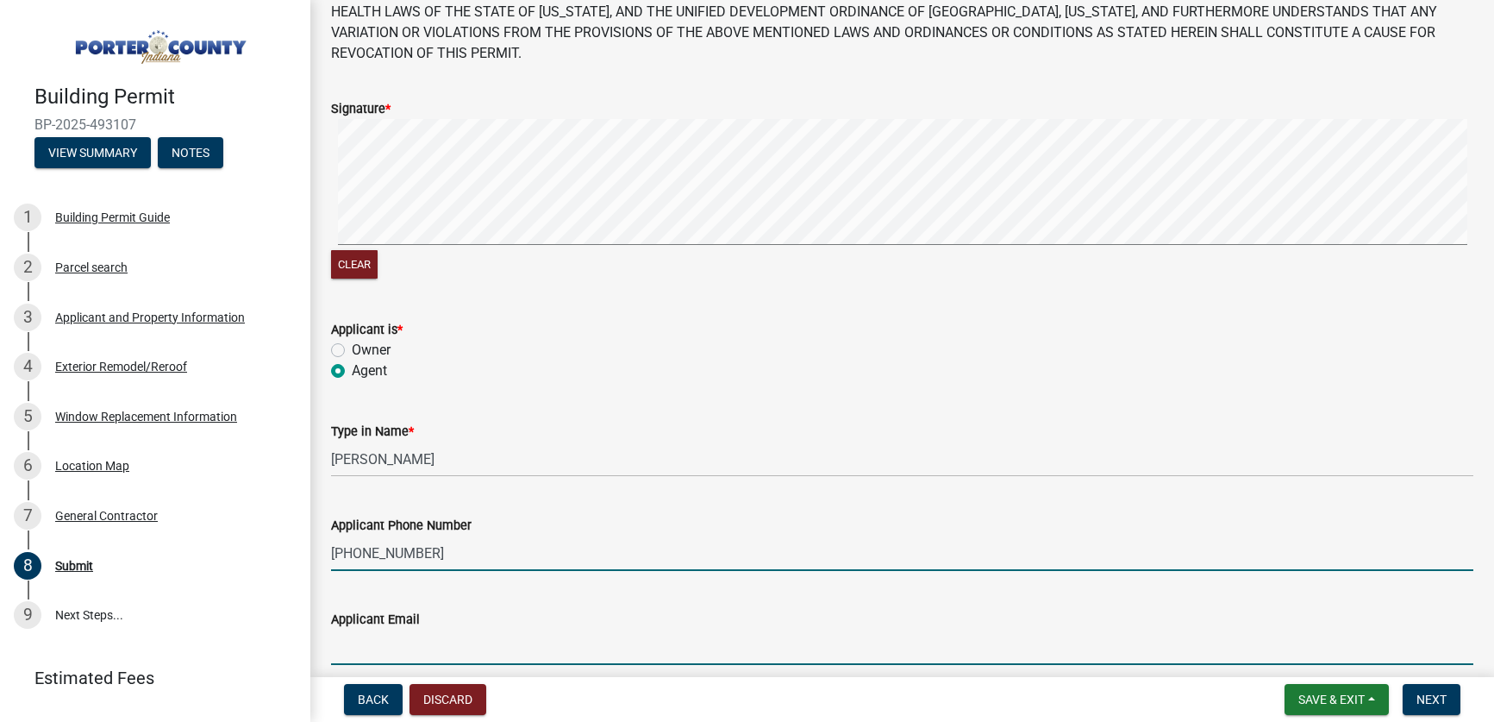
click at [395, 629] on input "Applicant Email" at bounding box center [902, 646] width 1143 height 35
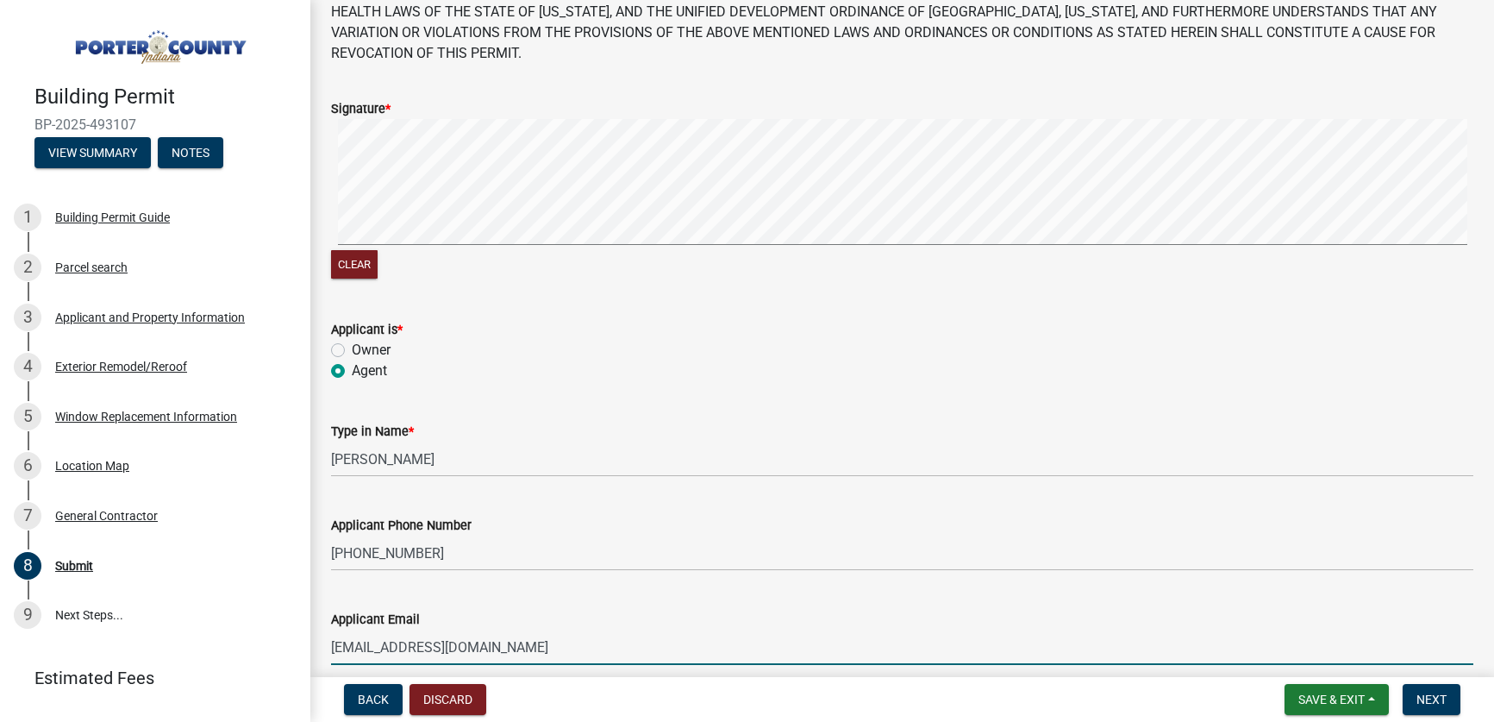
type input "[EMAIL_ADDRESS][DOMAIN_NAME]"
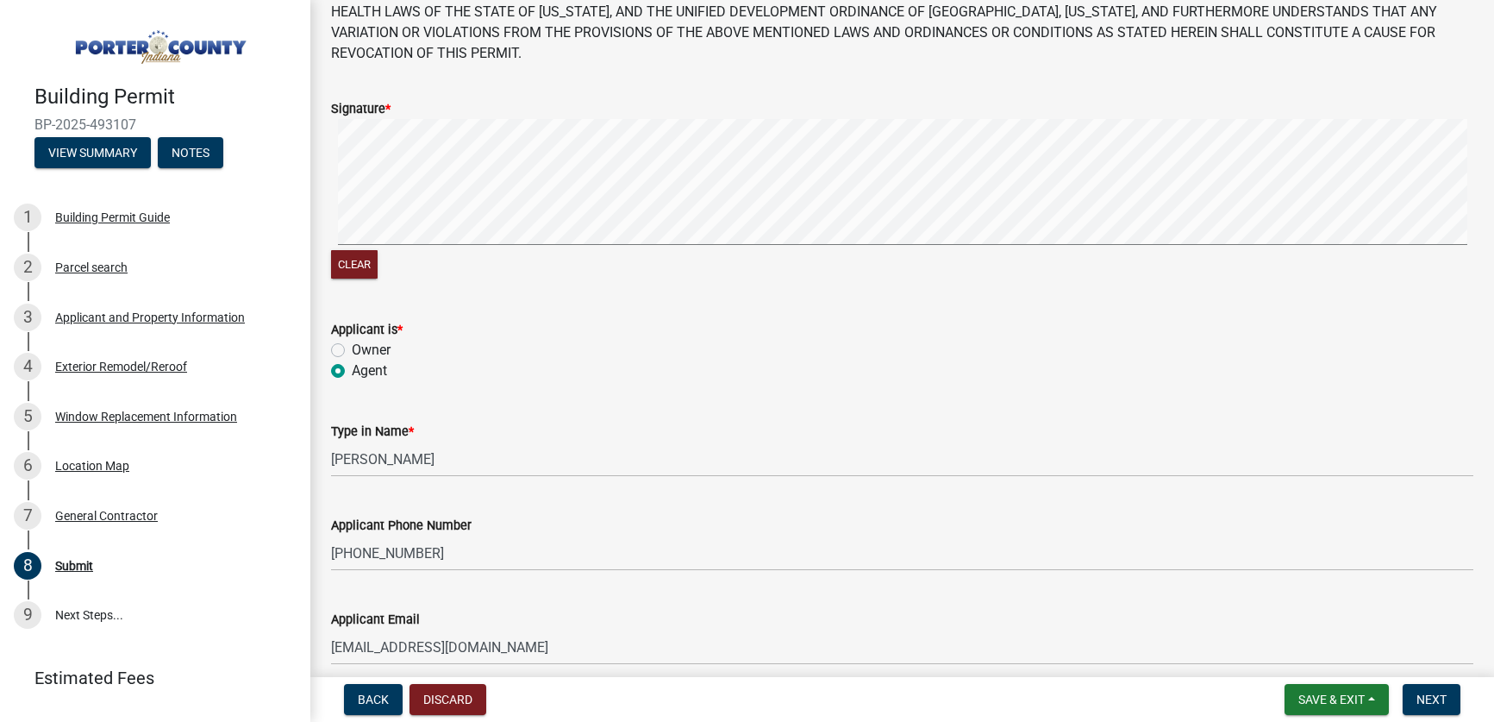
click at [448, 585] on div "Applicant Email [EMAIL_ADDRESS][DOMAIN_NAME]" at bounding box center [902, 625] width 1143 height 80
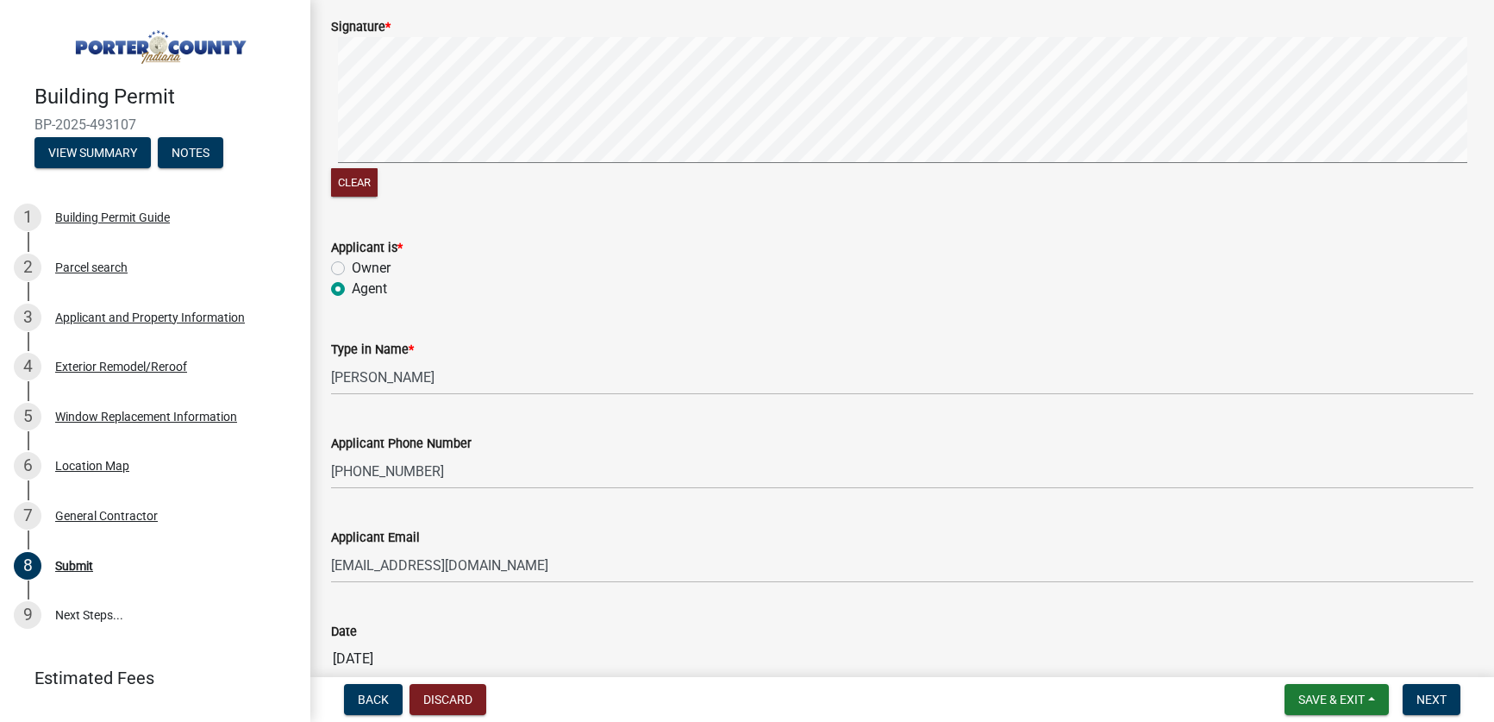
scroll to position [298, 0]
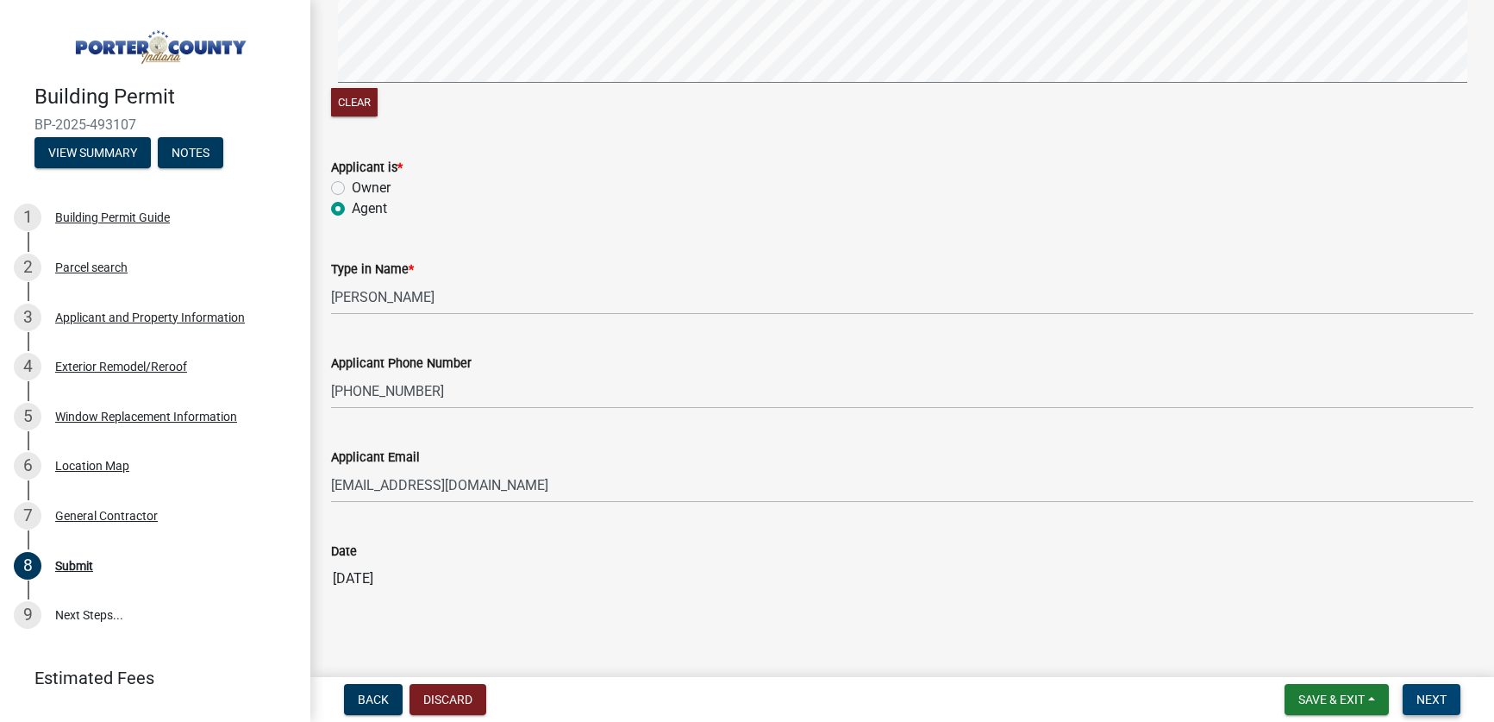
click at [1442, 698] on span "Next" at bounding box center [1432, 699] width 30 height 14
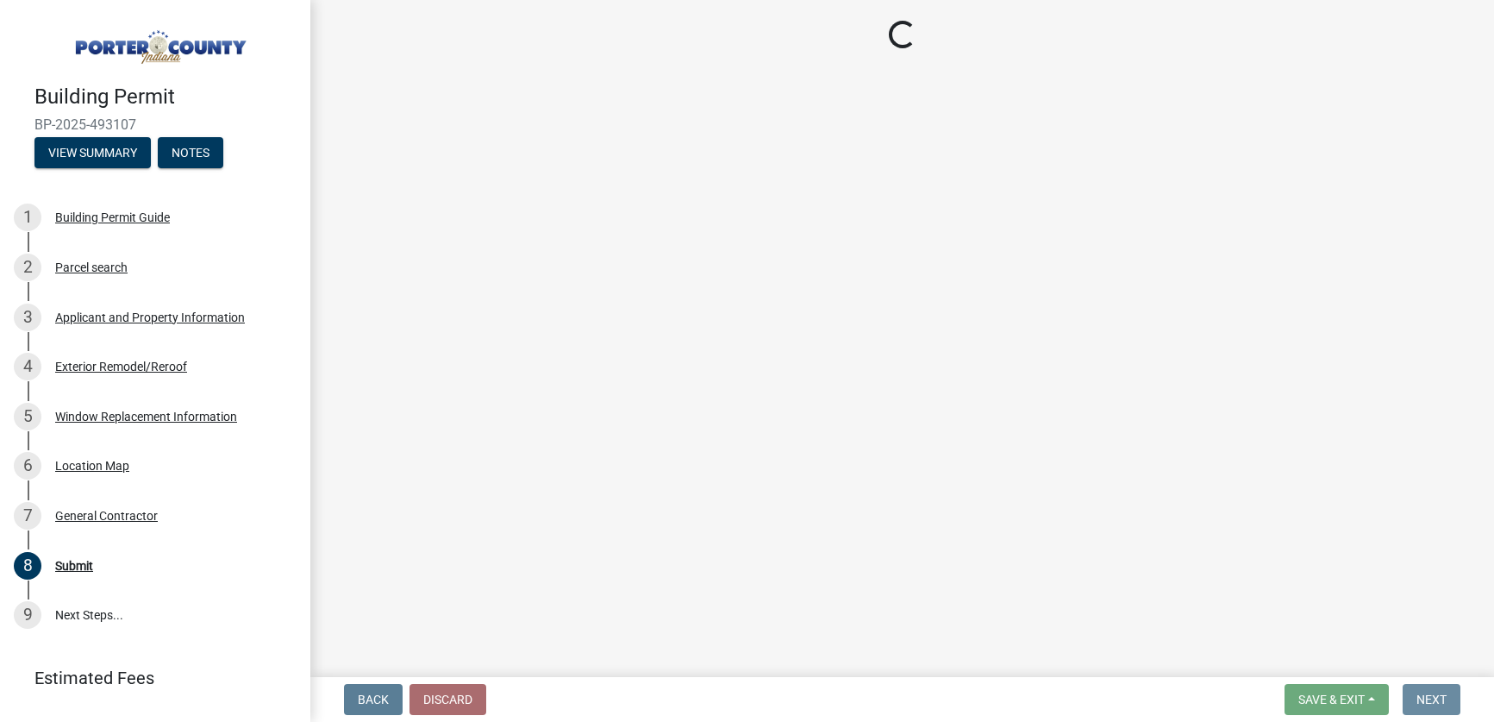
scroll to position [0, 0]
